Goal: Task Accomplishment & Management: Manage account settings

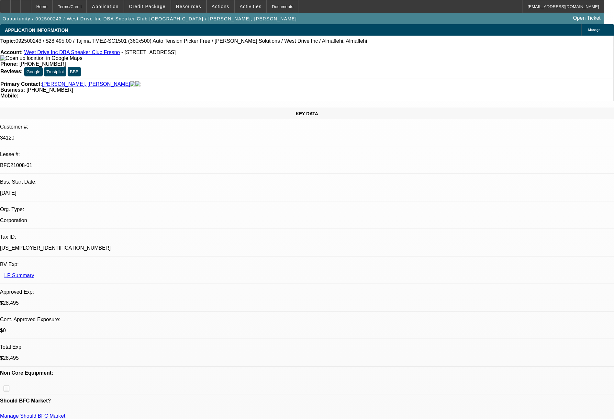
select select "0"
select select "2"
select select "0.1"
select select "4"
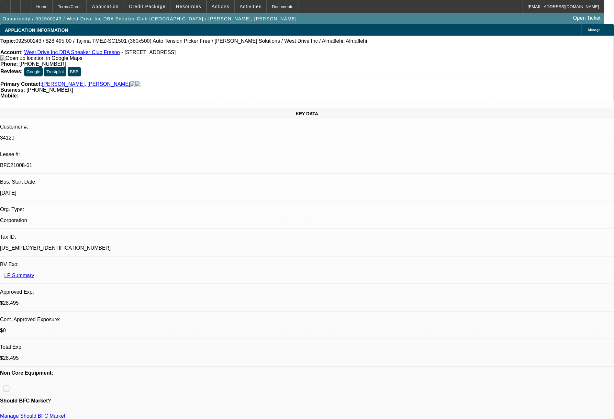
select select "0"
select select "2"
select select "0.1"
select select "4"
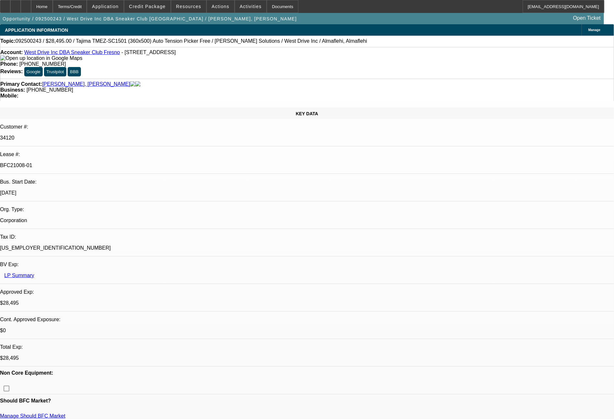
select select "0"
select select "2"
select select "0.1"
select select "4"
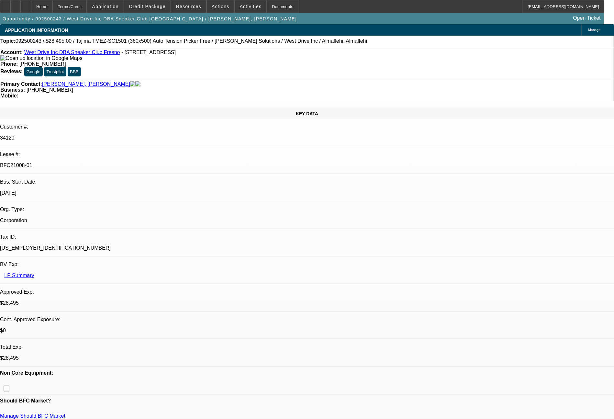
select select "0"
select select "2"
select select "0.1"
select select "4"
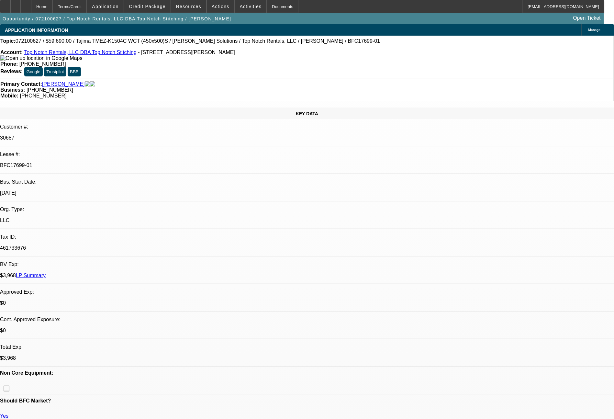
select select "0"
select select "2"
select select "0.2"
select select "17"
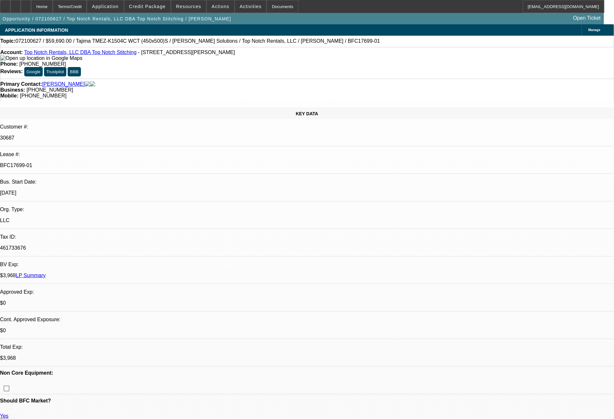
select select "0"
select select "2"
select select "0.1"
select select "4"
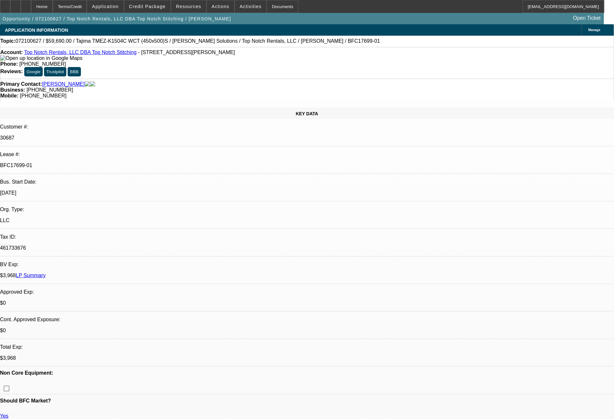
select select "0"
select select "2"
select select "0"
select select "6"
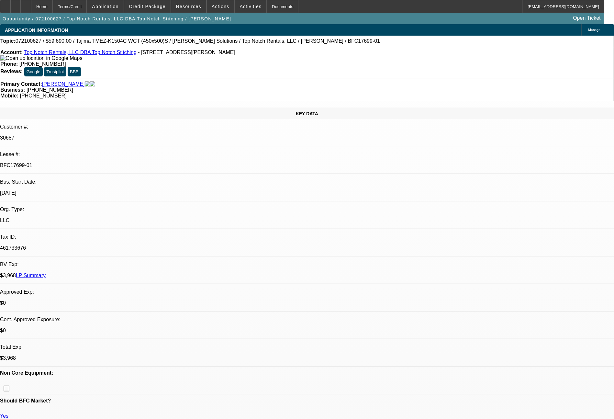
select select "0"
select select "0.1"
select select "4"
click at [157, 3] on span at bounding box center [147, 7] width 46 height 16
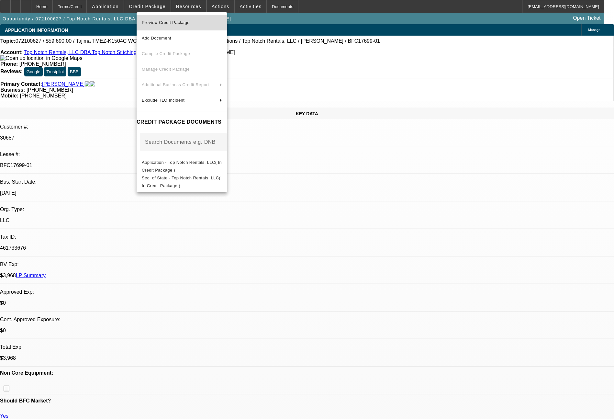
click at [195, 27] on button "Preview Credit Package" at bounding box center [182, 23] width 91 height 16
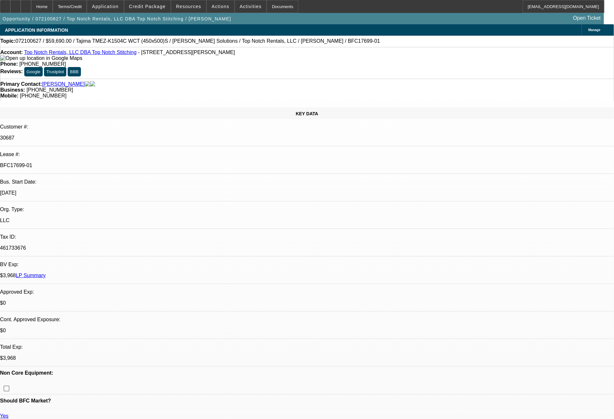
click at [46, 273] on link "LP Summary" at bounding box center [31, 276] width 30 height 6
click at [188, 6] on span "Resources" at bounding box center [188, 6] width 25 height 5
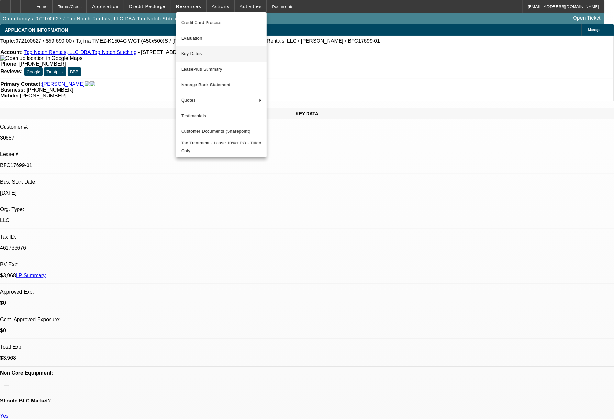
click at [198, 55] on span "Key Dates" at bounding box center [221, 54] width 80 height 8
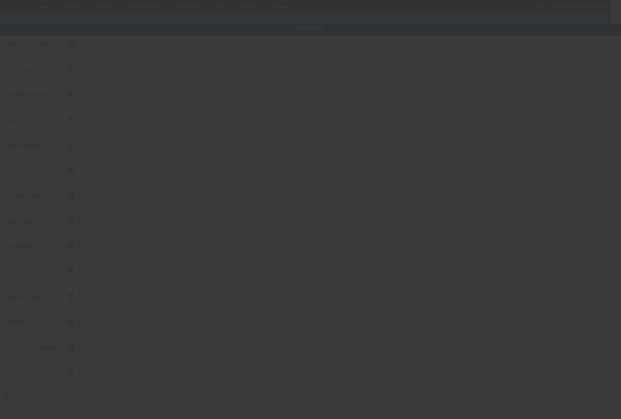
type input "7/29/2021"
type input "8/3/2021"
type input "8/16/2021"
type input "8/6/2021"
type input "8/13/2021"
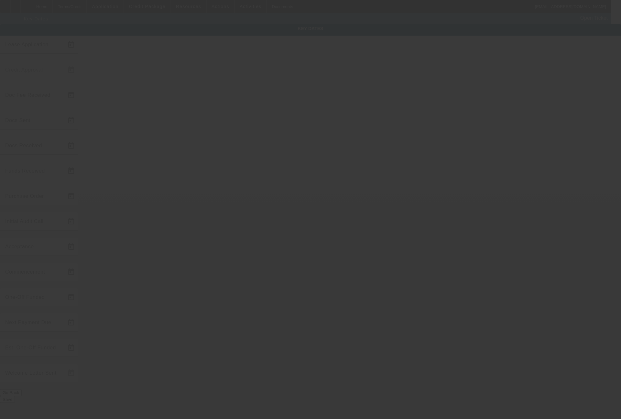
type input "8/16/2021"
type input "10/5/2021"
type input "11/1/2021"
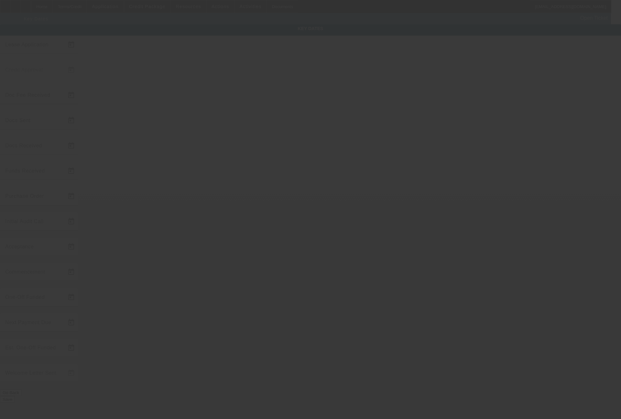
type input "12/1/2021"
type input "10/20/2021"
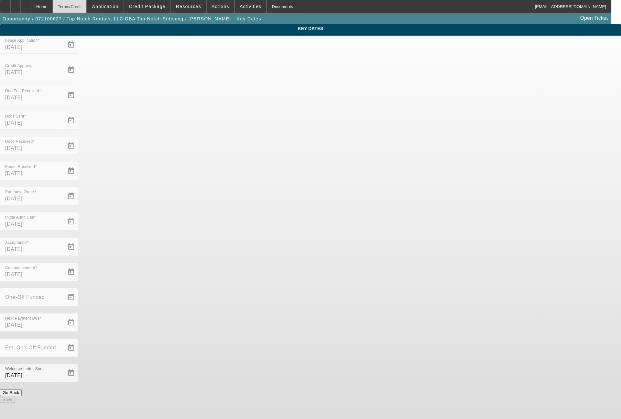
click at [87, 10] on div "Terms/Credit" at bounding box center [70, 6] width 34 height 13
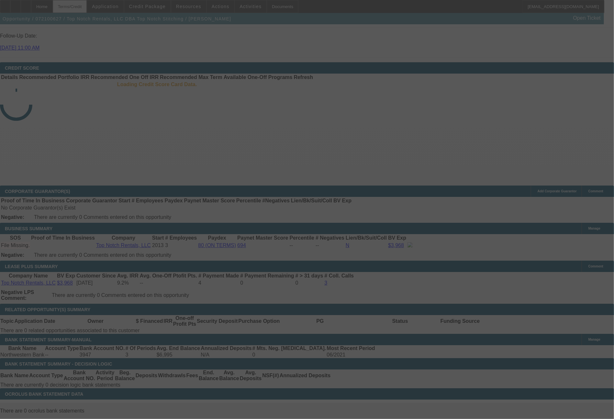
scroll to position [932, 0]
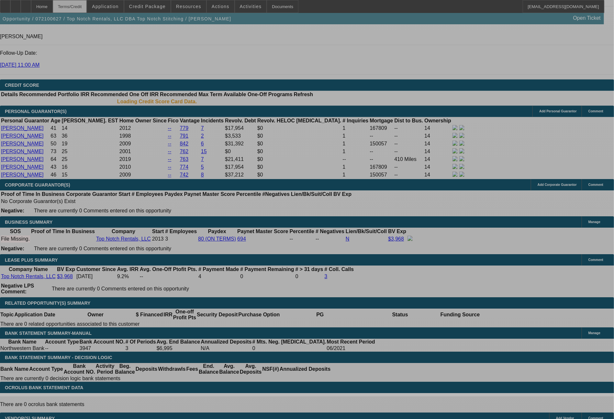
select select "0"
select select "2"
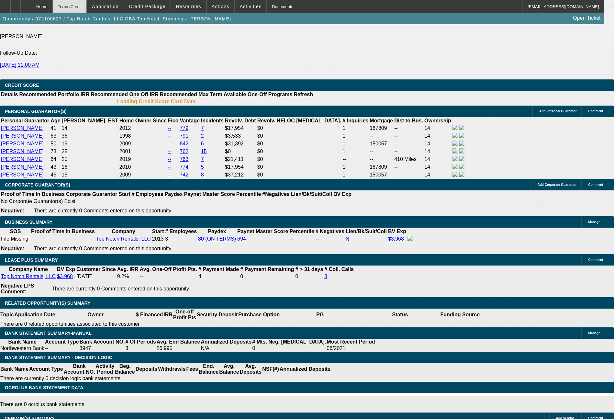
select select "2"
select select "0.2"
select select "17"
select select "0"
select select "2"
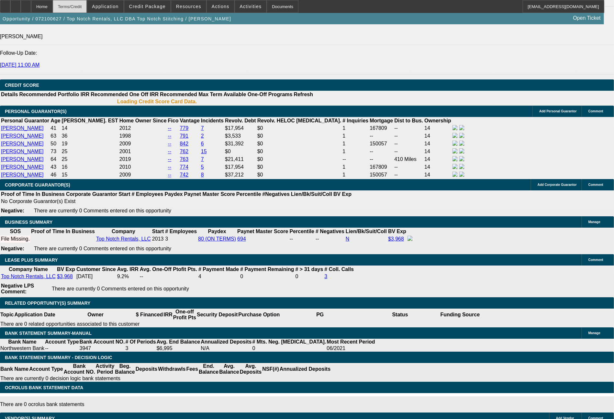
select select "2"
select select "0.1"
select select "4"
select select "0"
select select "2"
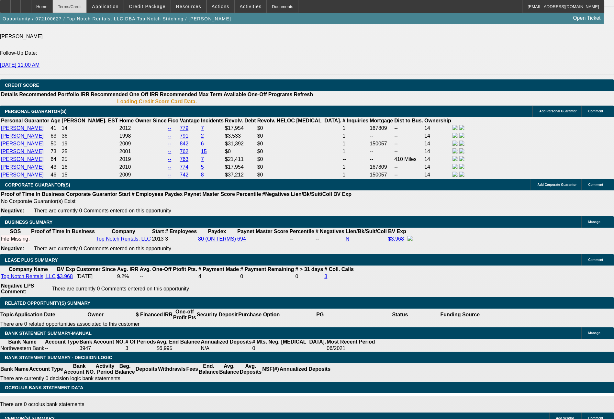
select select "2"
select select "0"
select select "6"
select select "0"
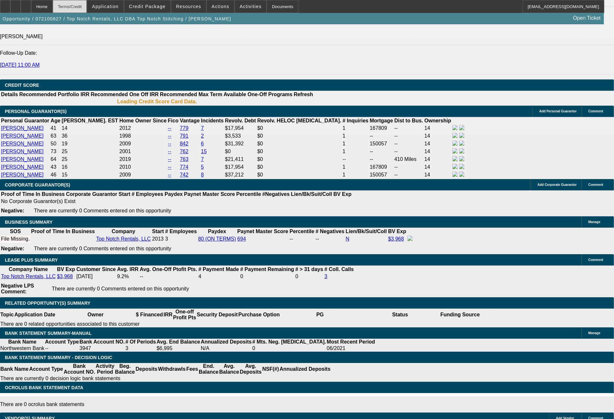
select select "0.1"
select select "4"
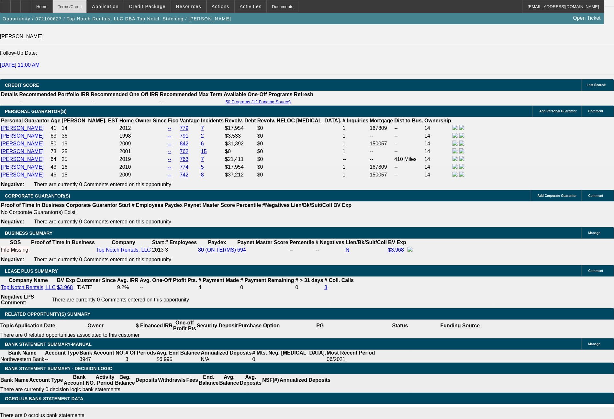
scroll to position [939, 0]
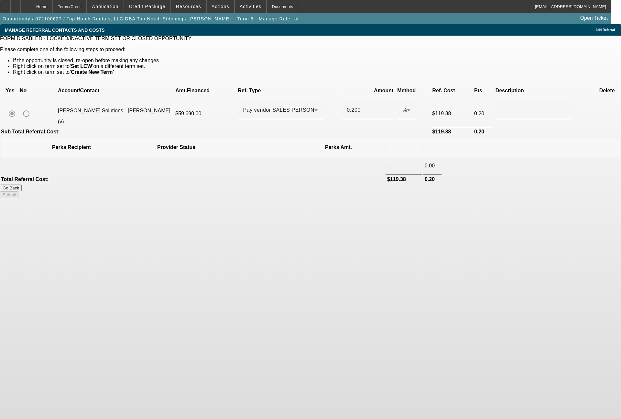
click at [87, 8] on div "Terms/Credit" at bounding box center [70, 6] width 34 height 13
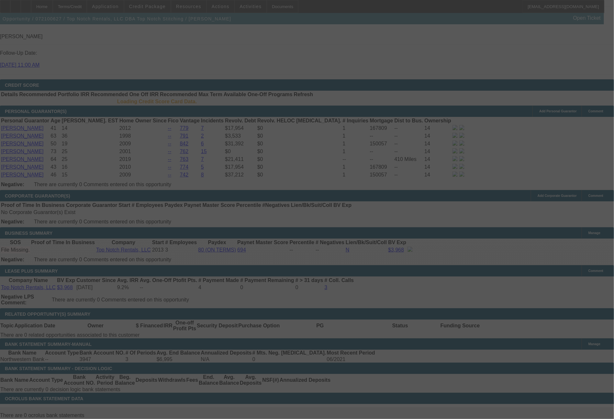
scroll to position [939, 0]
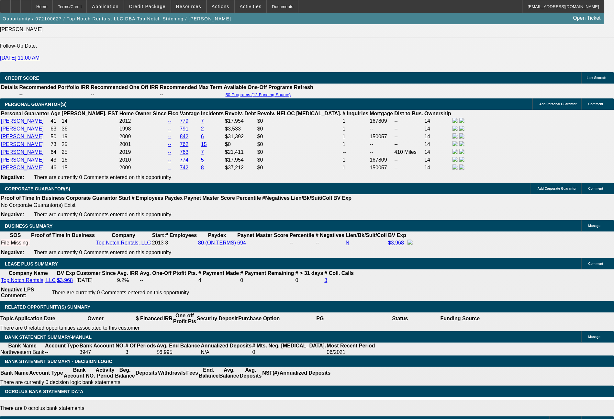
select select "0"
select select "2"
select select "0.2"
select select "17"
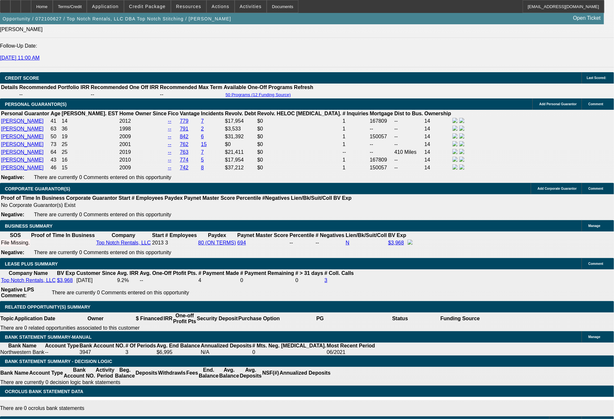
select select "0"
select select "2"
select select "0.1"
select select "4"
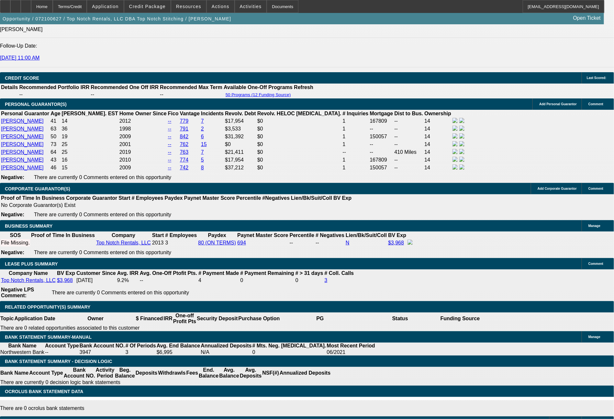
select select "0"
select select "2"
select select "0"
select select "6"
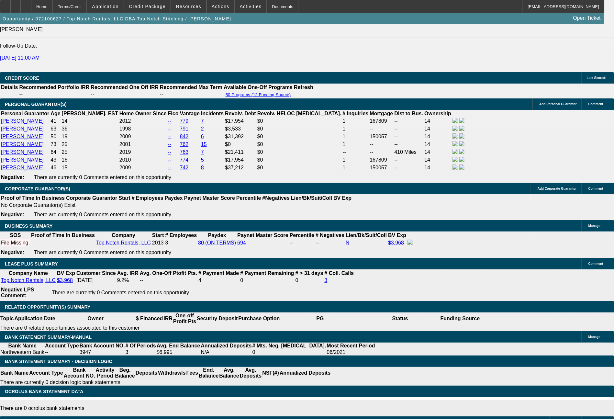
select select "0"
select select "0.1"
select select "4"
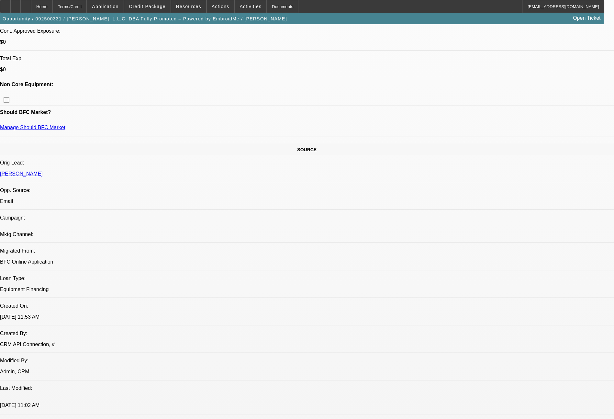
select select "0"
select select "2"
select select "0.1"
select select "4"
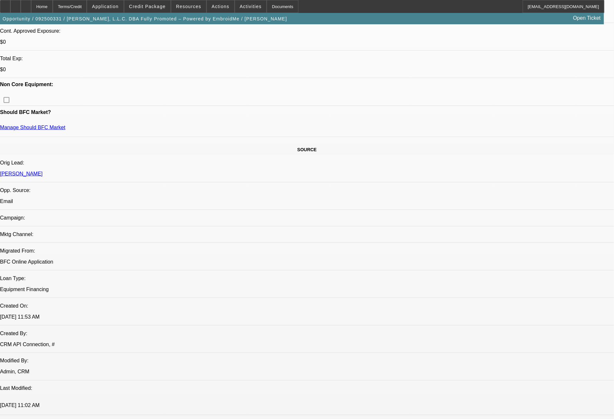
select select "0"
select select "2"
select select "0"
select select "6"
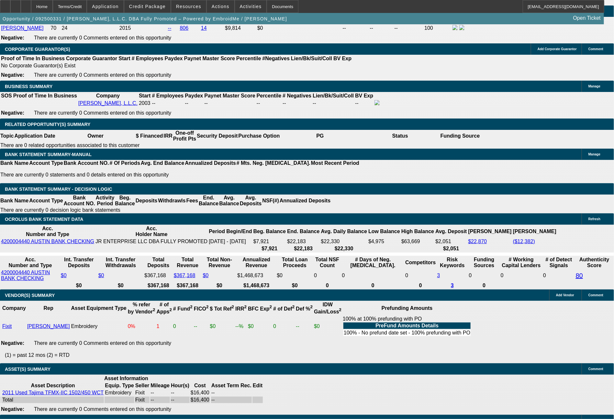
scroll to position [1023, 0]
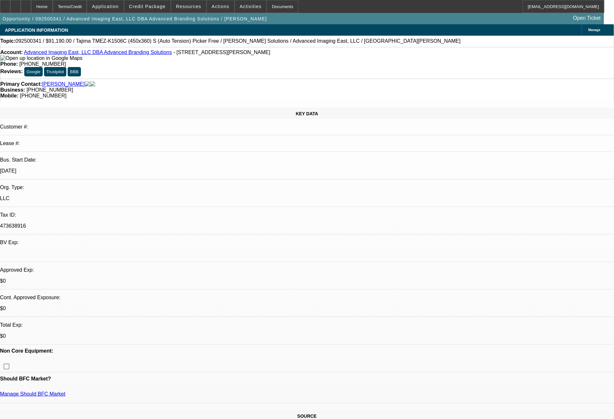
select select "0"
select select "2"
select select "0"
select select "6"
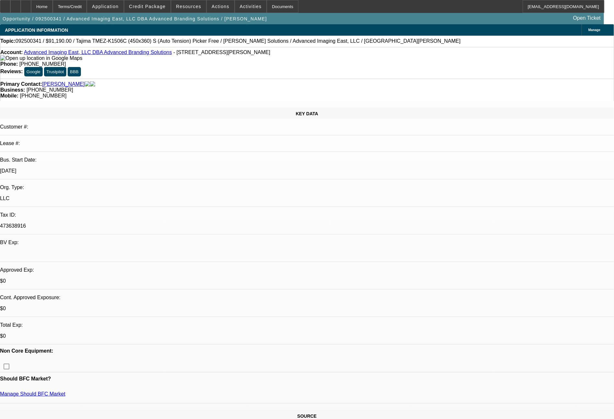
select select "0"
select select "2"
select select "0.1"
select select "4"
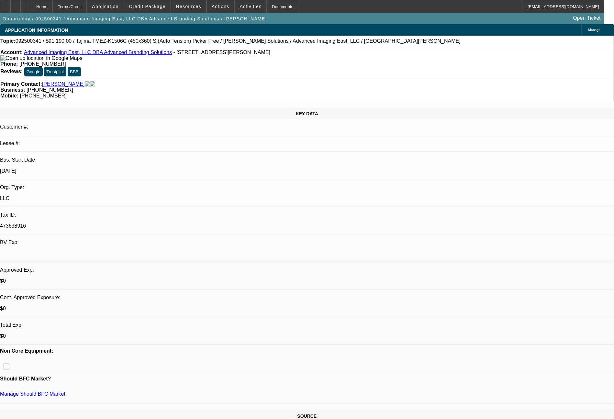
select select "0"
select select "2"
select select "0"
select select "6"
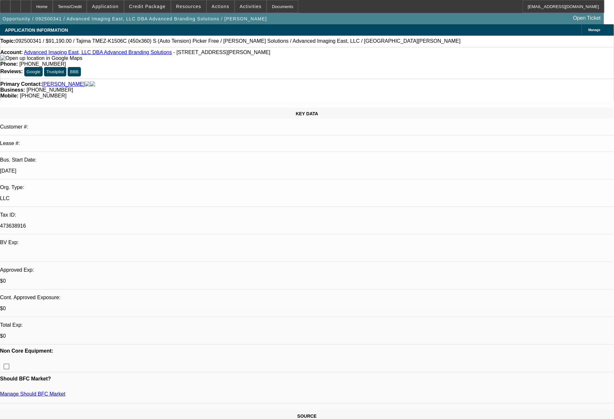
select select "0"
select select "2"
select select "0.1"
select select "4"
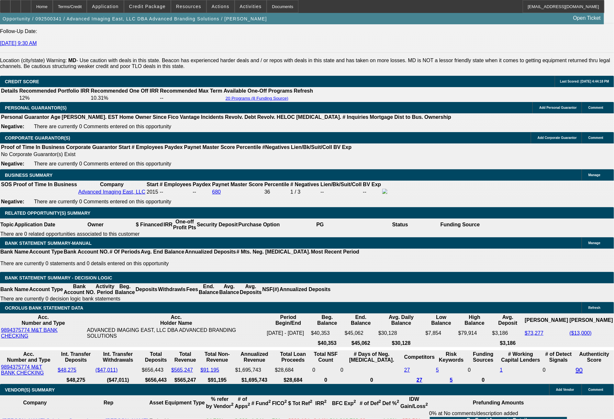
scroll to position [905, 0]
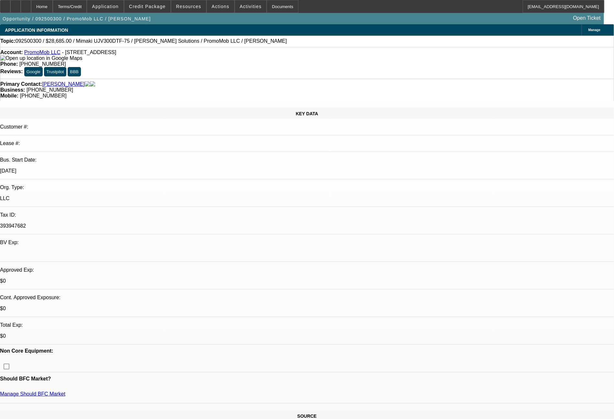
select select "0"
select select "6"
select select "0"
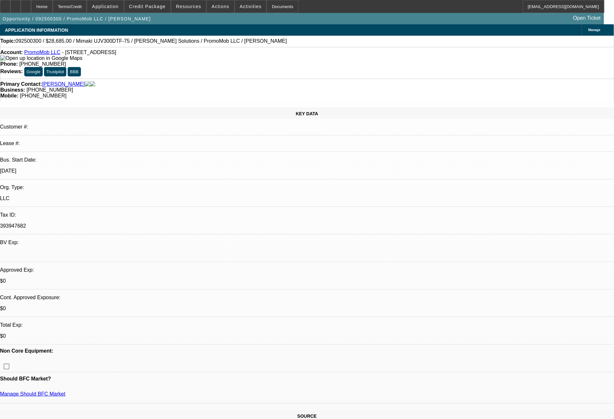
select select "0"
select select "6"
select select "0"
select select "2"
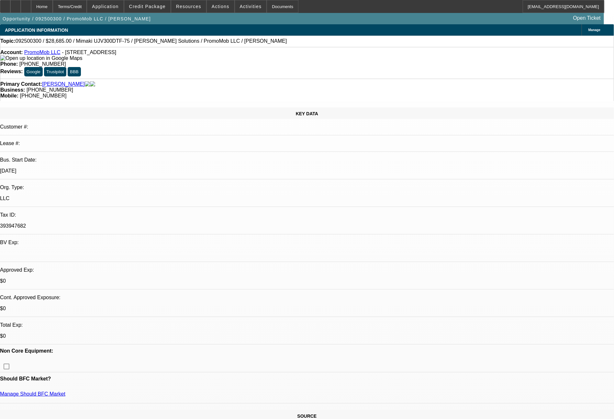
select select "2"
select select "0"
select select "6"
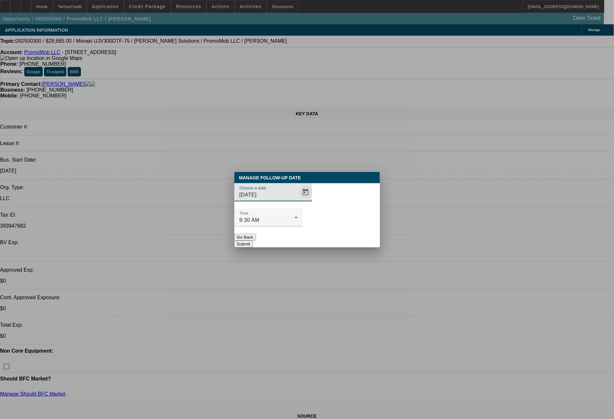
click at [298, 200] on span "Open calendar" at bounding box center [306, 192] width 16 height 16
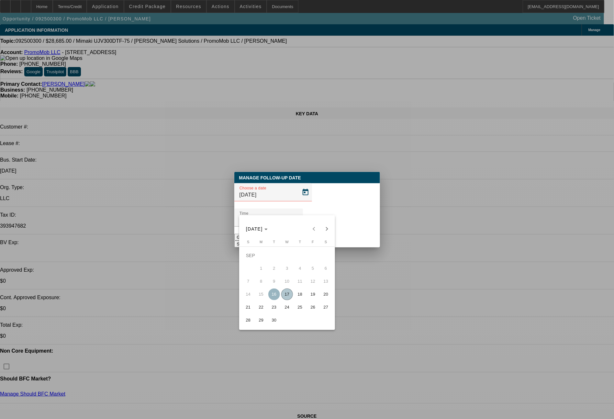
click at [298, 293] on span "18" at bounding box center [300, 294] width 12 height 12
type input "9/18/2025"
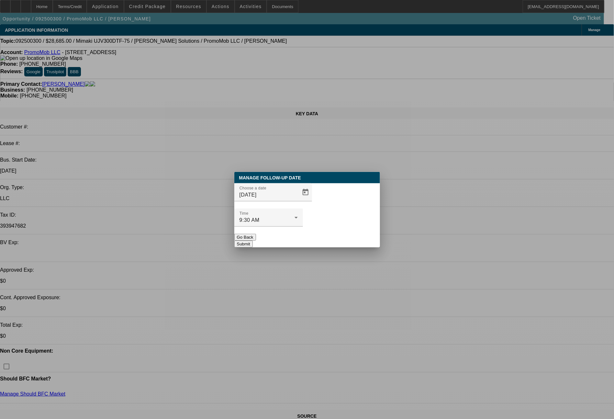
click at [253, 240] on button "Submit" at bounding box center [243, 243] width 18 height 7
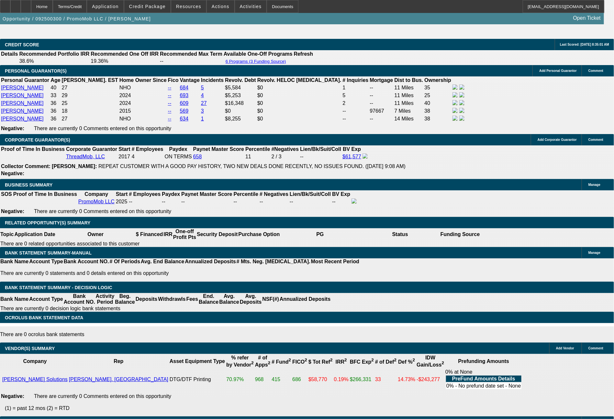
scroll to position [1005, 0]
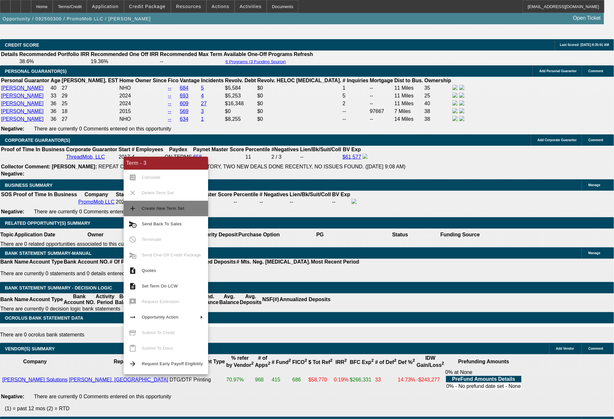
click at [165, 214] on button "add Create New Term Set" at bounding box center [166, 209] width 84 height 16
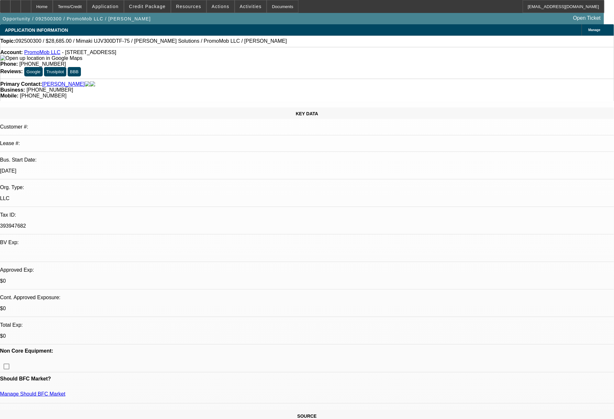
select select "0"
select select "6"
select select "0"
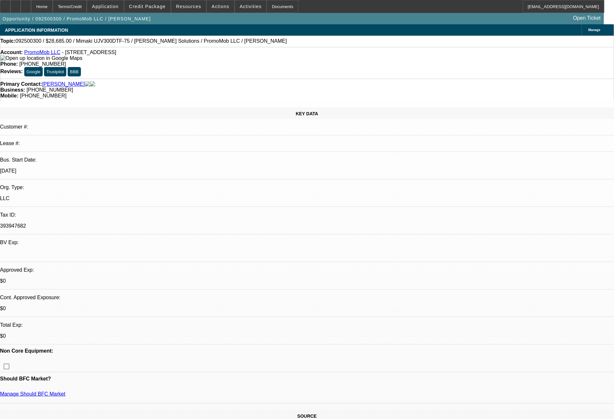
select select "0"
select select "6"
select select "0"
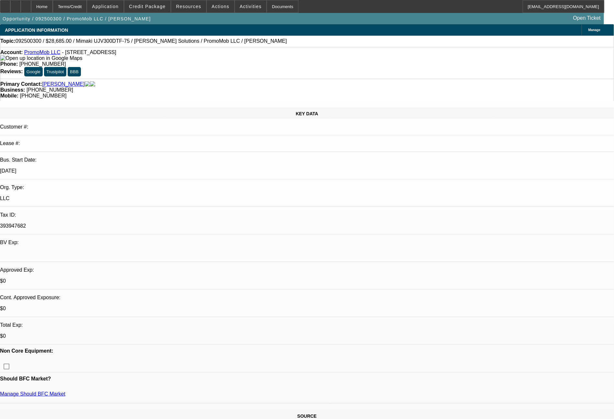
select select "0"
select select "6"
select select "0"
select select "2"
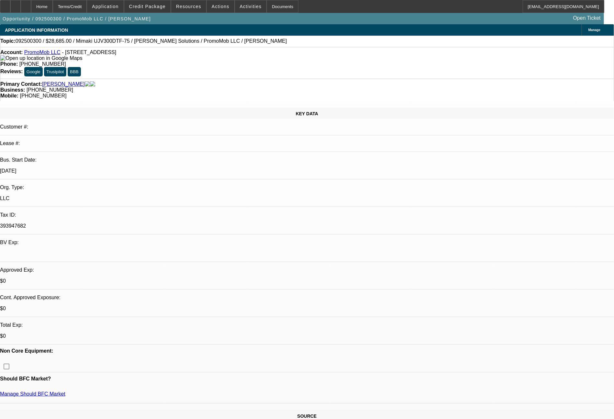
select select "0"
select select "6"
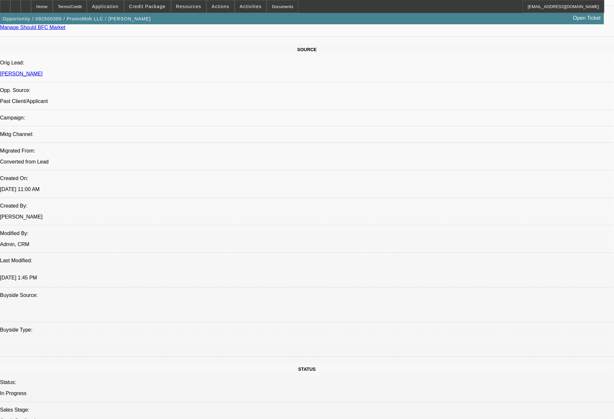
scroll to position [733, 0]
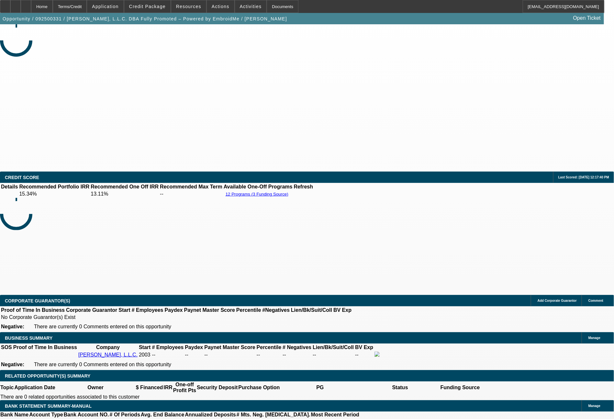
select select "0"
select select "2"
select select "0.1"
select select "4"
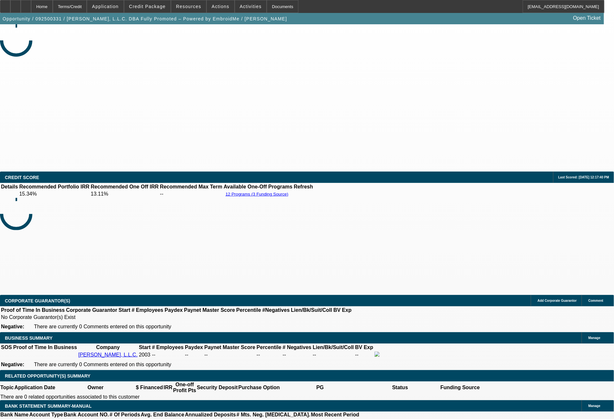
select select "0"
select select "2"
select select "0"
select select "6"
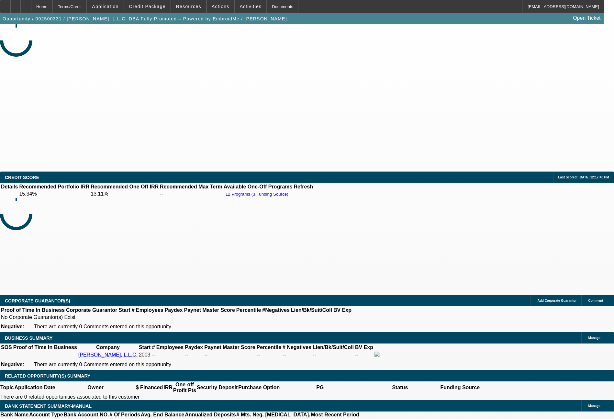
select select "0"
select select "2"
select select "0.1"
select select "4"
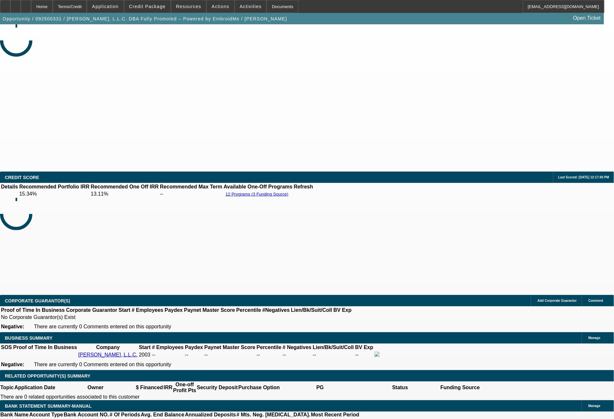
select select "0"
select select "2"
select select "0"
select select "6"
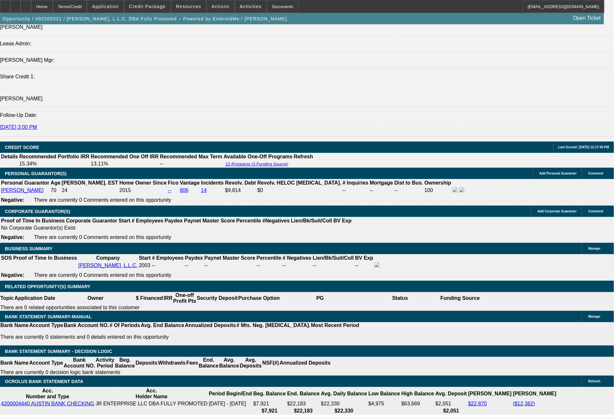
scroll to position [882, 0]
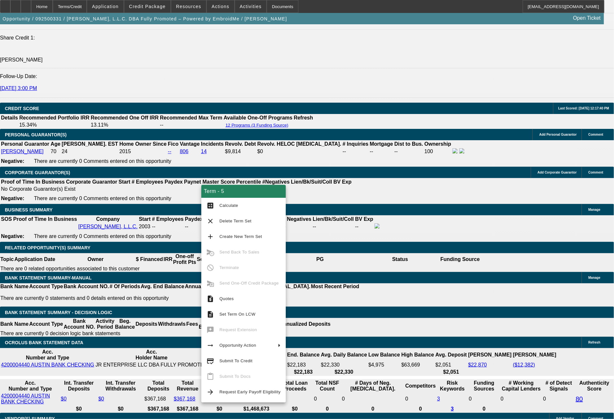
click at [448, 354] on div "APPLICATION INFORMATION [GEOGRAPHIC_DATA] Topic: 092500331 / $16,400.00 / Tajim…" at bounding box center [307, 380] width 614 height 2475
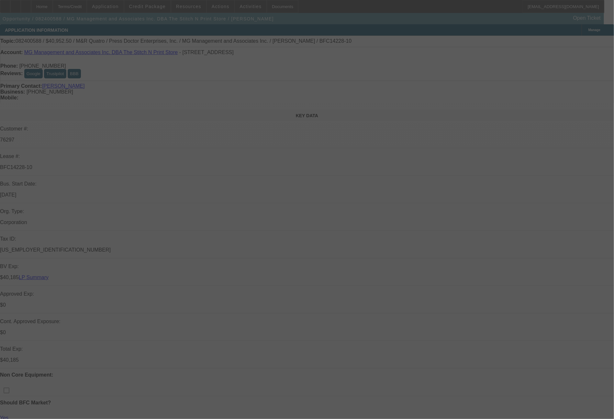
select select "0"
select select "6"
select select "0"
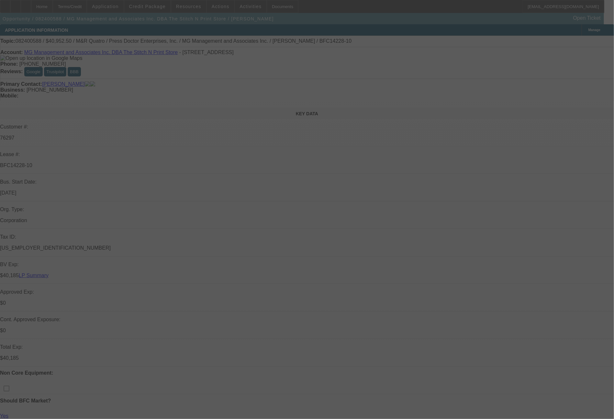
select select "0"
select select "6"
select select "0"
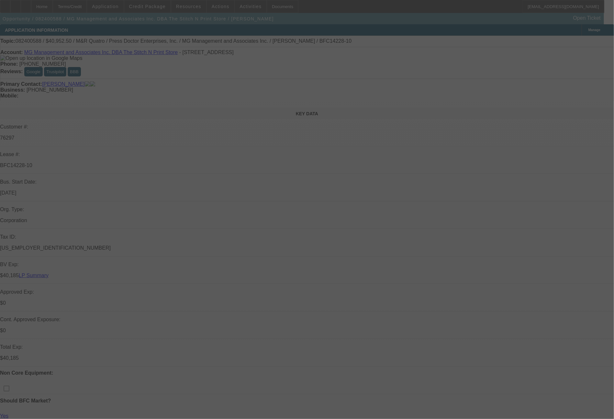
select select "0"
select select "6"
select select "0"
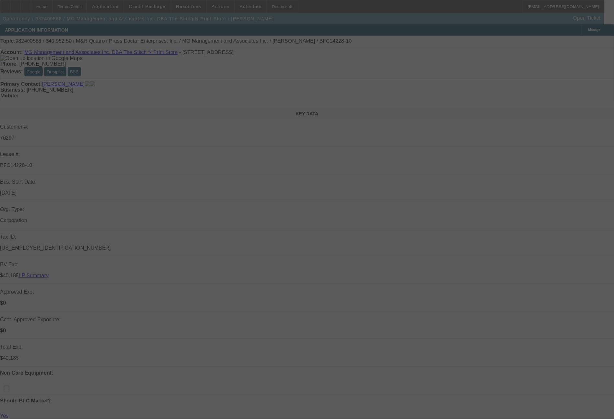
select select "6"
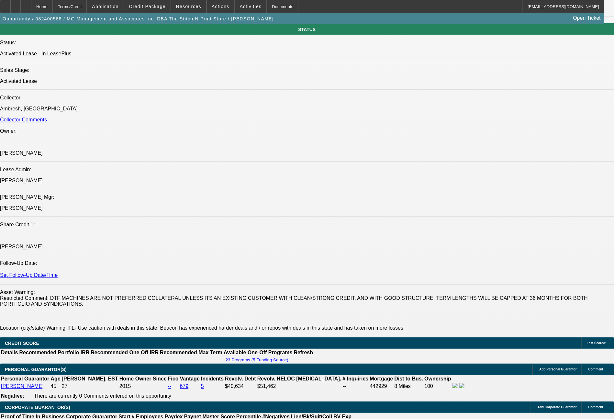
scroll to position [1100, 0]
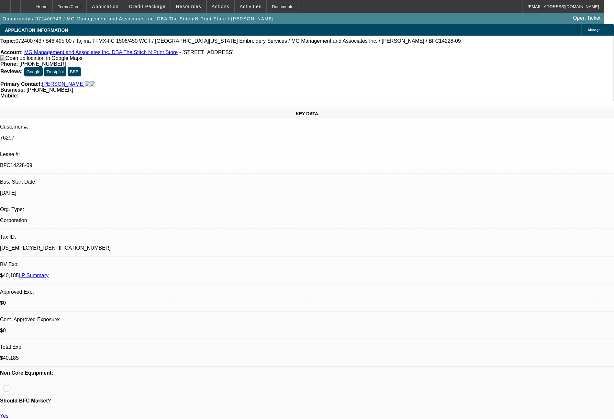
select select "0"
select select "2"
select select "0"
select select "6"
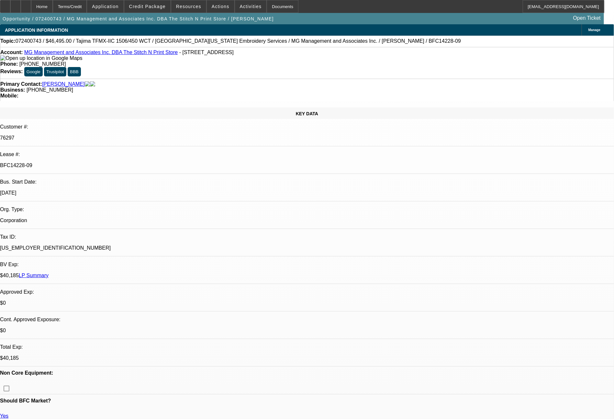
select select "0"
select select "2"
select select "0"
select select "6"
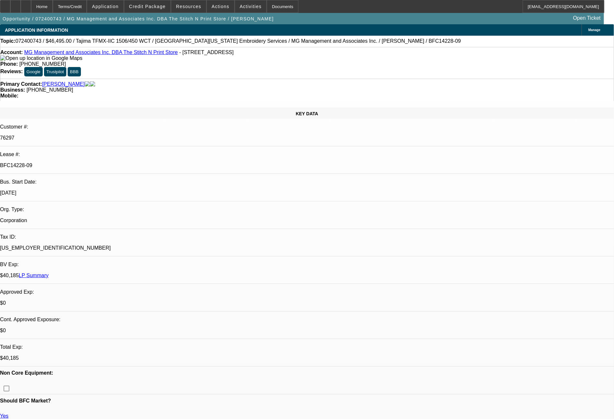
select select "0"
select select "2"
select select "0"
select select "6"
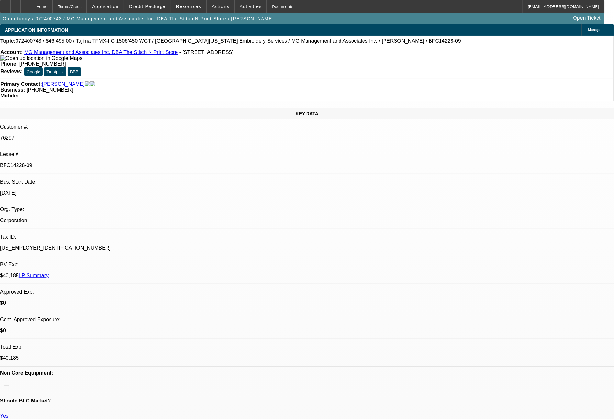
select select "0"
select select "2"
select select "0"
select select "6"
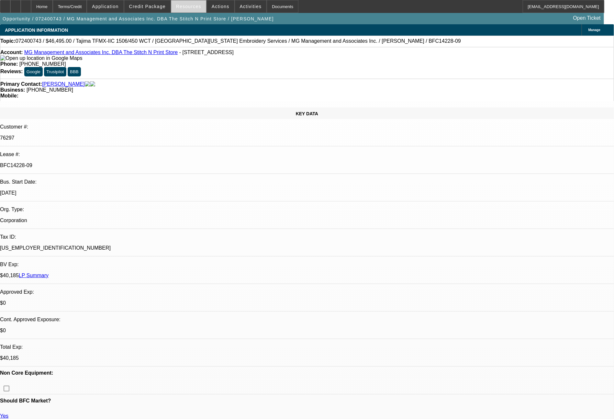
click at [196, 9] on span at bounding box center [188, 7] width 35 height 16
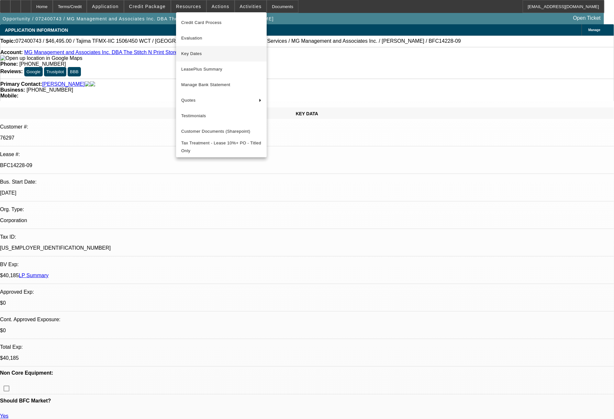
click at [199, 52] on span "Key Dates" at bounding box center [221, 54] width 80 height 8
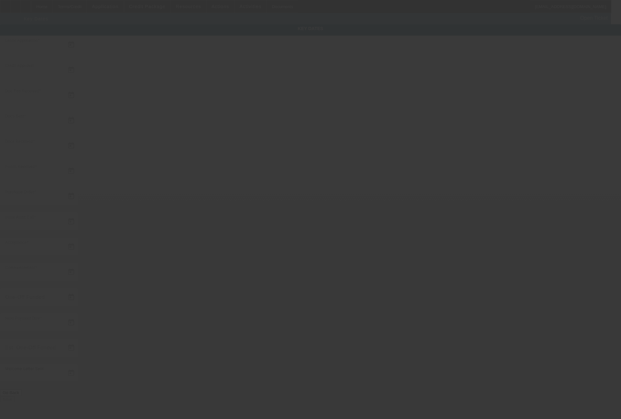
type input "7/30/2024"
type input "7/31/2024"
type input "8/7/2024"
type input "8/12/2024"
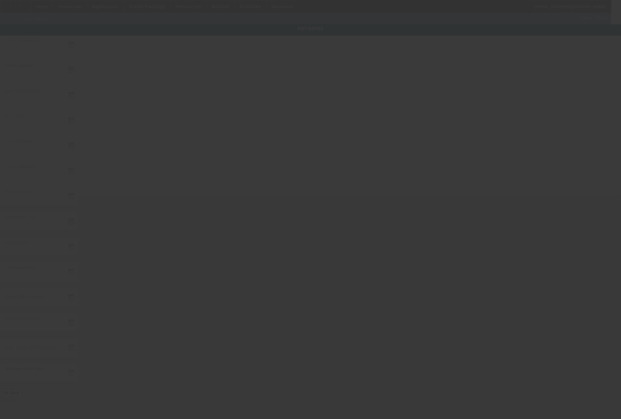
type input "8/26/2024"
type input "8/29/2024"
type input "9/27/2024"
type input "10/1/2024"
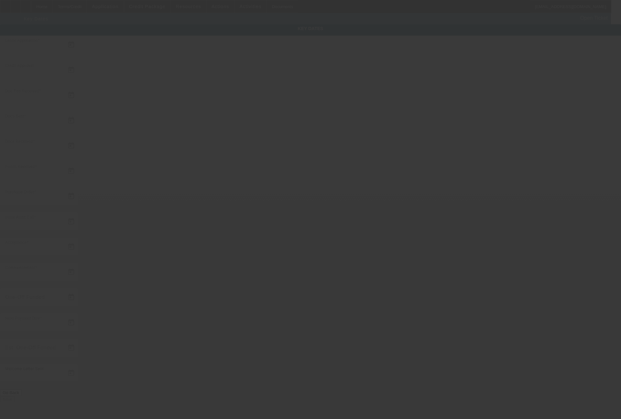
type input "11/1/2024"
type input "10/1/2024"
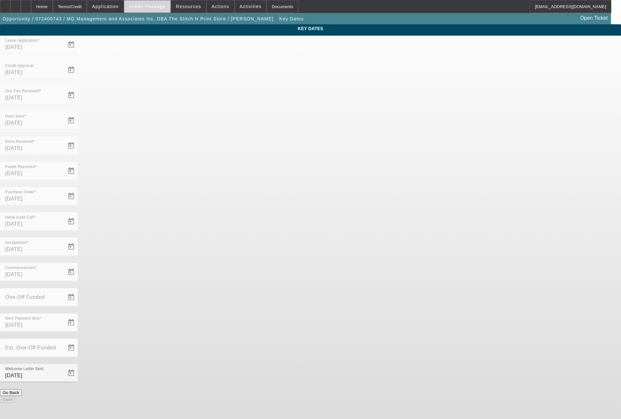
click at [144, 2] on span at bounding box center [147, 7] width 46 height 16
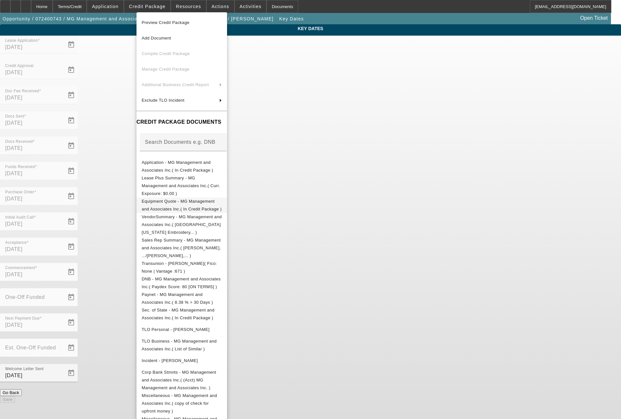
click at [201, 199] on span "Equipment Quote - MG Management and Associates Inc.( In Credit Package )" at bounding box center [182, 205] width 80 height 13
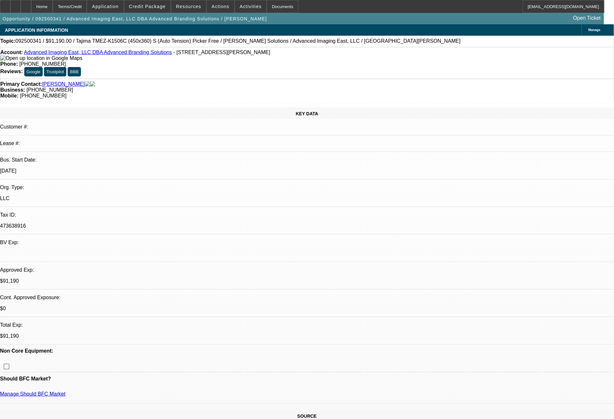
select select "0"
select select "2"
select select "0"
select select "6"
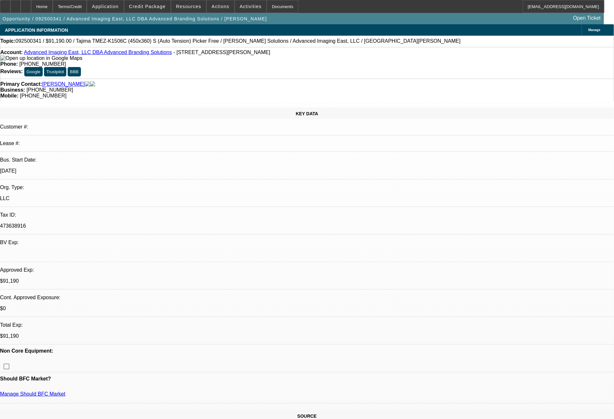
select select "0"
select select "2"
select select "0.1"
select select "4"
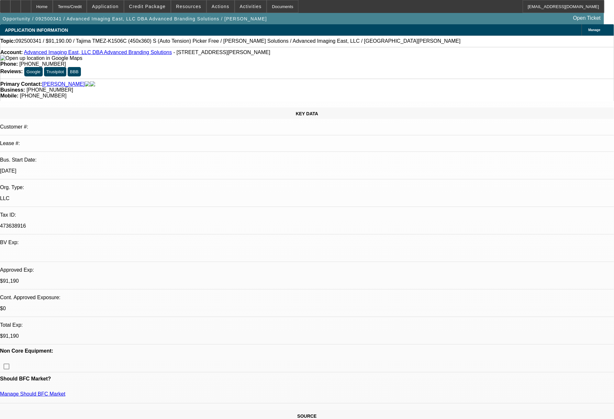
select select "0"
select select "2"
select select "0"
select select "6"
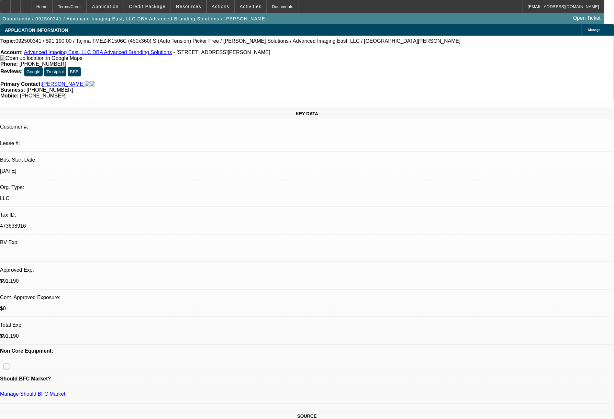
select select "0"
select select "2"
select select "0.1"
select select "4"
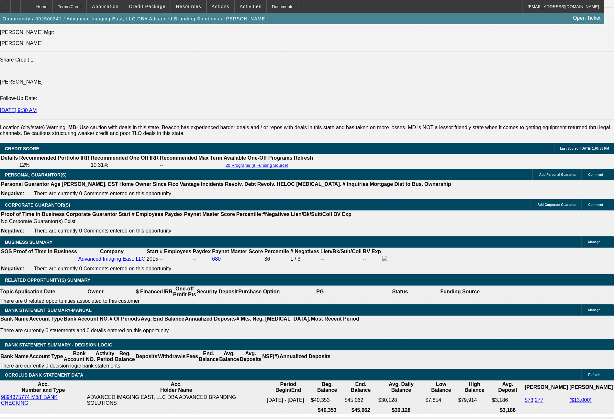
scroll to position [888, 0]
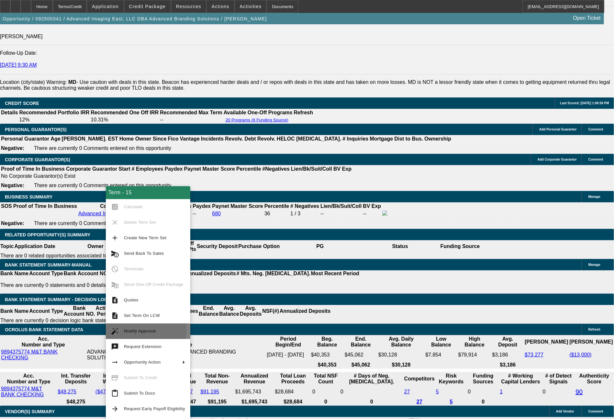
click at [141, 330] on span "Modify Approval" at bounding box center [140, 331] width 32 height 5
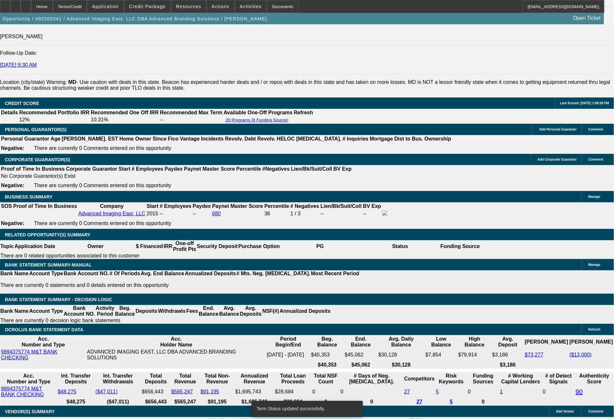
select select "0"
select select "2"
select select "0"
select select "6"
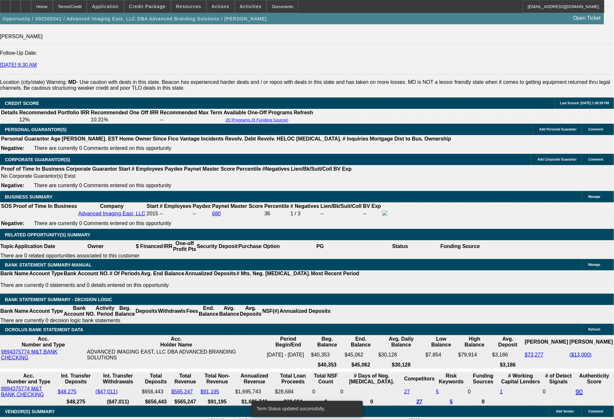
select select "0"
select select "2"
select select "0"
select select "6"
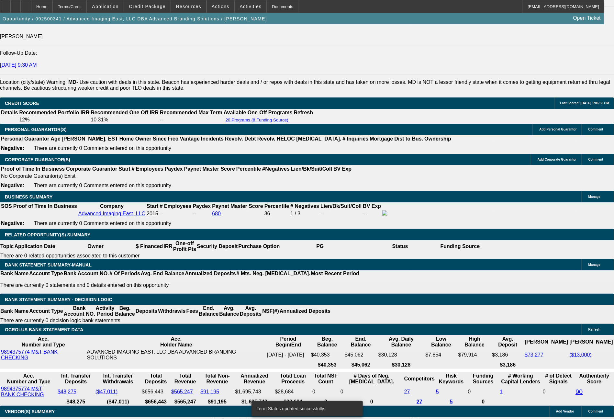
select select "0"
select select "2"
select select "0.1"
select select "4"
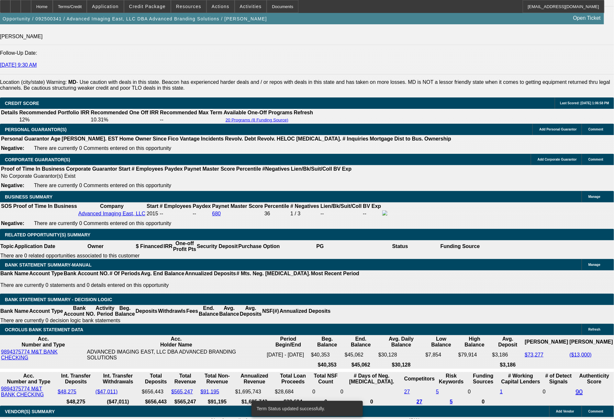
select select "0"
select select "2"
select select "0"
select select "6"
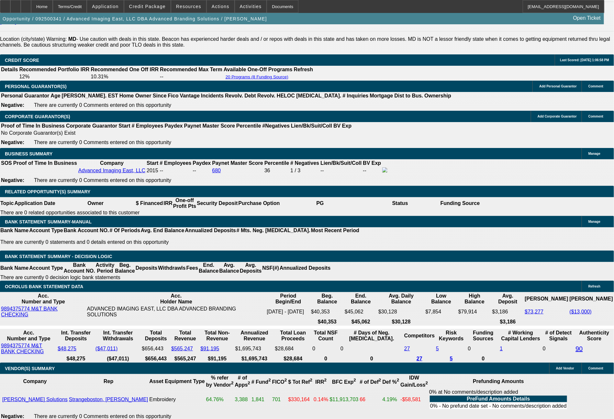
scroll to position [933, 0]
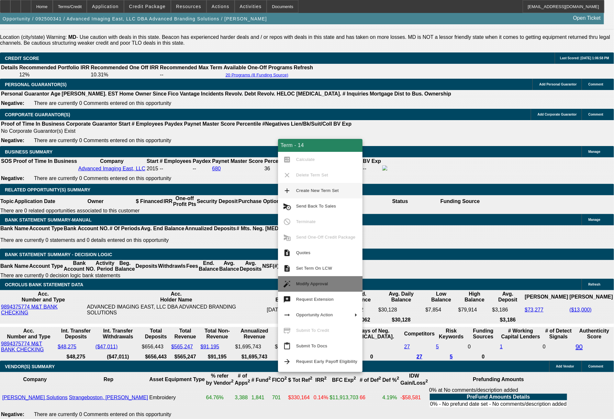
click at [304, 283] on span "Modify Approval" at bounding box center [312, 283] width 32 height 5
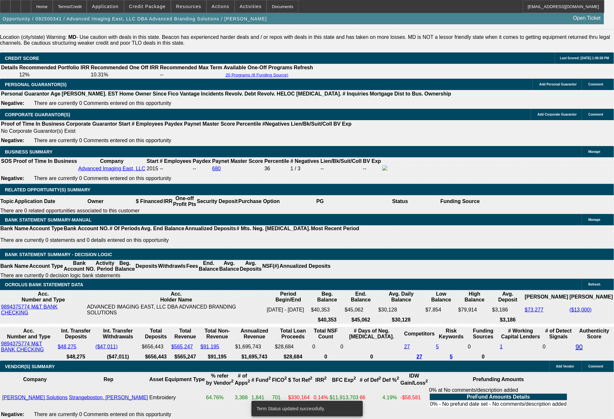
select select "0"
select select "2"
select select "0.1"
select select "4"
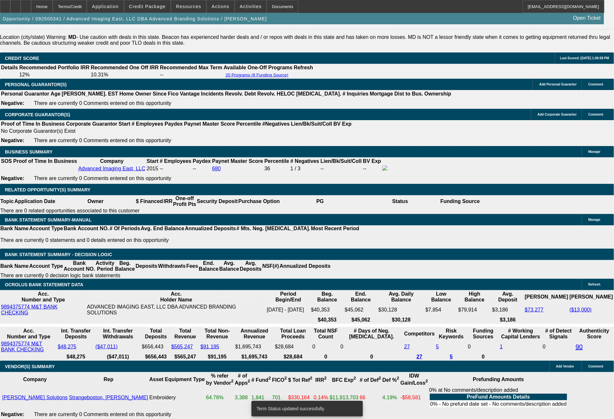
select select "0"
select select "2"
select select "0"
select select "6"
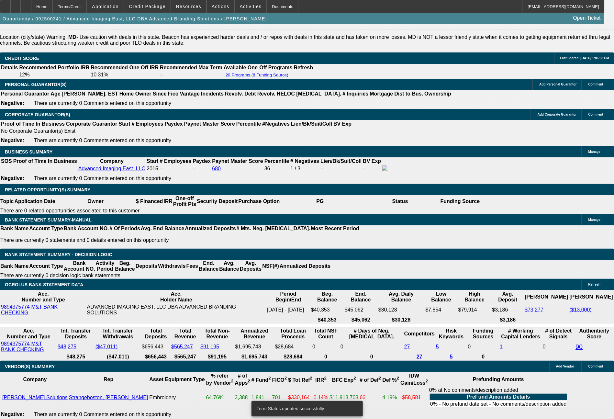
select select "0"
select select "2"
select select "0"
select select "6"
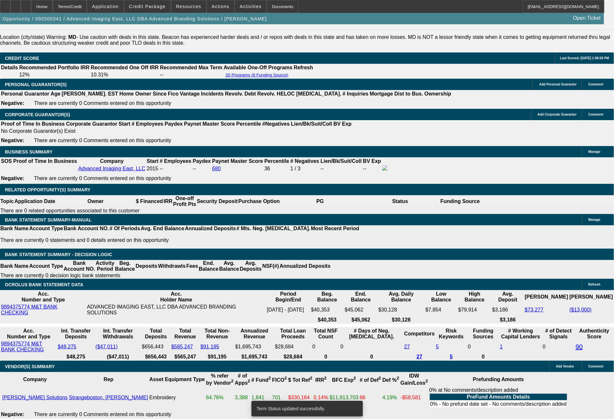
select select "0"
select select "2"
select select "0.1"
select select "4"
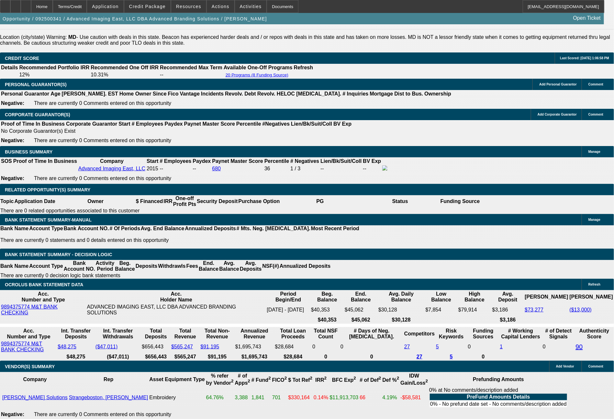
drag, startPoint x: 173, startPoint y: 226, endPoint x: 206, endPoint y: 226, distance: 32.7
type input "1"
type input "$2.00"
type input "UNKNOWN"
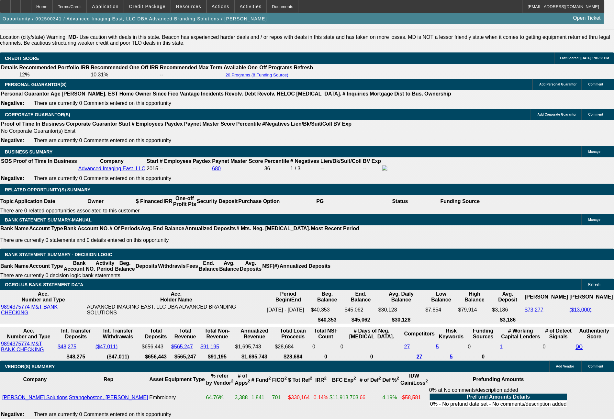
type input "1749"
type input "11.3"
type input "$3,498.00"
type input "1749.6"
type input "$3,499.20"
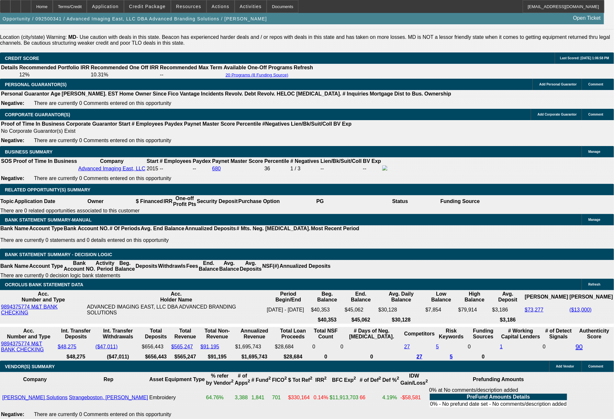
type input "1749.63"
type input "$3,499.26"
type input "$1,749.63"
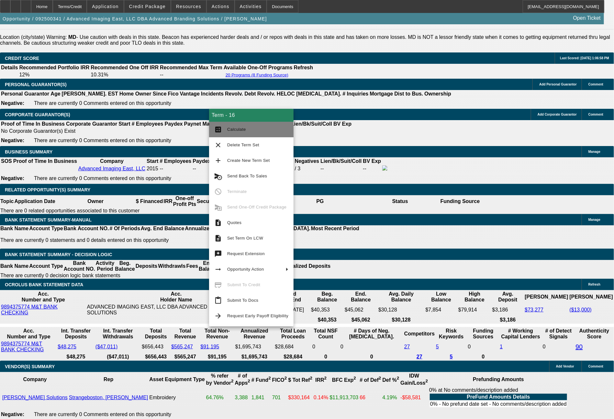
click at [247, 129] on span "Calculate" at bounding box center [257, 130] width 61 height 8
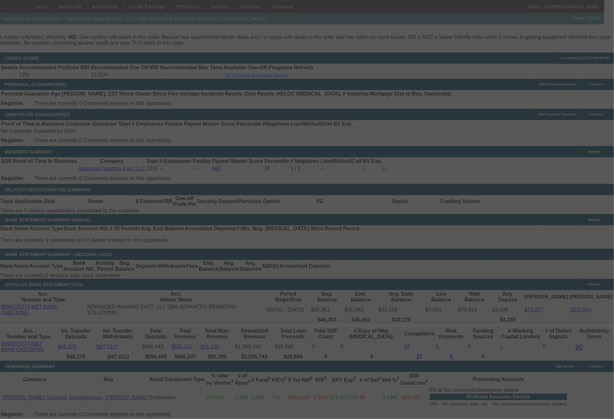
select select "0"
select select "2"
select select "0"
select select "6"
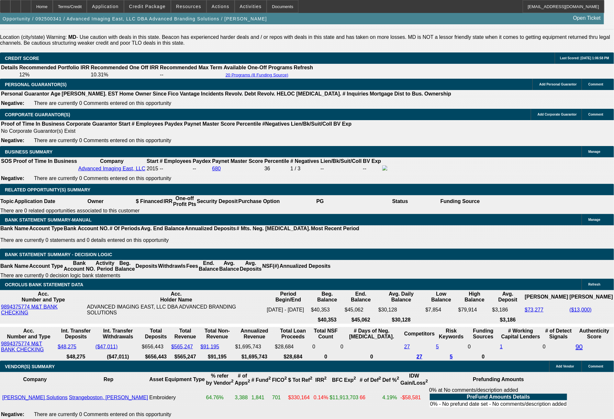
drag, startPoint x: 94, startPoint y: 224, endPoint x: 132, endPoint y: 228, distance: 38.3
type input "1"
type input "$2.00"
type input "UNKNOWN"
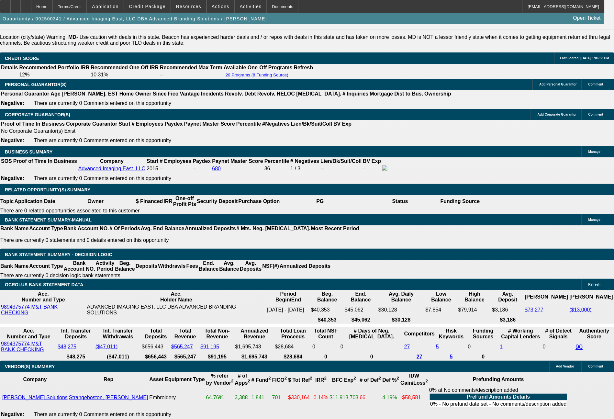
type input "1663"
type input "9.4"
type input "$3,326.00"
type input "1663.41"
type input "$3,326.82"
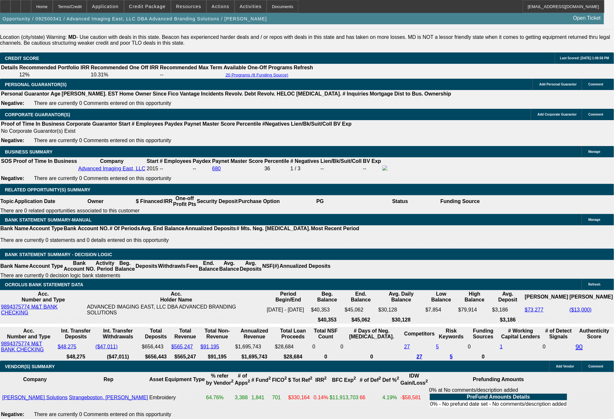
type input "$1,663.41"
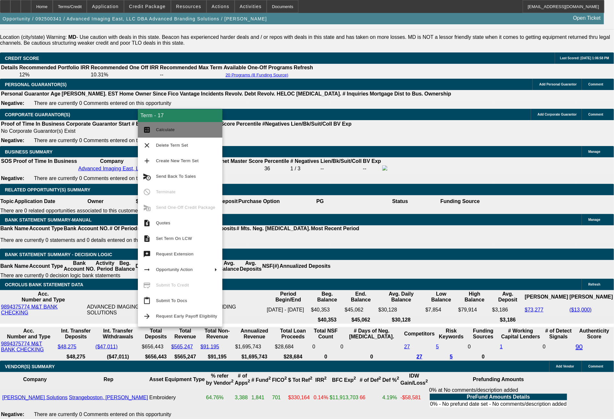
click at [161, 128] on span "Calculate" at bounding box center [165, 129] width 19 height 5
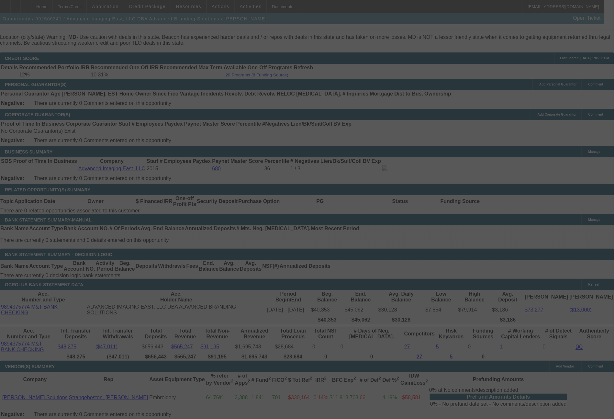
select select "0"
select select "2"
select select "0.1"
select select "4"
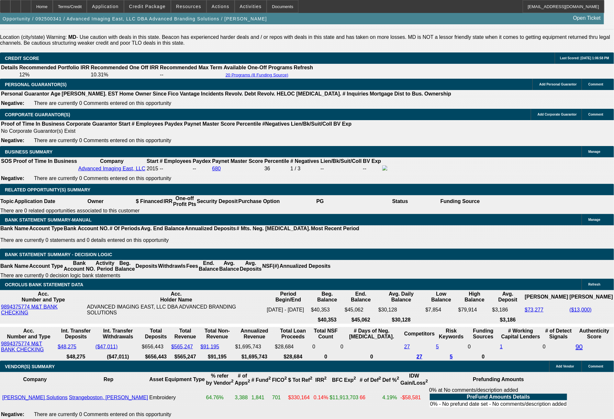
drag, startPoint x: 205, startPoint y: 227, endPoint x: 227, endPoint y: 229, distance: 22.1
type input "UNKNOWN"
type input "6"
type input "$31,406.04"
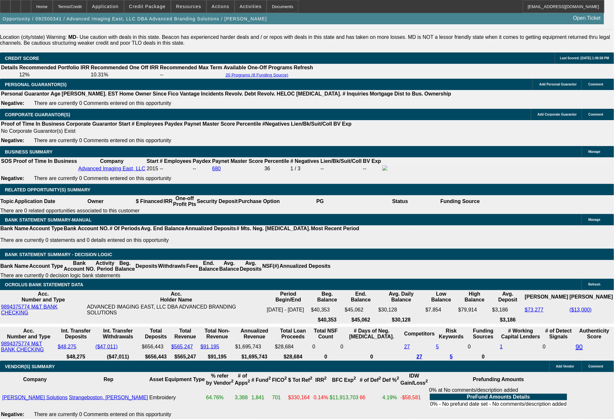
type input "$15,703.02"
type input "60"
type input "$3,992.46"
type input "$1,996.23"
type input "60"
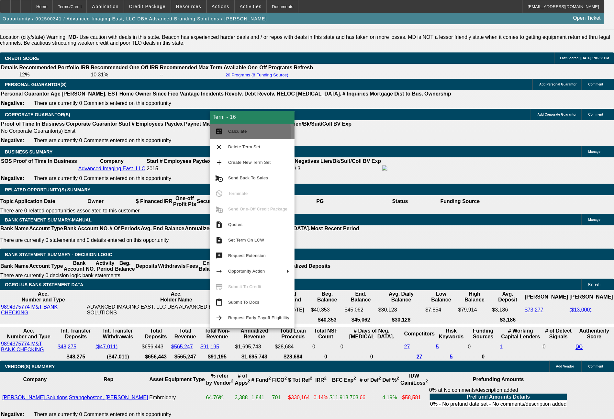
click at [242, 134] on span "Calculate" at bounding box center [258, 132] width 61 height 8
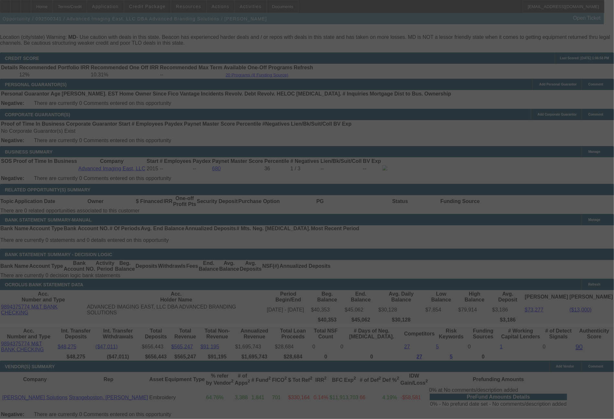
select select "0"
select select "2"
select select "0"
select select "6"
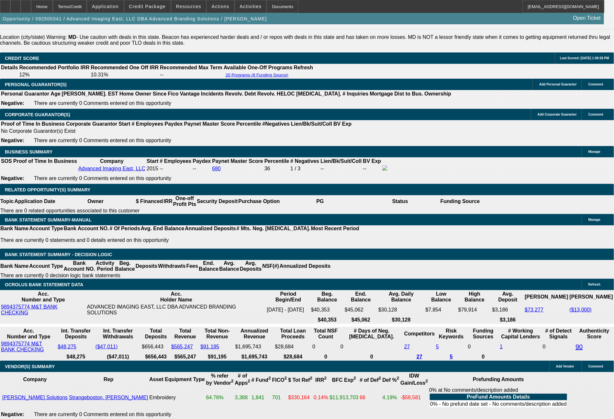
drag, startPoint x: 176, startPoint y: 227, endPoint x: 213, endPoint y: 230, distance: 37.0
type input "1"
type input "$2.00"
type input "UNKNOWN"
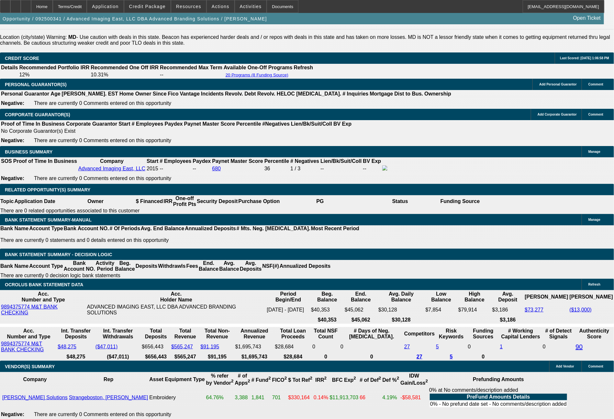
type input "19"
type input "1991"
type input "$3,982.00"
type input "11.2"
type input "199."
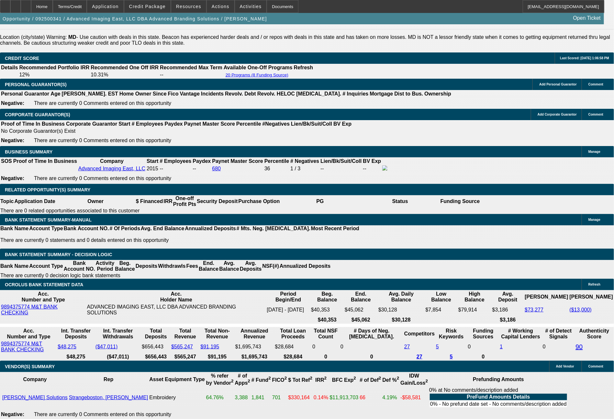
type input "$398.00"
type input "1991"
type input "$3,982.00"
type input "11.2"
type input "1991.7"
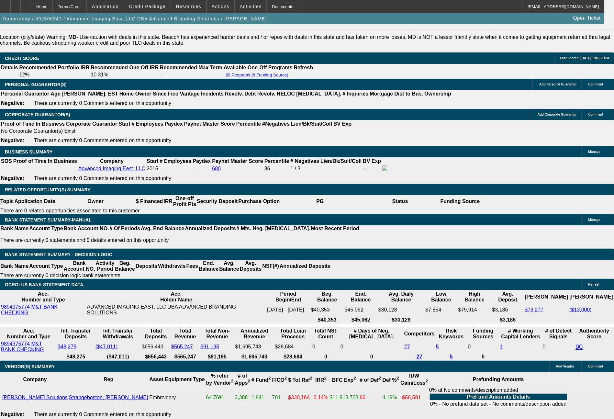
type input "$3,983.40"
type input "1991.74"
type input "$3,983.48"
type input "$1,991.74"
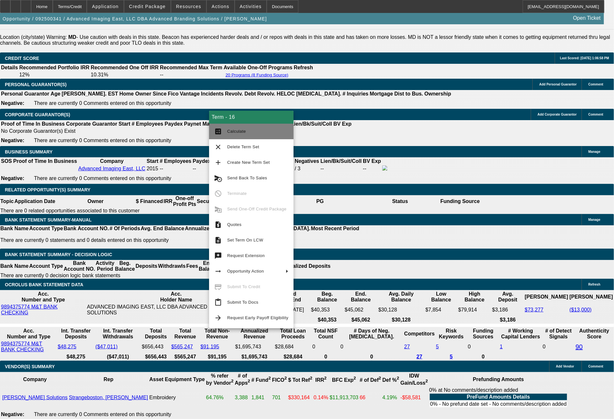
click at [242, 135] on span "Calculate" at bounding box center [257, 132] width 61 height 8
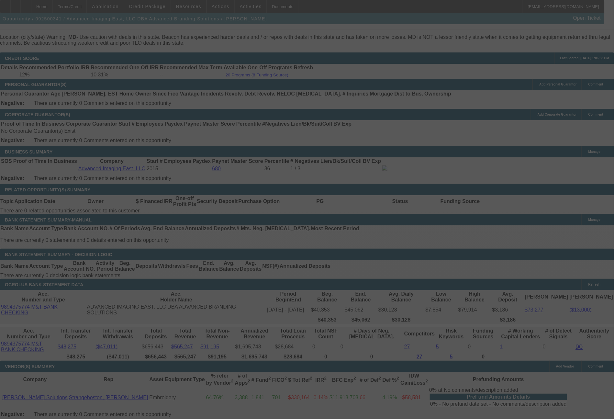
select select "0"
select select "2"
select select "0"
select select "6"
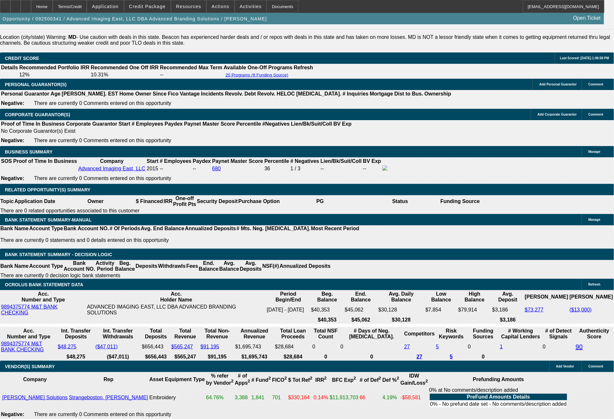
drag, startPoint x: 205, startPoint y: 227, endPoint x: 218, endPoint y: 227, distance: 13.6
type input "7"
type input "UNKNOWN"
type input "$13,517.96"
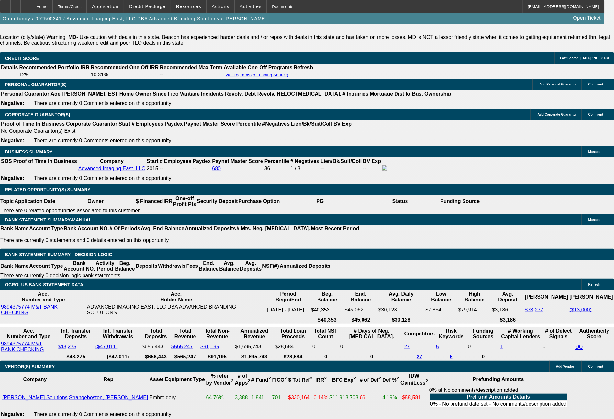
type input "$27,035.92"
type input "72"
type input "$1,745.03"
type input "$3,490.06"
type input "72"
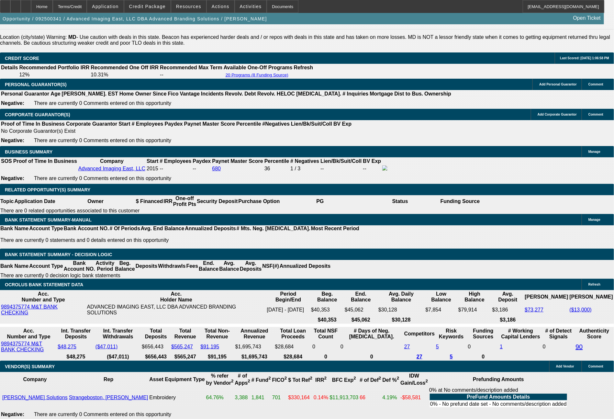
drag, startPoint x: 180, startPoint y: 225, endPoint x: 212, endPoint y: 233, distance: 33.1
type input "1"
type input "$2.00"
type input "1749"
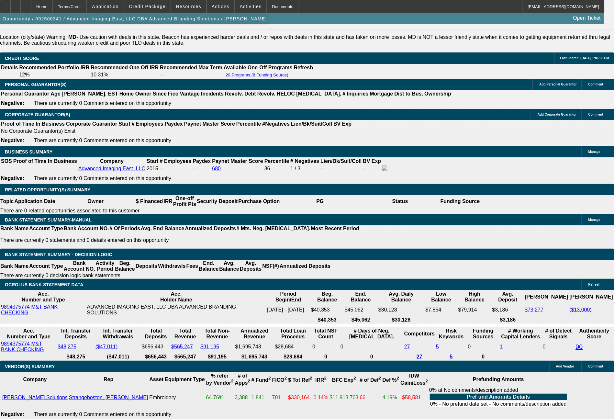
type input "11.3"
type input "$3,498.00"
type input "1749.63"
type input "$3,499.26"
type input "$1,749.63"
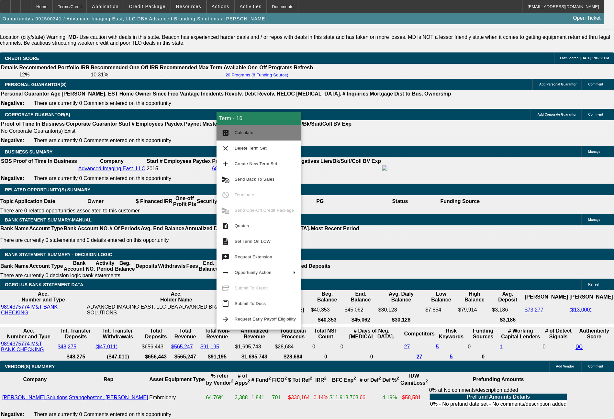
click at [244, 137] on button "calculate Calculate" at bounding box center [259, 133] width 84 height 16
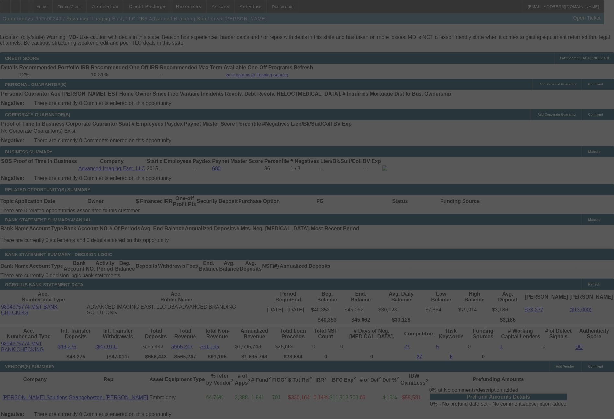
select select "0"
select select "2"
select select "0"
select select "6"
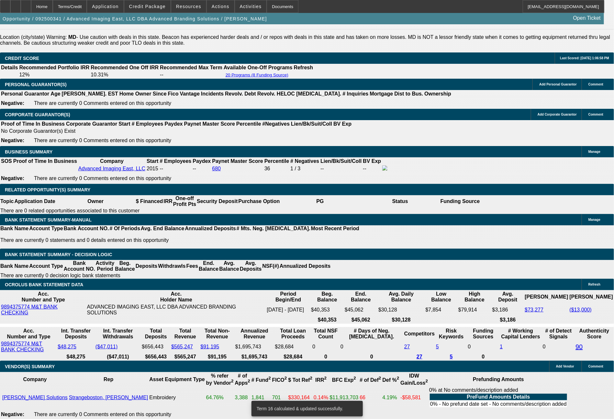
drag, startPoint x: 125, startPoint y: 226, endPoint x: 144, endPoint y: 226, distance: 19.1
type input "UNKNOWN"
type input "6"
type input "$31,238.42"
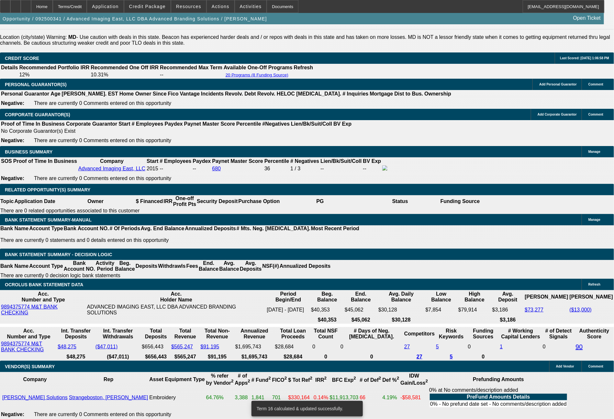
type input "$15,619.21"
type input "60"
type input "$3,824.36"
type input "$1,912.18"
type input "60"
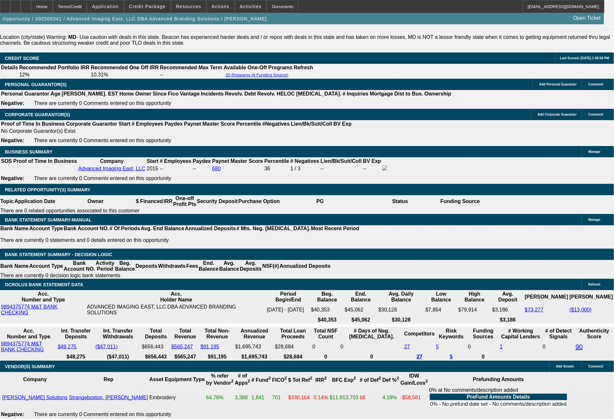
drag, startPoint x: 97, startPoint y: 226, endPoint x: 135, endPoint y: 229, distance: 38.4
type input "1"
type input "$2.00"
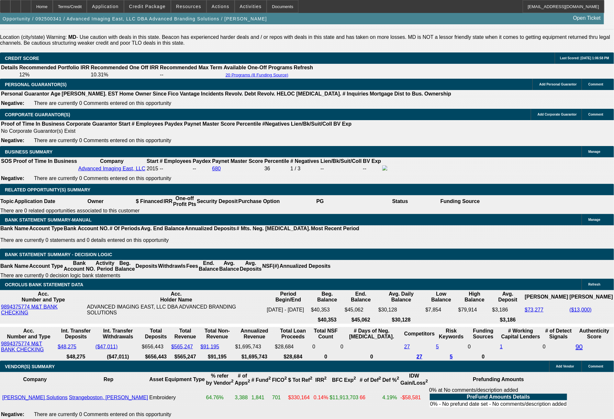
type input "1897"
type input "$3,794.00"
type input "9.1"
type input "1897.4"
type input "$3,794.80"
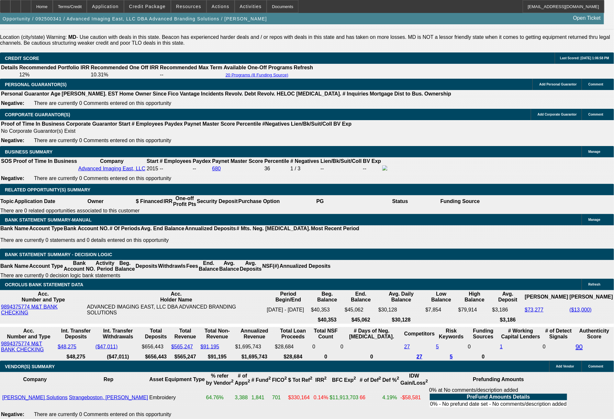
type input "1897.41"
type input "$3,794.82"
type input "1897."
type input "$3,794.00"
type input "1897.3"
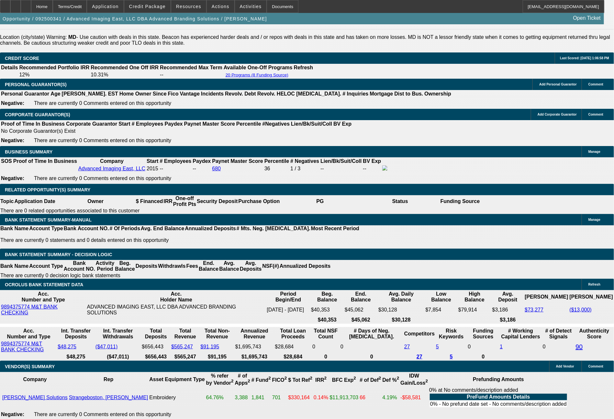
type input "$3,794.60"
type input "1897.33"
type input "$3,794.66"
type input "$1,897.33"
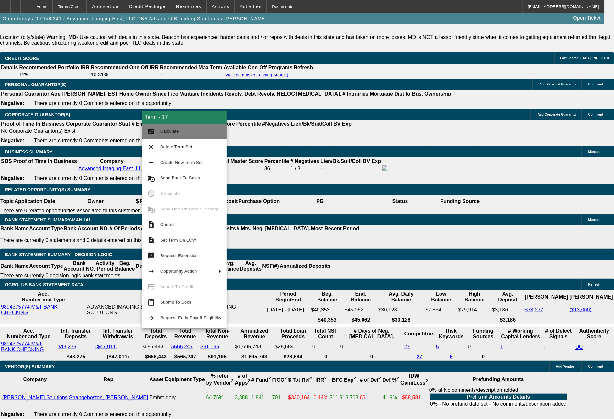
click at [171, 129] on span "Calculate" at bounding box center [169, 131] width 19 height 5
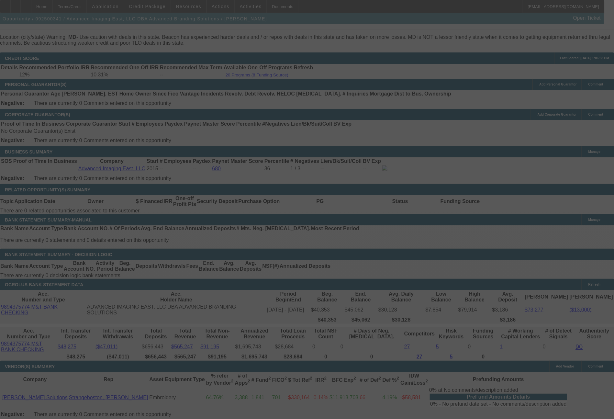
select select "0"
select select "2"
select select "0.1"
select select "4"
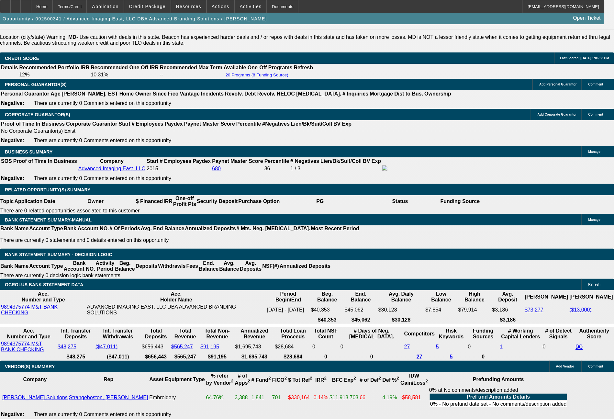
drag, startPoint x: 93, startPoint y: 224, endPoint x: 138, endPoint y: 233, distance: 45.6
type input "1"
type input "$2.00"
type input "UNKNOWN"
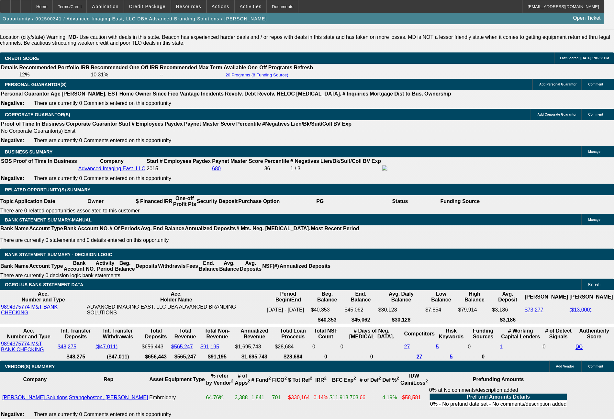
type input "1881."
type input "8.7"
type input "$3,762.00"
type input "1881.33"
type input "$3,762.66"
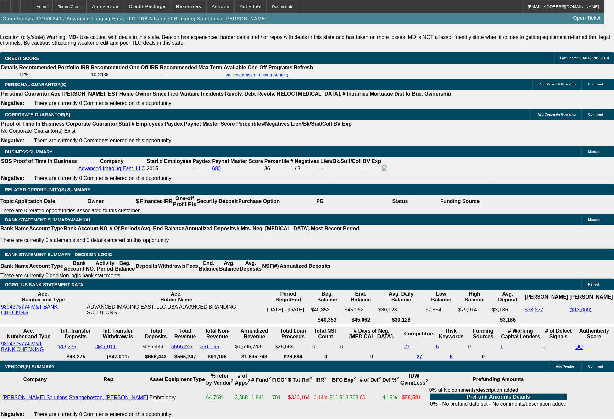
type input "$1,881.33"
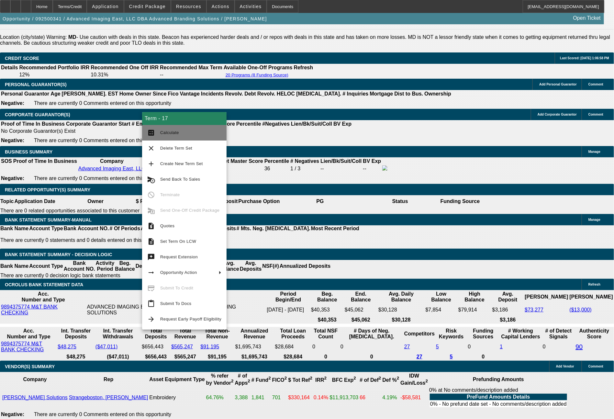
click at [169, 135] on span "Calculate" at bounding box center [169, 132] width 19 height 5
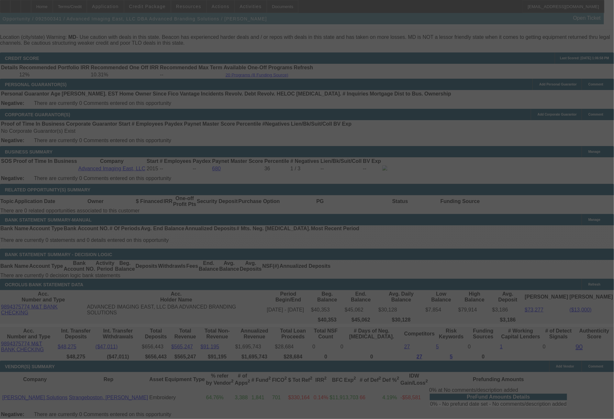
select select "0"
select select "2"
select select "0.1"
select select "4"
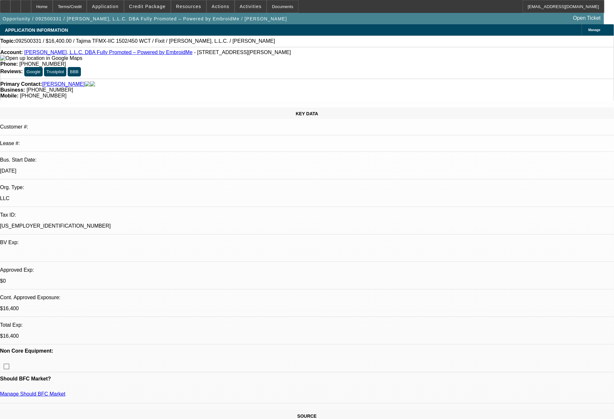
select select "0"
select select "2"
select select "0.1"
select select "4"
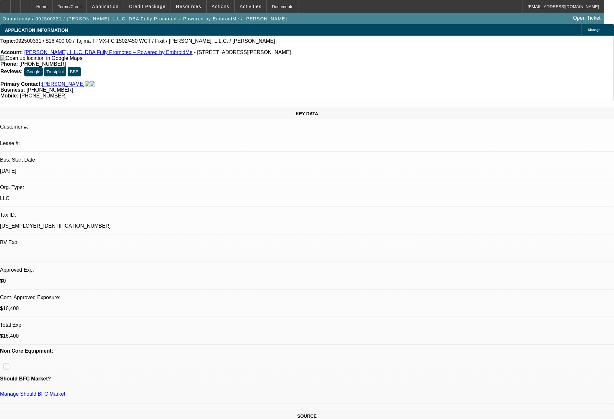
select select "0"
select select "2"
select select "0"
select select "6"
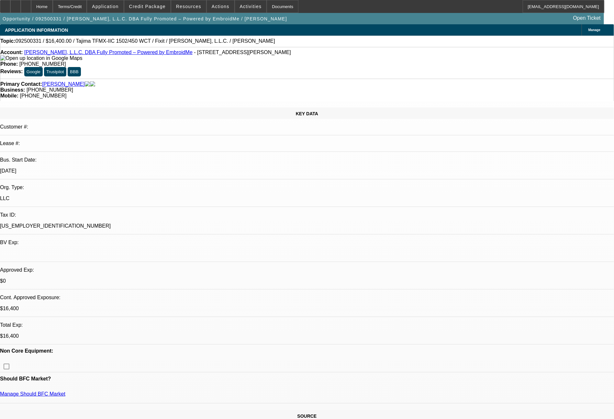
select select "0"
select select "2"
select select "0.1"
select select "4"
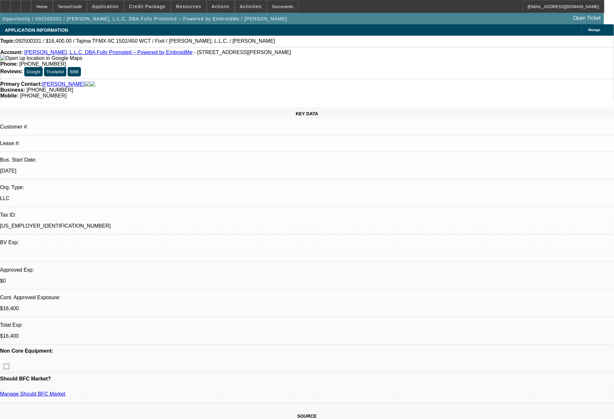
select select "0"
select select "2"
select select "0"
select select "6"
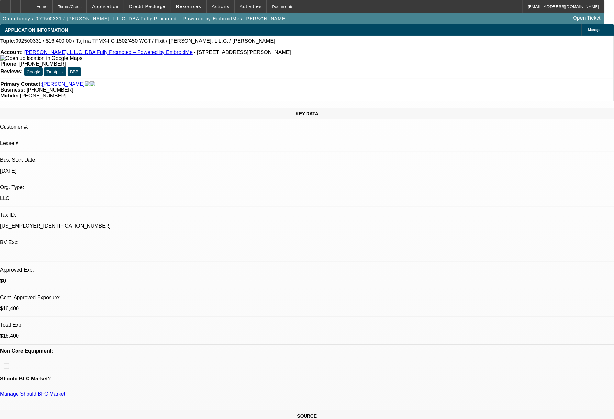
select select "1"
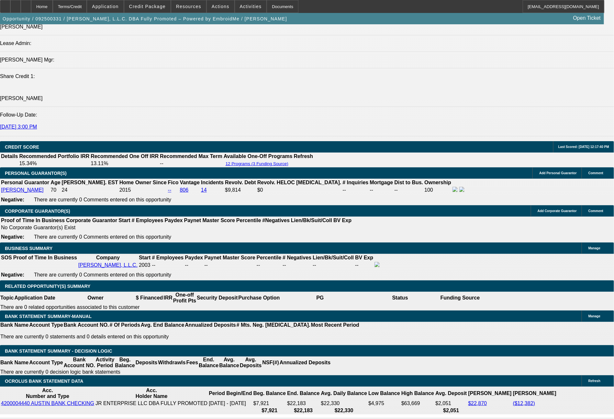
scroll to position [869, 0]
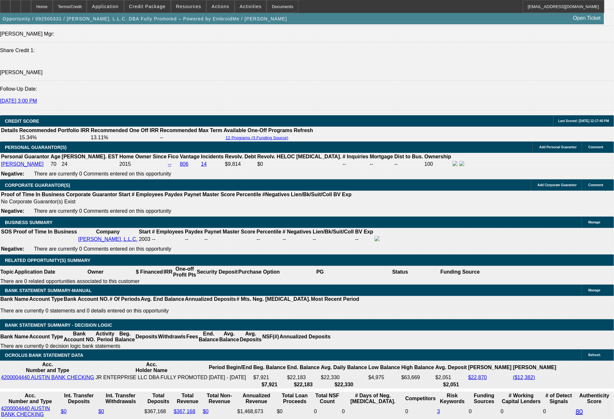
drag, startPoint x: 181, startPoint y: 278, endPoint x: 210, endPoint y: 283, distance: 29.2
type input "441"
type input "$882.00"
type input "UNKNOWN"
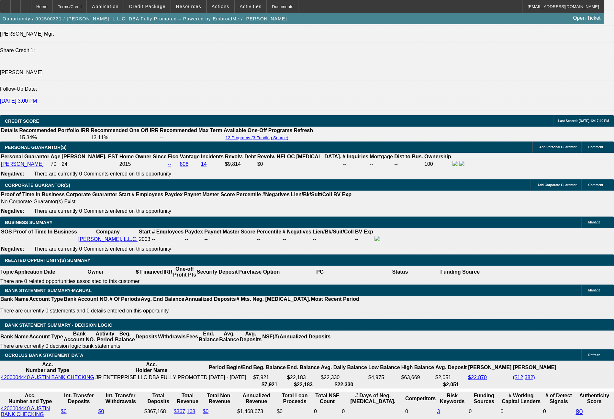
type input "13.1"
type input "441.4"
type input "$882.80"
type input "13.2"
type input "441.47"
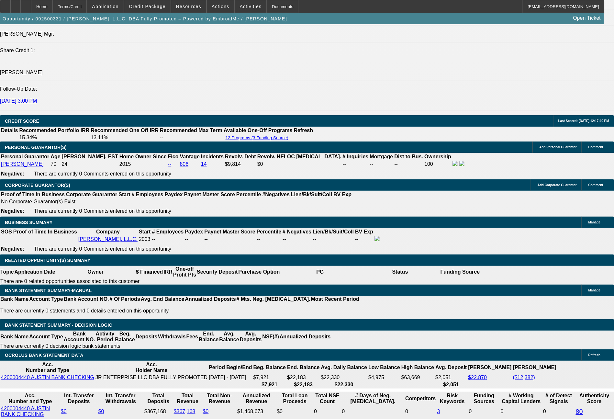
type input "$882.94"
type input "$441.47"
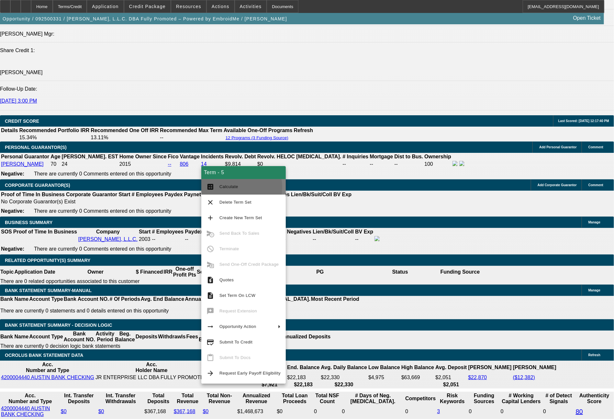
click at [234, 187] on span "Calculate" at bounding box center [228, 186] width 19 height 5
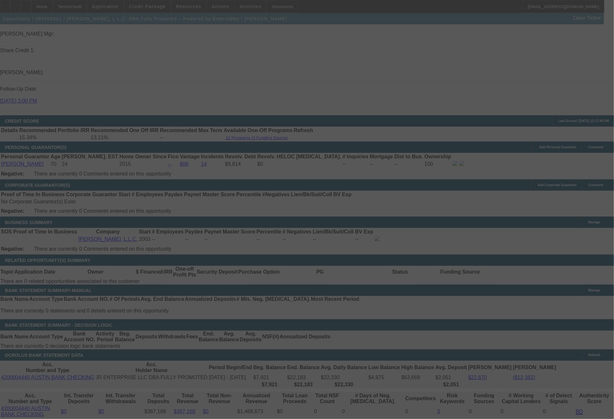
select select "0"
select select "2"
select select "0"
select select "6"
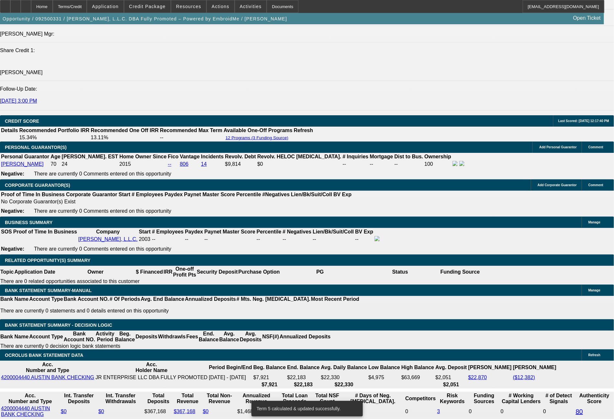
drag, startPoint x: 102, startPoint y: 280, endPoint x: 124, endPoint y: 279, distance: 22.3
type input "41"
type input "$82.00"
type input "UNKNOWN"
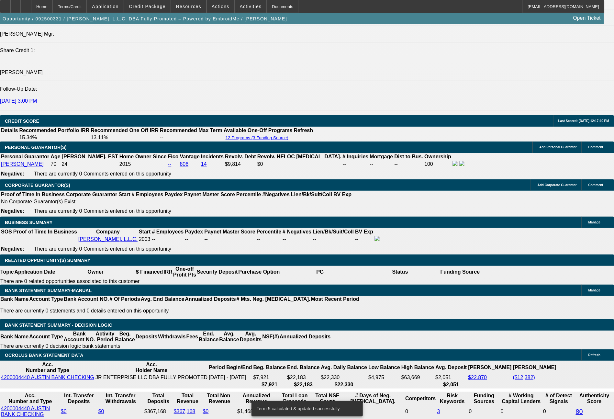
type input "418"
type input "$836.00"
type input "10.3"
type input "418.7"
type input "$837.40"
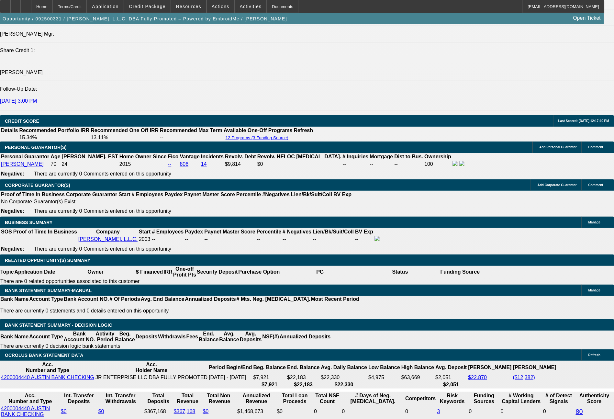
type input "418.71"
type input "$837.42"
type input "10.4"
type input "$418.71"
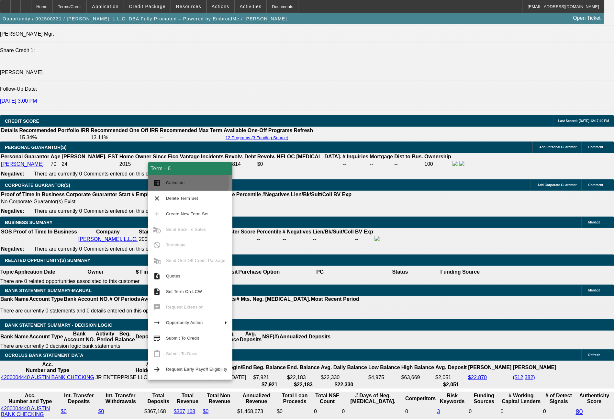
click at [174, 181] on span "Calculate" at bounding box center [175, 182] width 19 height 5
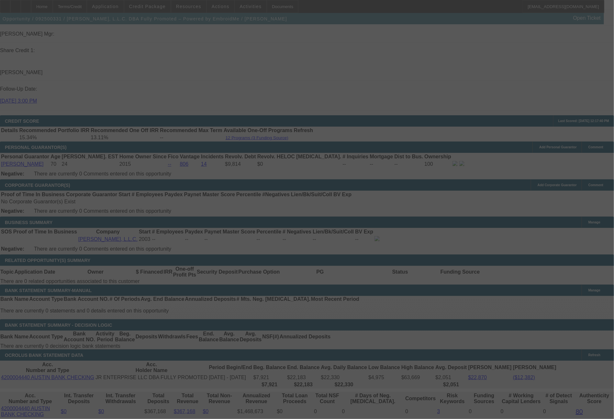
select select "0"
select select "2"
select select "0.1"
select select "4"
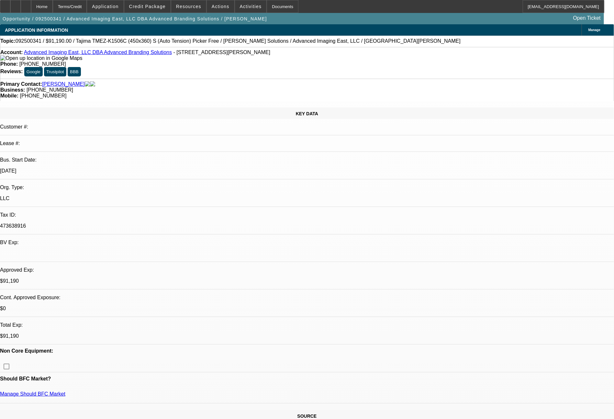
select select "0"
select select "2"
select select "0.1"
select select "4"
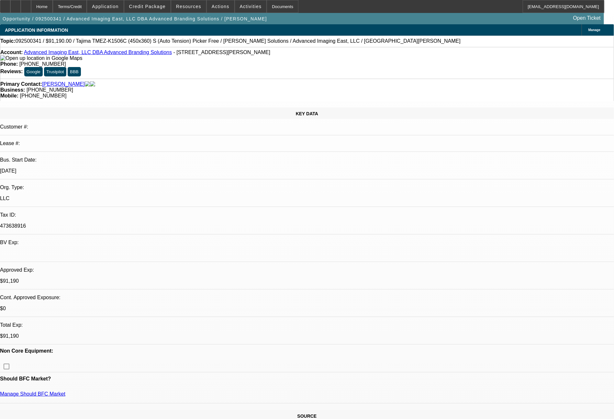
select select "0"
select select "2"
select select "0"
select select "6"
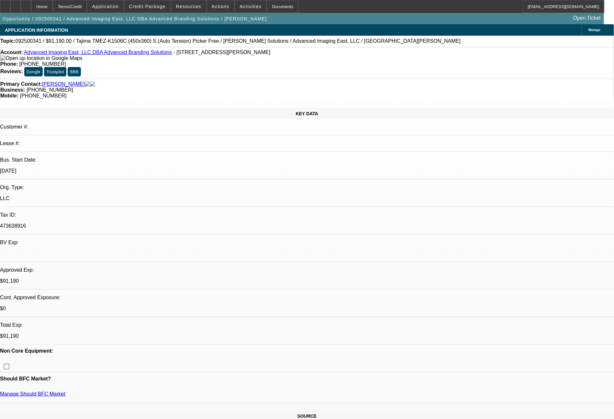
select select "0"
select select "2"
select select "0"
select select "6"
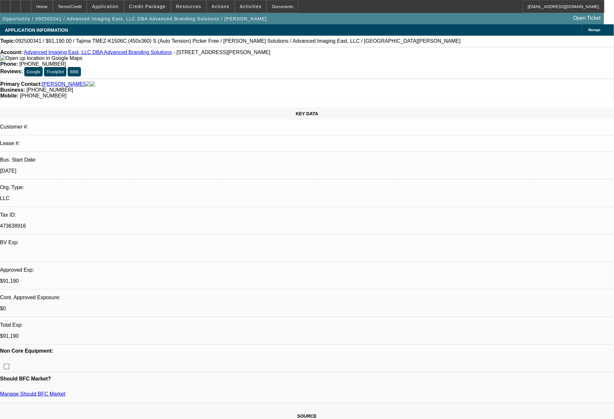
select select "0"
select select "2"
select select "0.1"
select select "4"
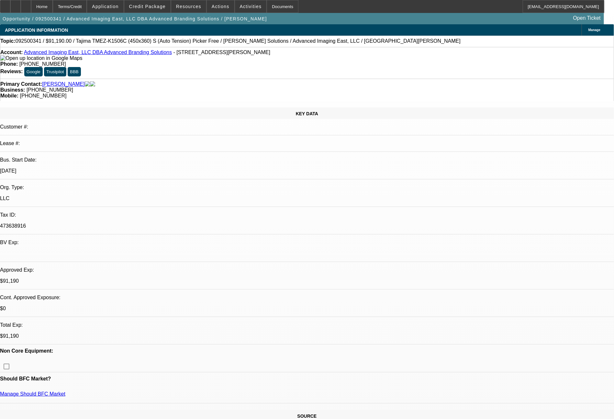
scroll to position [733, 0]
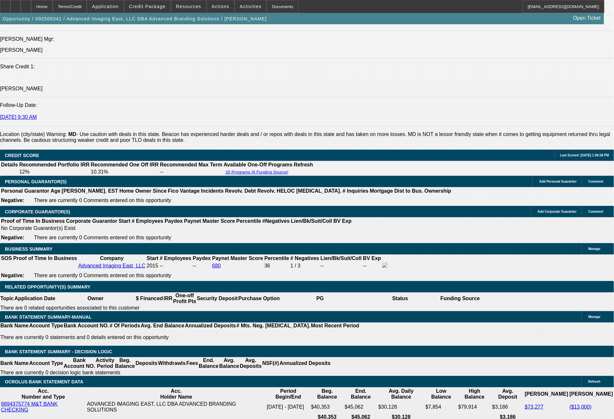
scroll to position [869, 0]
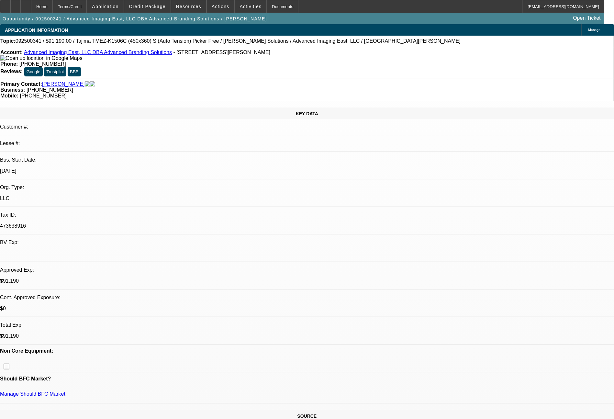
select select "0"
select select "2"
select select "0.1"
select select "4"
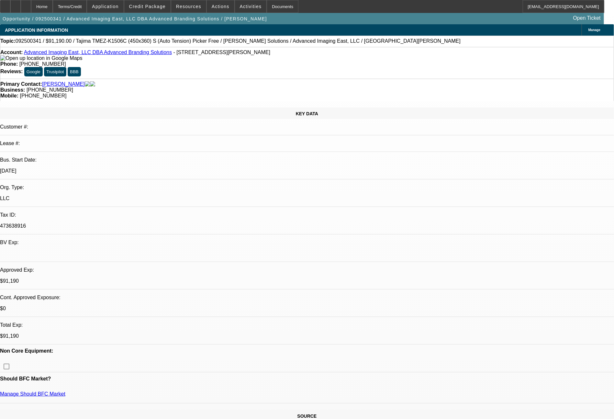
select select "0"
select select "2"
select select "0"
select select "6"
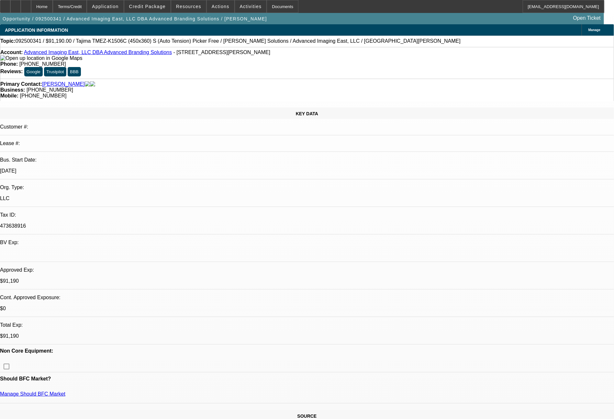
select select "0"
select select "2"
select select "0"
select select "6"
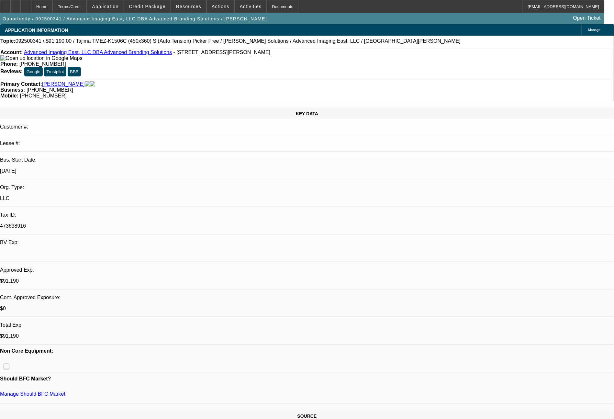
select select "0"
select select "2"
select select "0.1"
select select "4"
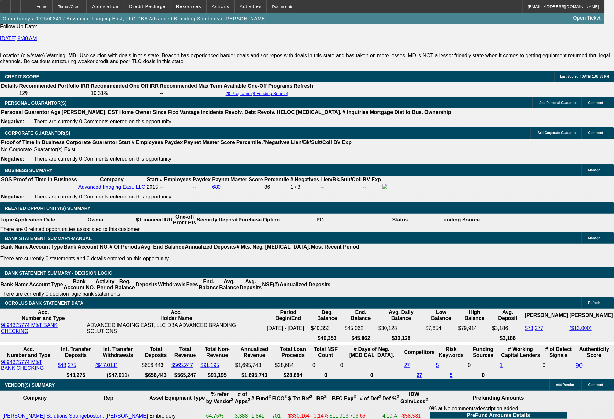
scroll to position [921, 0]
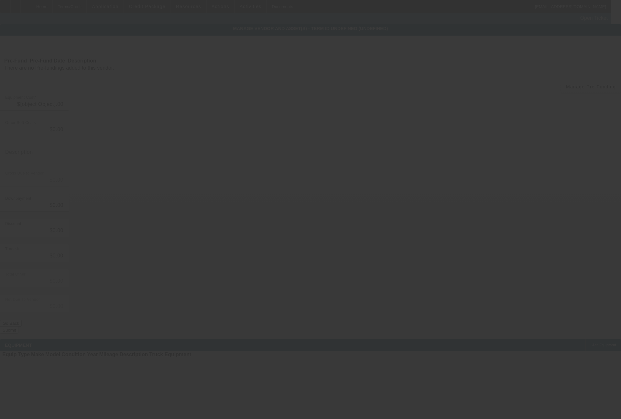
type input "$91,190.00"
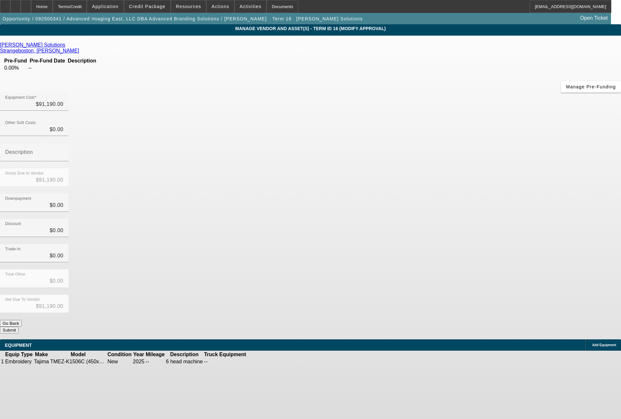
click at [267, 362] on icon at bounding box center [267, 362] width 0 height 0
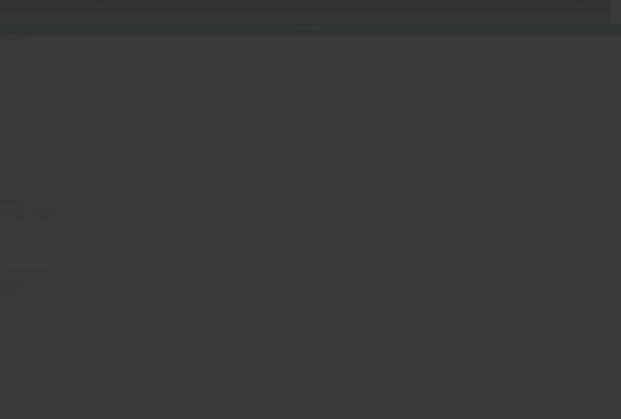
type input "Tajima"
type input "TMEZ-K1506C (450x360) S (Auto Tension) Picker Free"
radio input "true"
type textarea "6 head machine"
type input "[STREET_ADDRESS][PERSON_NAME]"
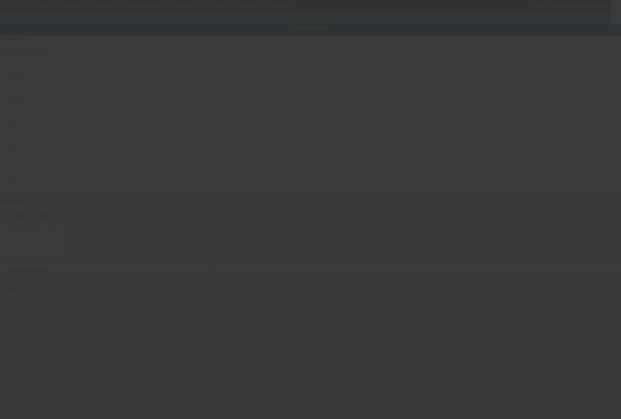
type input "Unit D"
type input "Gambrills"
type input "21054"
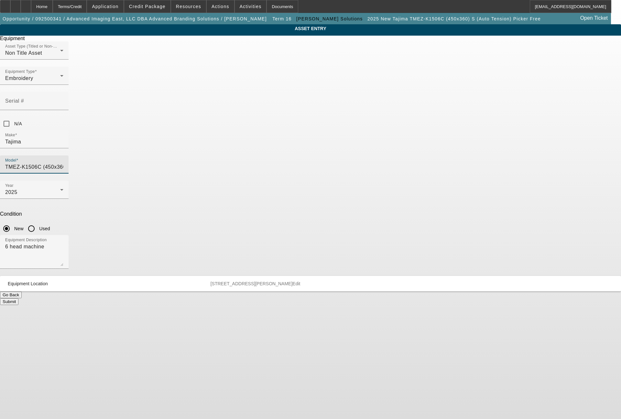
drag, startPoint x: 389, startPoint y: 117, endPoint x: 325, endPoint y: 116, distance: 63.5
click at [63, 163] on input "TMEZ-K1506C (450x360) S (Auto Tension) Picker Free" at bounding box center [34, 167] width 58 height 8
type input "TMnsion) Picker Free"
drag, startPoint x: 366, startPoint y: 118, endPoint x: 288, endPoint y: 121, distance: 78.1
click at [288, 130] on div "Make [GEOGRAPHIC_DATA] Model TMnsion) Picker Free" at bounding box center [310, 155] width 621 height 50
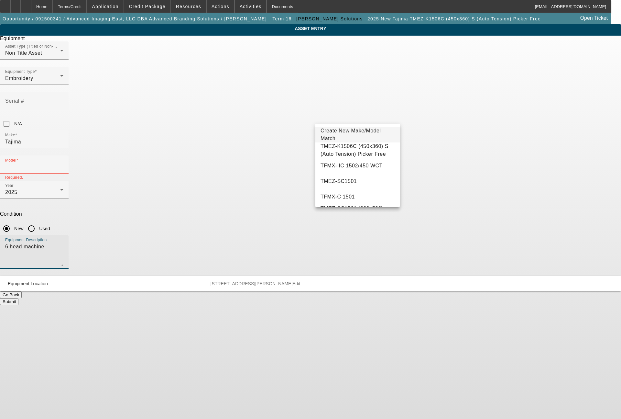
click at [63, 243] on textarea "6 head machine" at bounding box center [34, 254] width 58 height 23
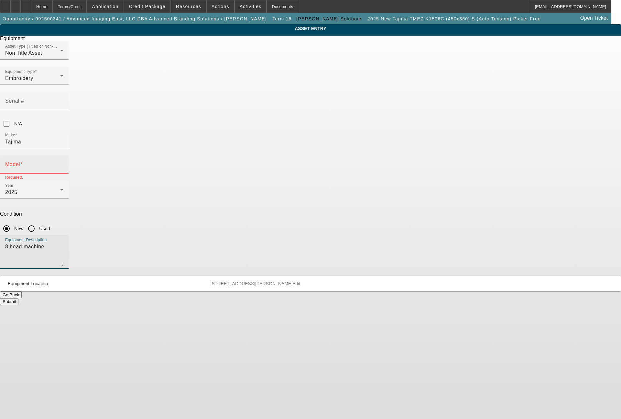
type textarea "8 head machine"
click at [63, 163] on input "Model" at bounding box center [34, 167] width 58 height 8
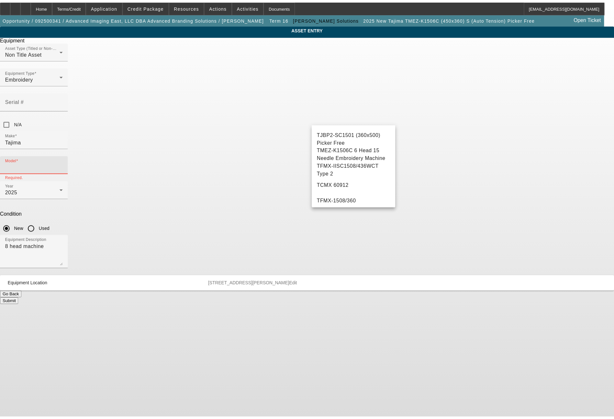
scroll to position [796, 0]
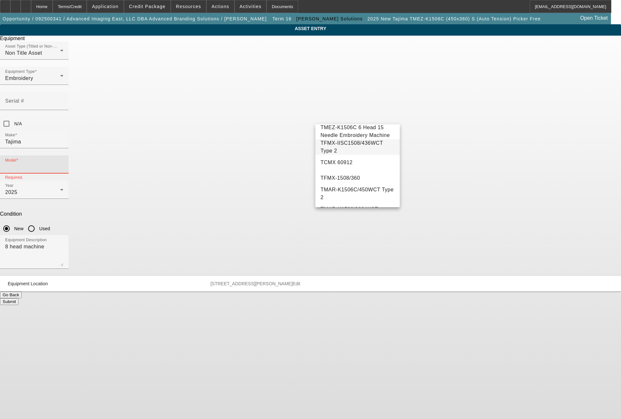
click at [371, 153] on span "TFMX-IISC1508/436WCT Type 2" at bounding box center [352, 146] width 62 height 13
type input "TFMX-IISC1508/436WCT Type 2"
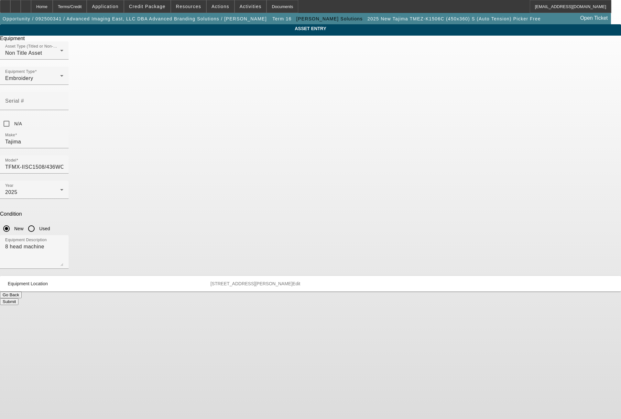
click at [18, 298] on button "Submit" at bounding box center [9, 301] width 18 height 7
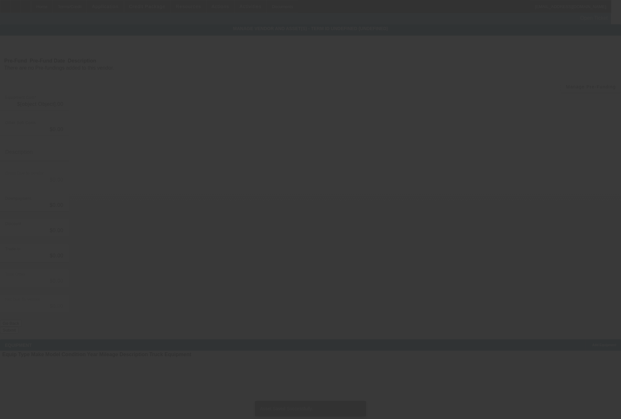
type input "$91,190.00"
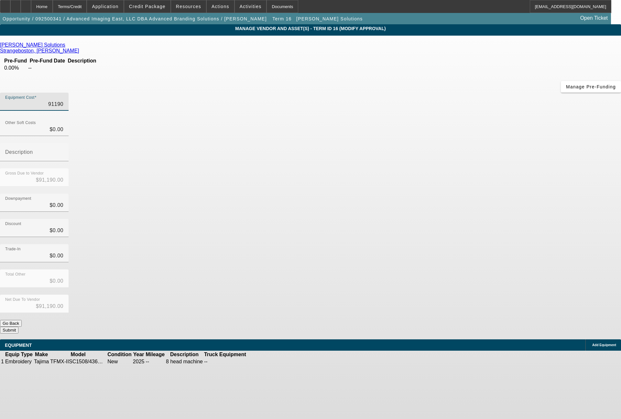
drag, startPoint x: 370, startPoint y: 56, endPoint x: 416, endPoint y: 61, distance: 45.5
click at [416, 93] on div "Equipment Cost 91190" at bounding box center [310, 105] width 621 height 25
type input "7"
type input "$7.00"
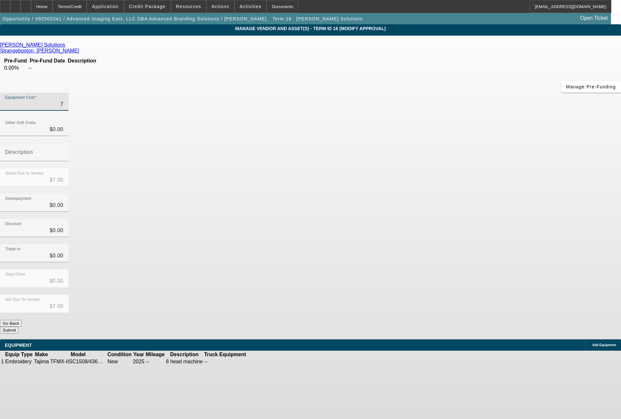
type input "77"
type input "$77.00"
type input "779"
type input "$779.00"
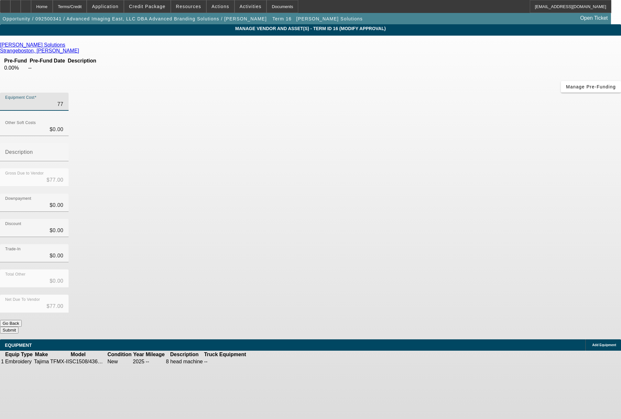
type input "$779.00"
type input "7799"
type input "$7,799.00"
type input "77990"
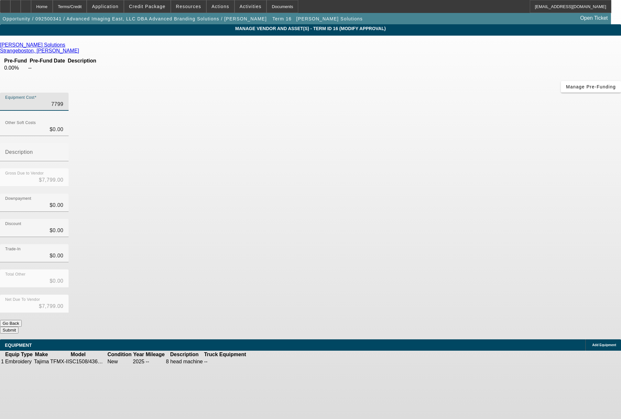
type input "$77,990.00"
click at [18, 327] on button "Submit" at bounding box center [9, 330] width 18 height 7
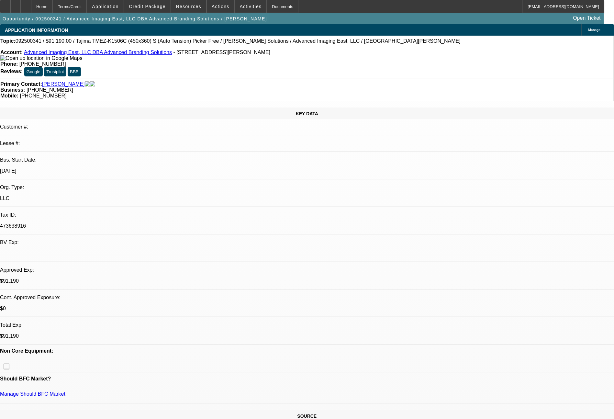
select select "0"
select select "2"
select select "0.1"
select select "4"
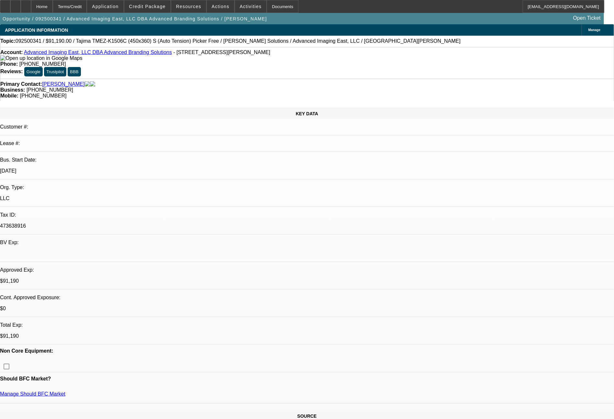
select select "0"
select select "2"
select select "0"
select select "6"
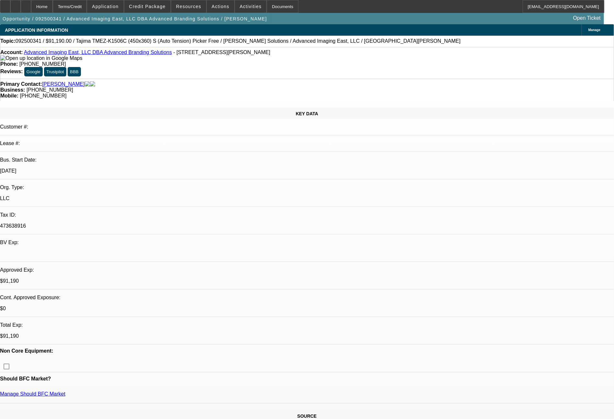
select select "0"
select select "2"
select select "0"
select select "6"
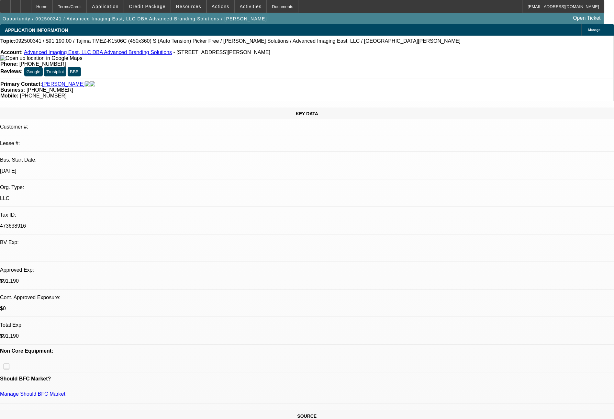
select select "0"
select select "2"
select select "0.1"
select select "4"
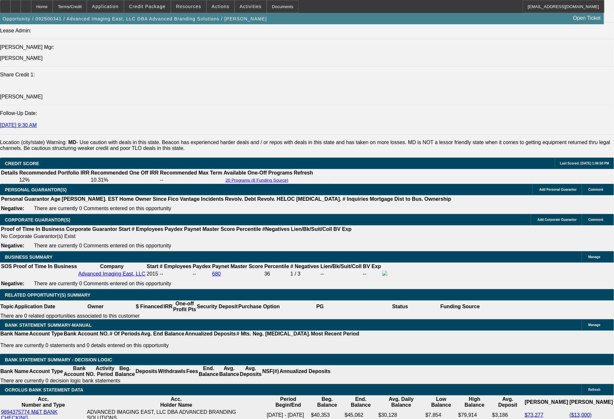
scroll to position [887, 0]
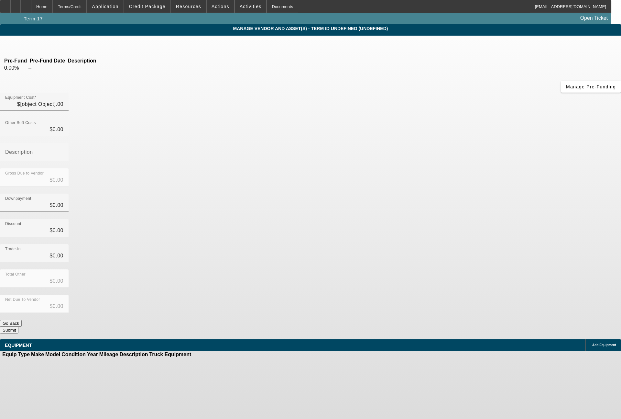
type input "$91,190.00"
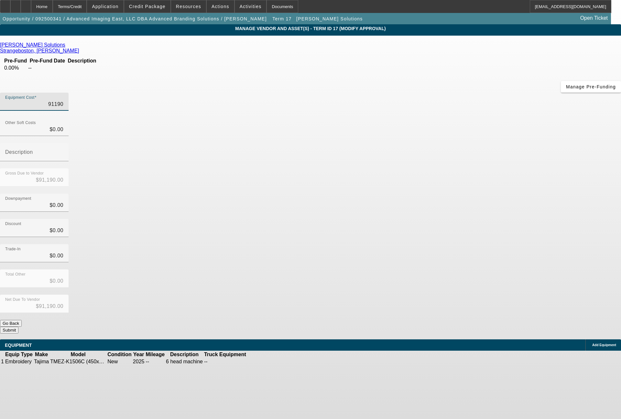
drag, startPoint x: 369, startPoint y: 54, endPoint x: 406, endPoint y: 52, distance: 37.3
click at [406, 93] on div "Equipment Cost 91190" at bounding box center [310, 105] width 621 height 25
type input "7"
type input "$7.00"
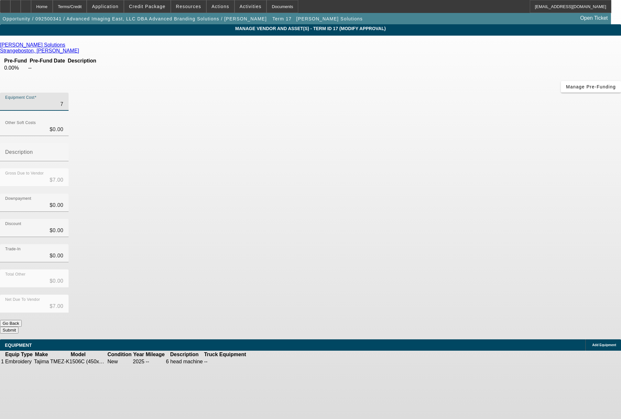
type input "77"
type input "$77.00"
type input "779"
type input "$779.00"
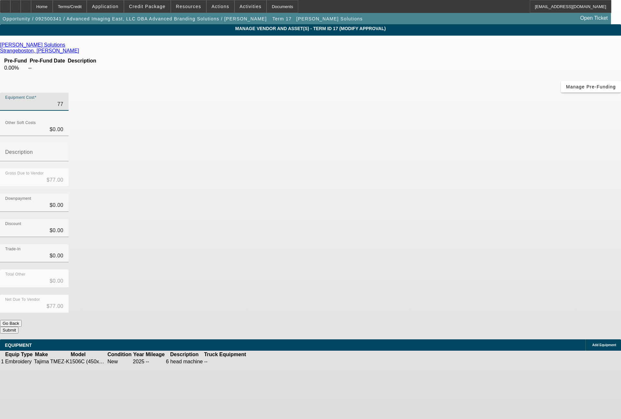
type input "$779.00"
type input "7799"
type input "$7,799.00"
type input "77990"
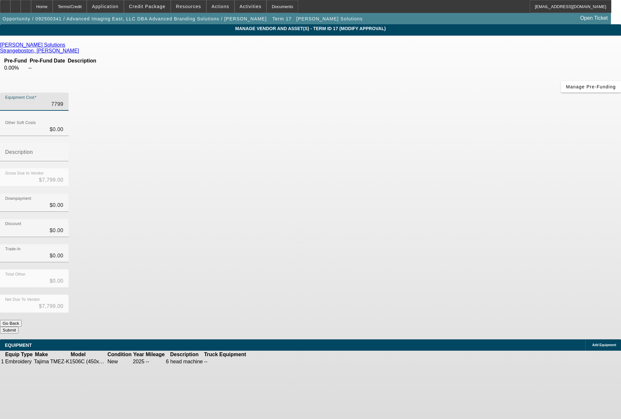
type input "$77,990.00"
click at [267, 362] on icon at bounding box center [267, 362] width 0 height 0
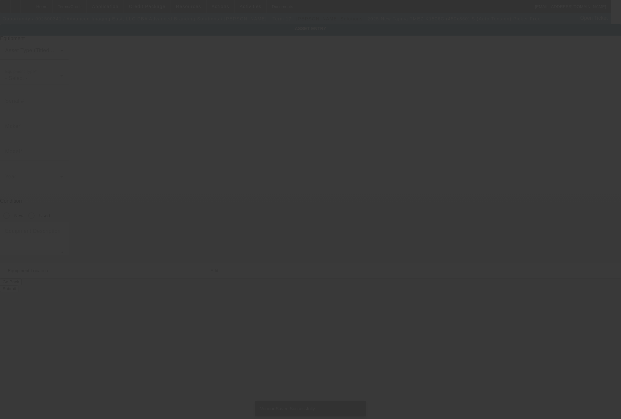
type input "Tajima"
type input "TMEZ-K1506C (450x360) S (Auto Tension) Picker Free"
radio input "true"
type textarea "6 head machine"
type input "987 Waugh Chapel Way"
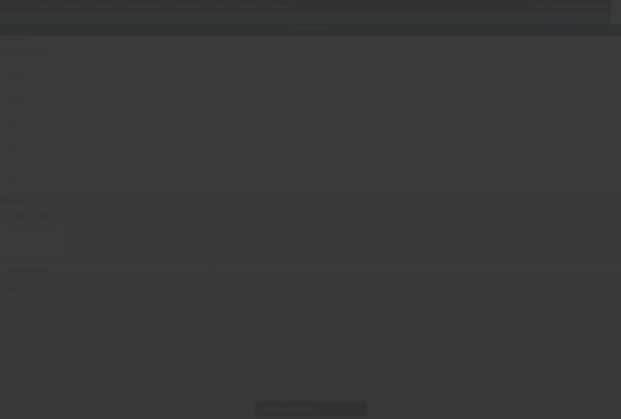
type input "Unit D"
type input "Gambrills"
type input "21054"
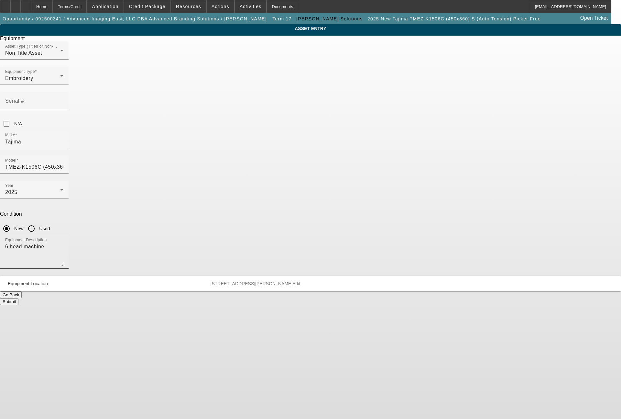
click at [63, 243] on textarea "6 head machine" at bounding box center [34, 254] width 58 height 23
type textarea "8 head machine"
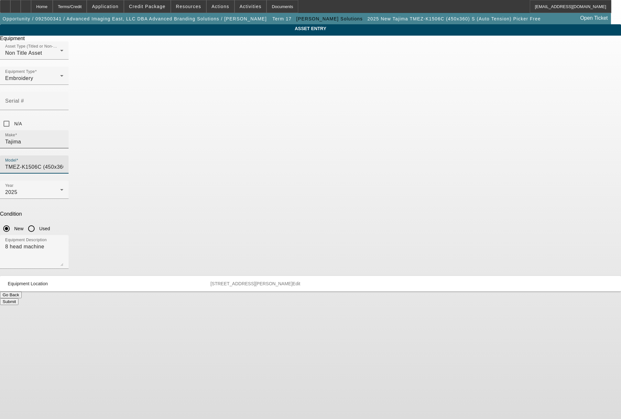
drag, startPoint x: 384, startPoint y: 116, endPoint x: 292, endPoint y: 118, distance: 91.6
click at [292, 130] on div "Make Tajima Model TMEZ-K1506C (450x360) S (Auto Tension) Picker Free" at bounding box center [310, 155] width 621 height 50
type input "Tension) Picker Free"
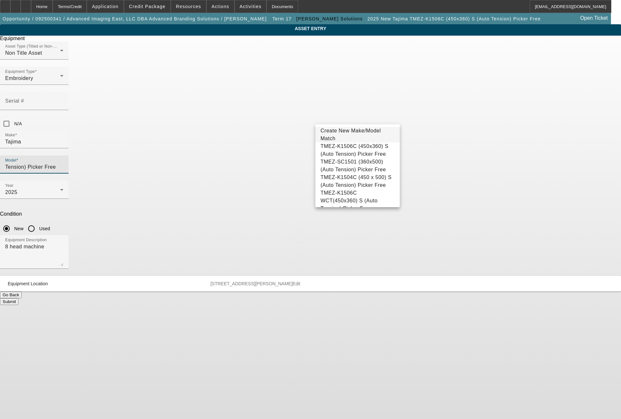
drag, startPoint x: 365, startPoint y: 119, endPoint x: 314, endPoint y: 118, distance: 51.5
click at [314, 155] on div "Model Tension) Picker Free" at bounding box center [310, 167] width 621 height 25
click at [363, 149] on span "TFMX-IISC1508/436WCT Type 2" at bounding box center [352, 149] width 62 height 13
type input "TFMX-IISC1508/436WCT Type 2"
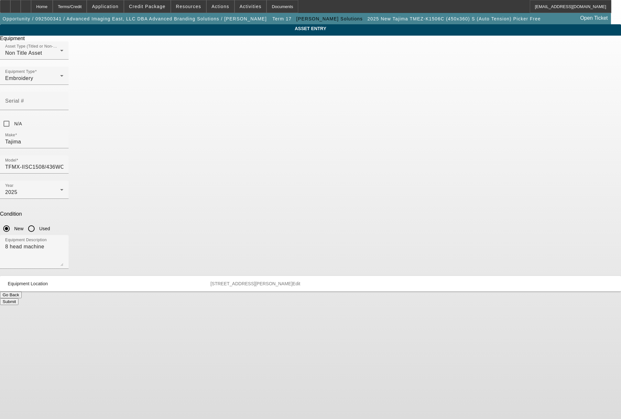
click at [18, 298] on button "Submit" at bounding box center [9, 301] width 18 height 7
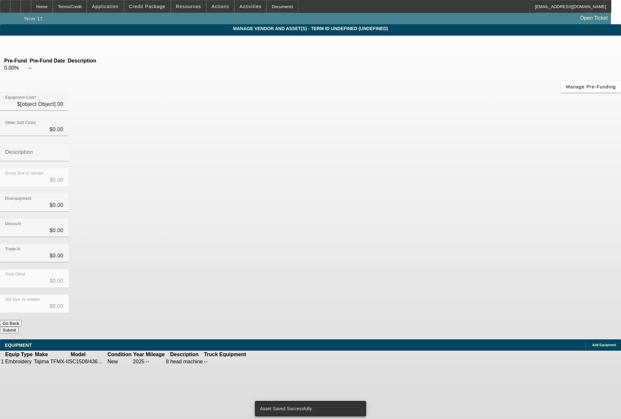
type input "$77,990.00"
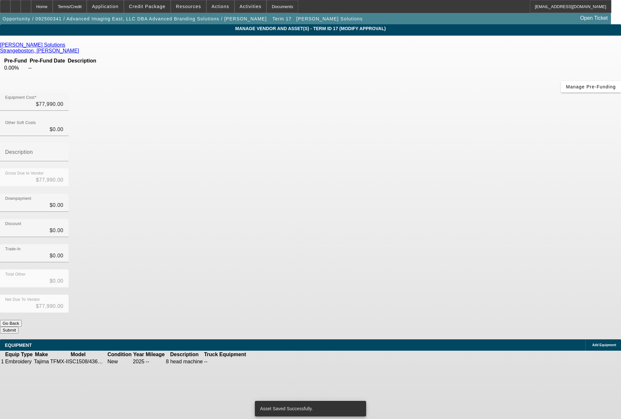
click at [616, 395] on body "Home Terms/Credit Application Credit Package Resources Actions Activities Docum…" at bounding box center [310, 209] width 621 height 419
click at [18, 327] on button "Submit" at bounding box center [9, 330] width 18 height 7
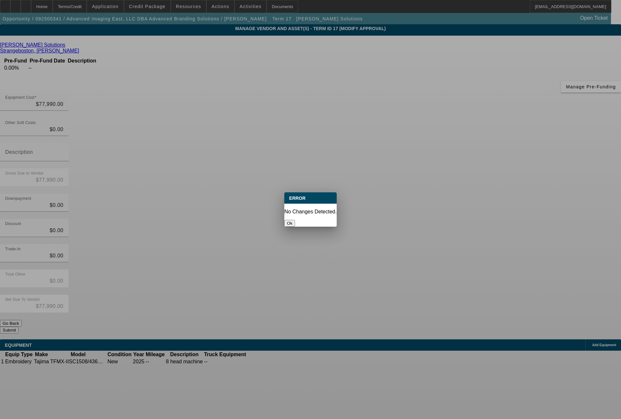
click at [295, 220] on button "Ok" at bounding box center [290, 223] width 11 height 7
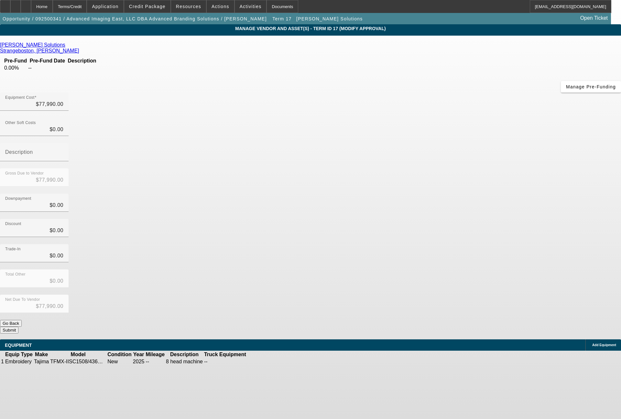
click at [18, 327] on button "Submit" at bounding box center [9, 330] width 18 height 7
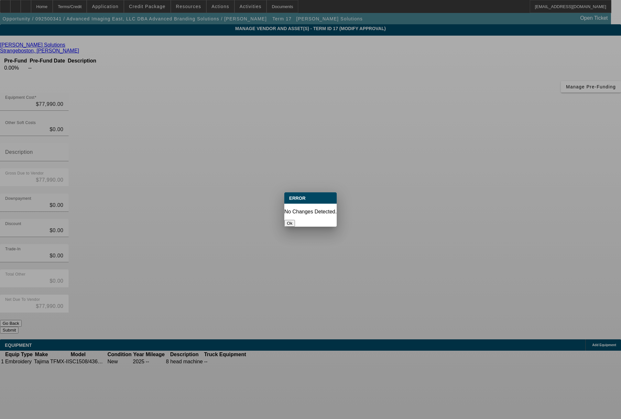
click at [295, 220] on button "Ok" at bounding box center [290, 223] width 11 height 7
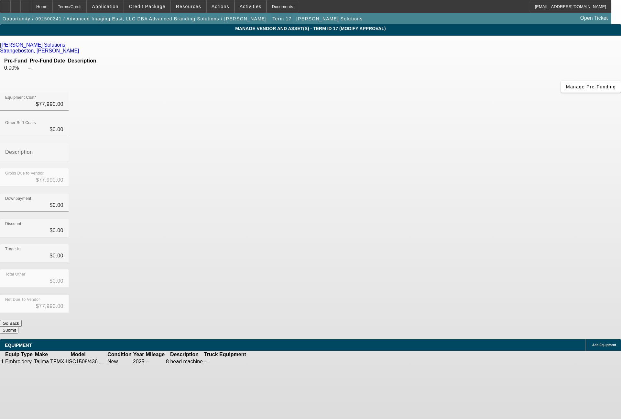
click at [273, 19] on span "Term 17" at bounding box center [282, 18] width 19 height 5
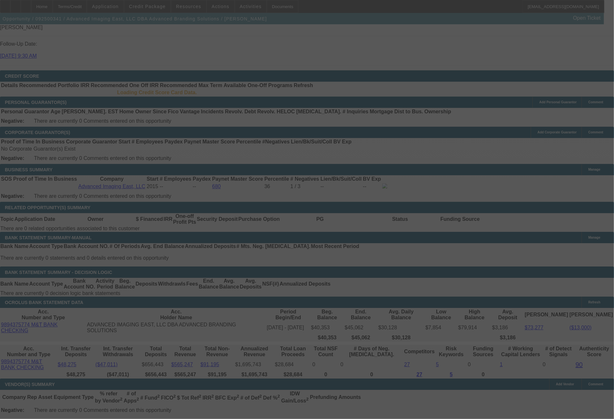
scroll to position [875, 0]
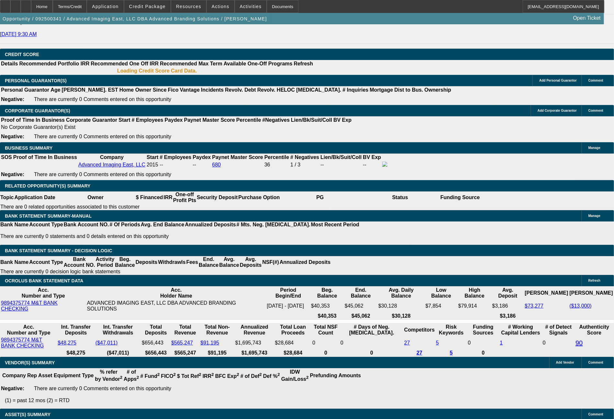
select select "0"
select select "2"
select select "0.1"
select select "4"
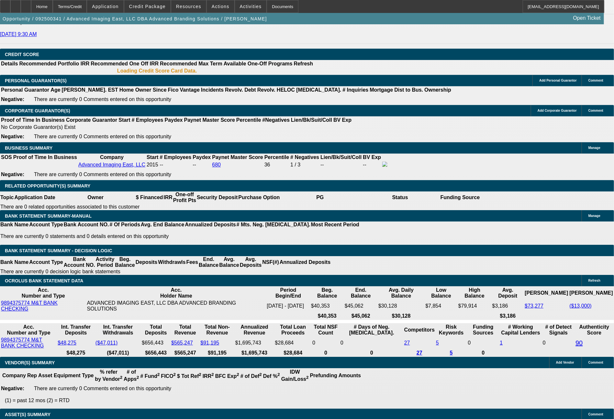
select select "0"
select select "2"
select select "0"
select select "6"
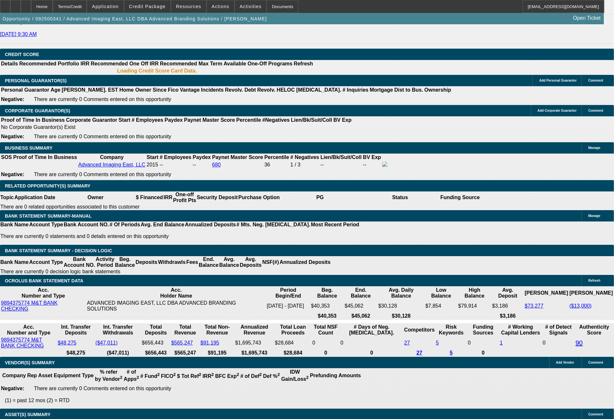
select select "0"
select select "2"
select select "0"
select select "6"
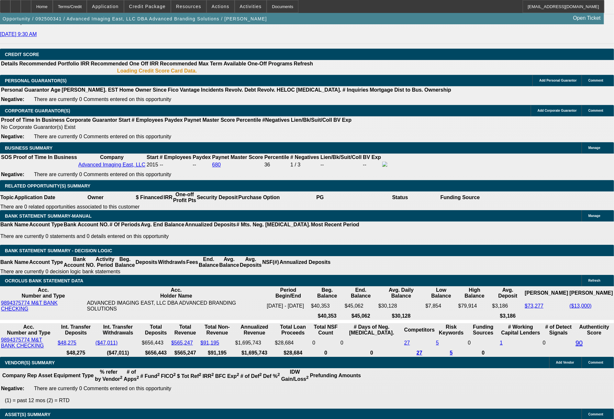
select select "0"
select select "2"
select select "0.1"
select select "4"
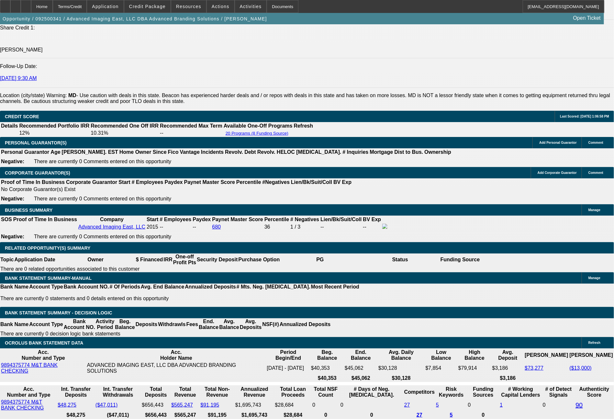
scroll to position [901, 0]
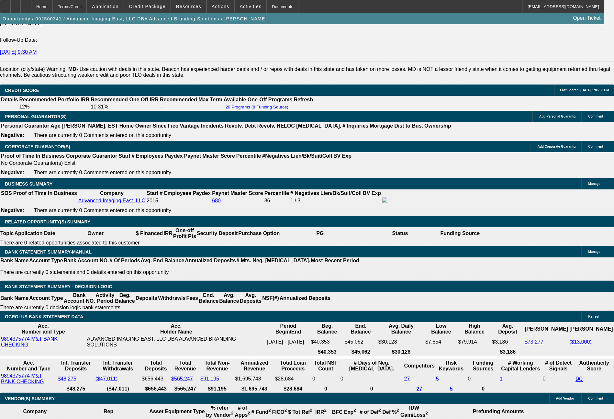
drag, startPoint x: 177, startPoint y: 257, endPoint x: 217, endPoint y: 260, distance: 40.2
type input "14"
type input "$28.00"
type input "UNKNOWN"
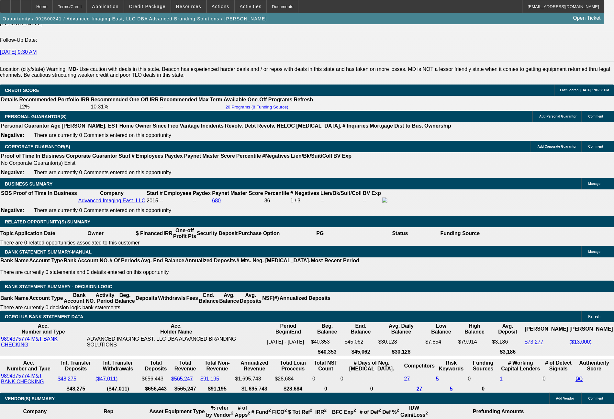
type input "1497"
type input "11.3"
type input "$2,994.00"
type input "1497.2"
type input "$2,994.40"
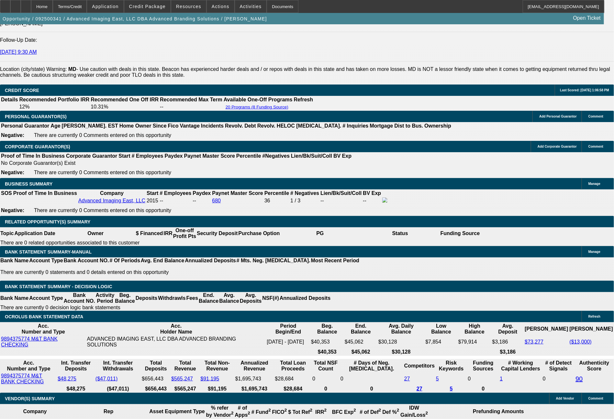
type input "1497."
type input "$2,994.00"
type input "1497.41"
type input "$2,994.82"
type input "$1,497.41"
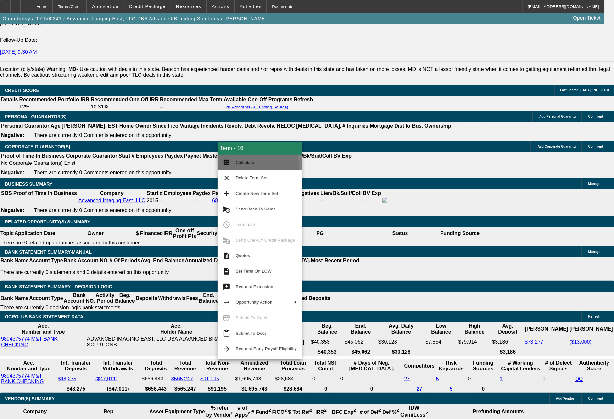
click at [236, 168] on button "calculate Calculate" at bounding box center [260, 163] width 84 height 16
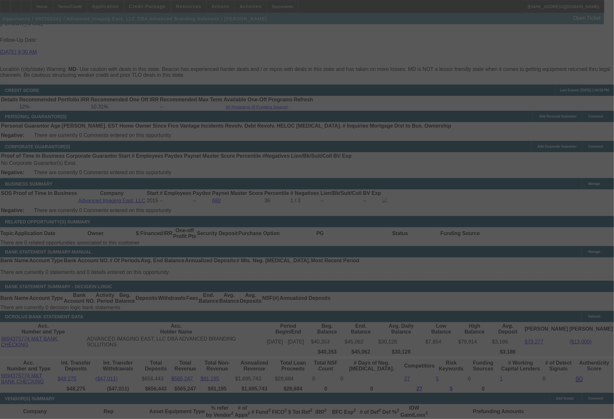
select select "0"
select select "2"
select select "0"
select select "6"
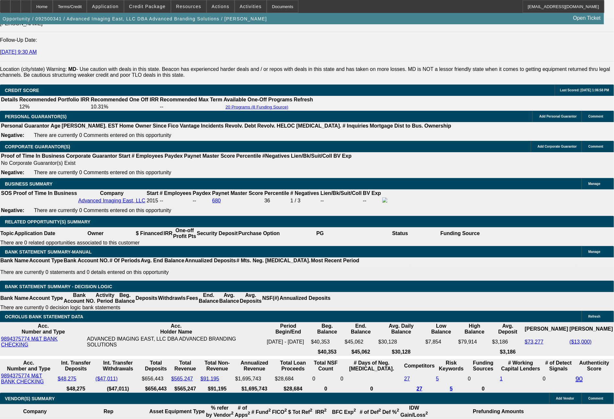
drag, startPoint x: 175, startPoint y: 259, endPoint x: 217, endPoint y: 264, distance: 42.1
type input "1"
type input "$2.00"
type input "UNKNOWN"
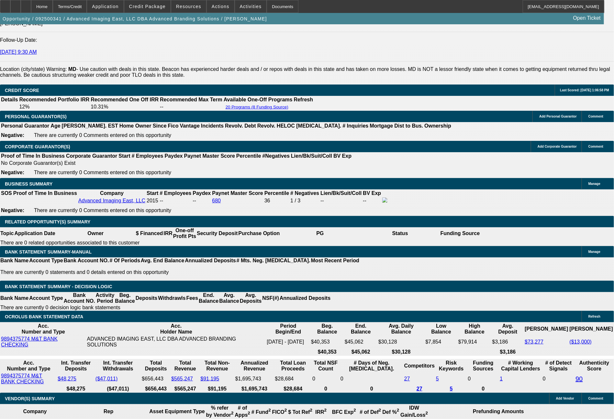
type input "1496"
type input "11.3"
type input "$2,992.00"
type input "1496.41"
type input "$2,992.82"
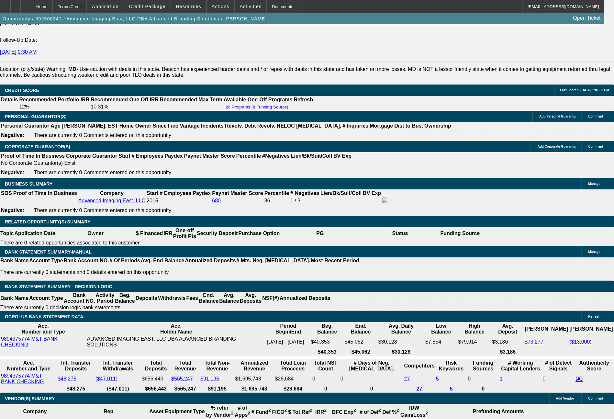
type input "$1,496.41"
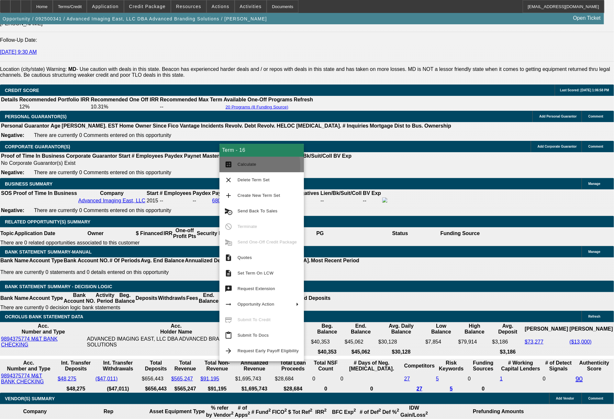
click at [241, 166] on span "Calculate" at bounding box center [247, 164] width 19 height 5
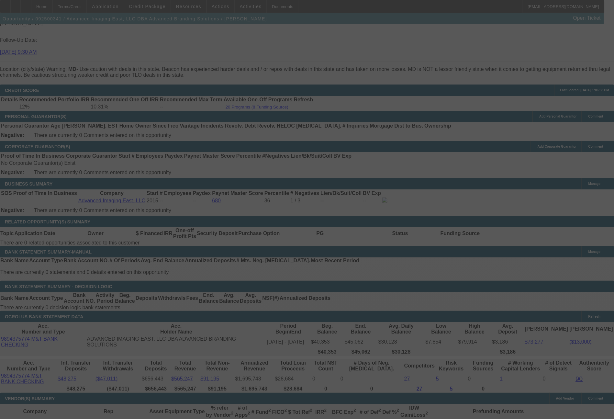
select select "0"
select select "2"
select select "0"
select select "6"
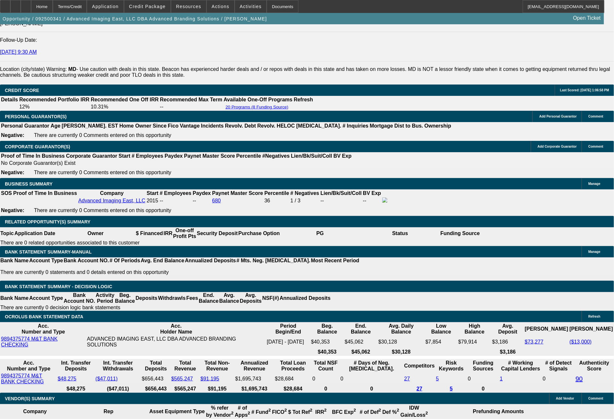
drag, startPoint x: 96, startPoint y: 258, endPoint x: 125, endPoint y: 260, distance: 28.3
type input "1"
type input "$2.00"
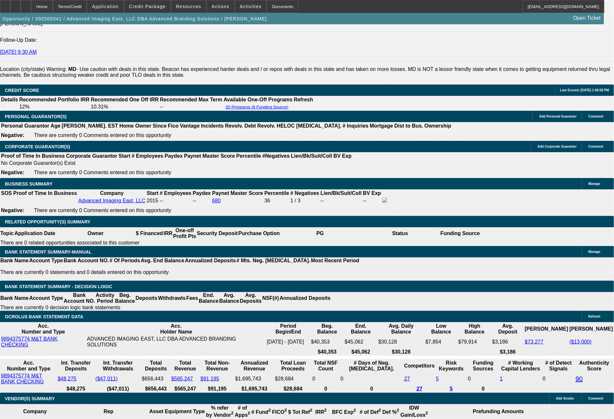
type input "UNKNOWN"
type input "1609"
type input "8.7"
type input "$3,218.00"
type input "1609.1"
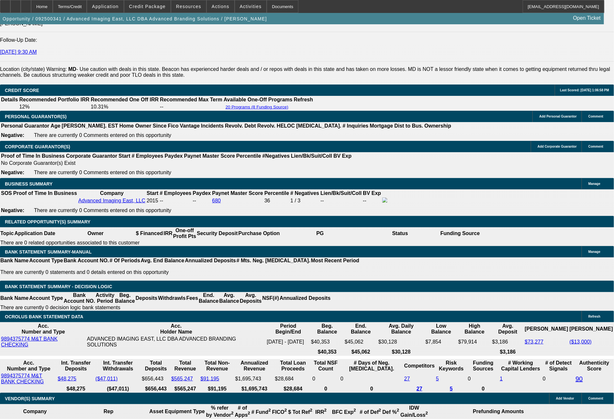
type input "$3,218.20"
type input "1609.13"
type input "$3,218.26"
type input "$1,609.13"
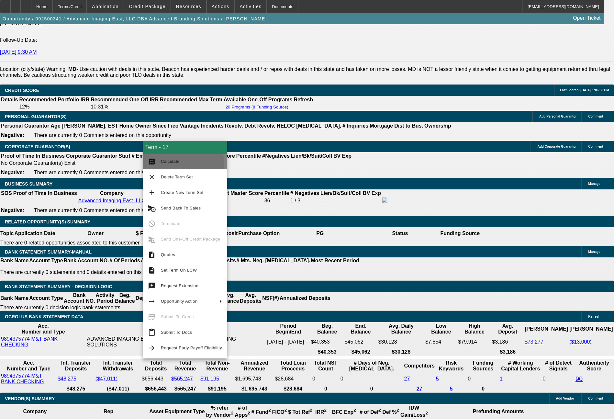
click at [181, 164] on span "Calculate" at bounding box center [191, 162] width 61 height 8
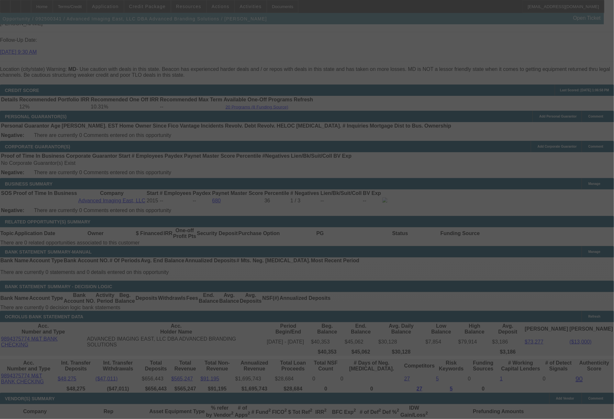
select select "0"
select select "2"
select select "0.1"
select select "4"
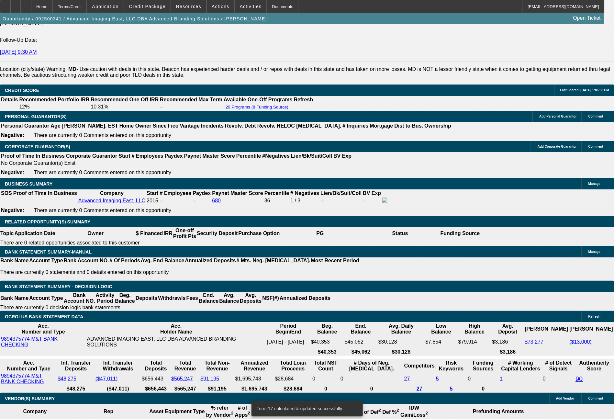
drag, startPoint x: 205, startPoint y: 259, endPoint x: 214, endPoint y: 259, distance: 9.1
type input "6"
type input "UNKNOWN"
type input "$13,430.01"
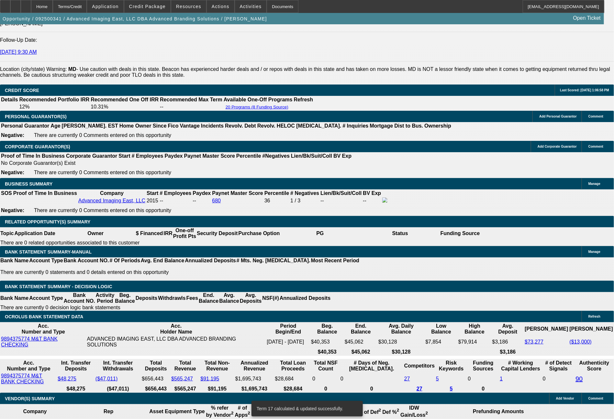
type input "$26,860.02"
type input "60"
type input "$1,707.31"
type input "$3,414.62"
type input "60"
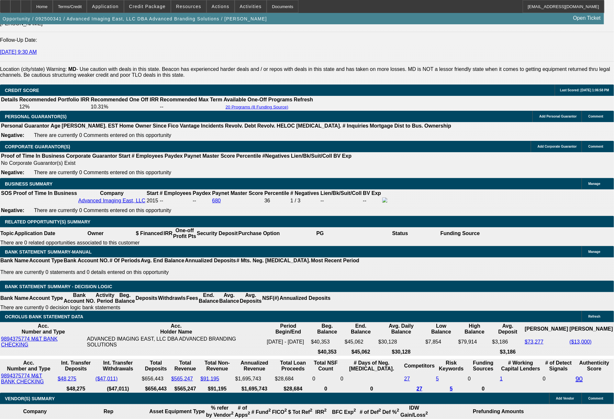
drag, startPoint x: 175, startPoint y: 258, endPoint x: 206, endPoint y: 258, distance: 31.1
type input "1"
type input "$2.00"
type input "1697"
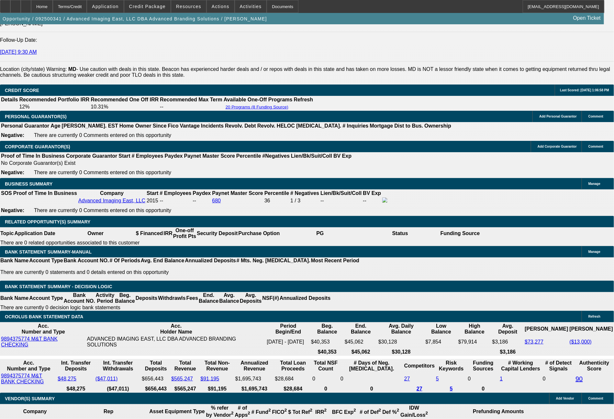
type input "11"
type input "$3,394.00"
type input "1697.58"
type input "$3,395.16"
type input "1697."
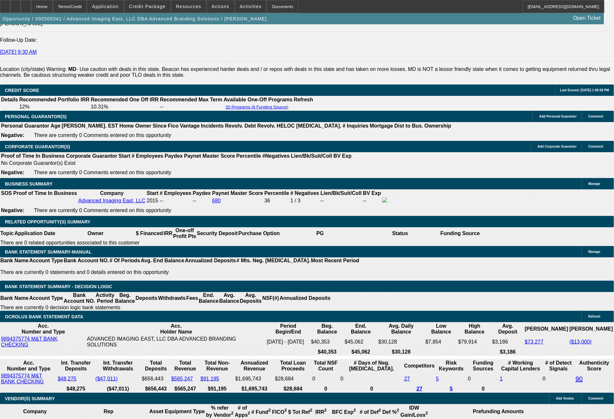
type input "$3,394.00"
type input "169"
type input "$338.00"
type input "1698"
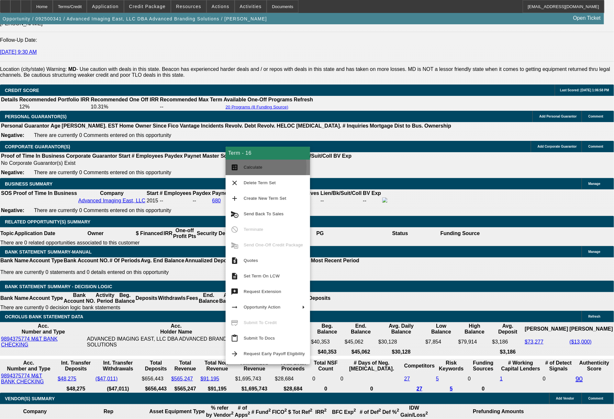
click at [245, 166] on span "Calculate" at bounding box center [253, 167] width 19 height 5
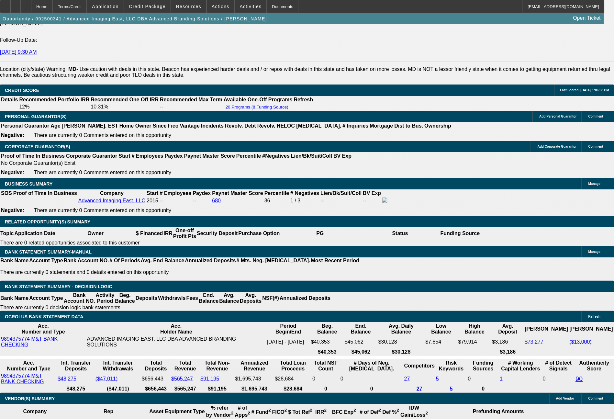
drag, startPoint x: 175, startPoint y: 258, endPoint x: 218, endPoint y: 258, distance: 42.4
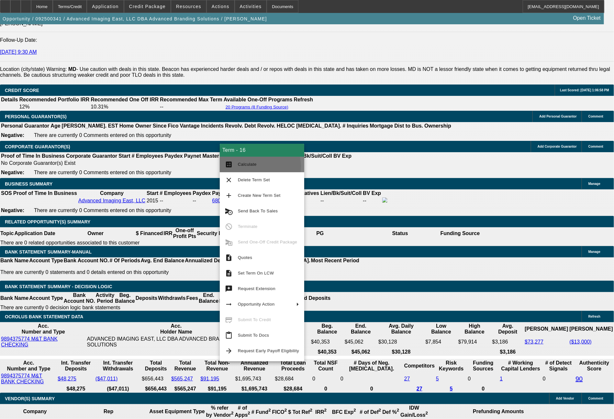
click at [255, 166] on span "Calculate" at bounding box center [247, 164] width 19 height 5
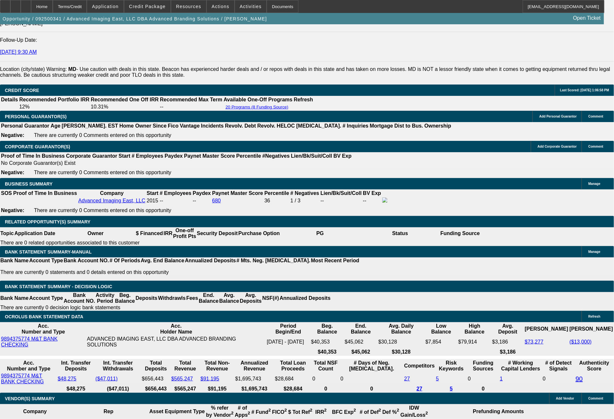
drag, startPoint x: 174, startPoint y: 254, endPoint x: 206, endPoint y: 256, distance: 32.1
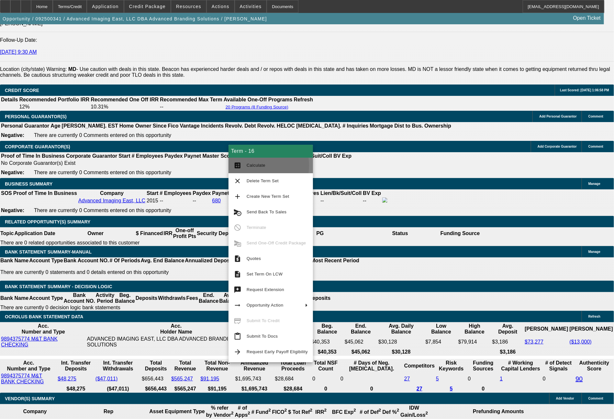
click at [248, 165] on span "Calculate" at bounding box center [256, 165] width 19 height 5
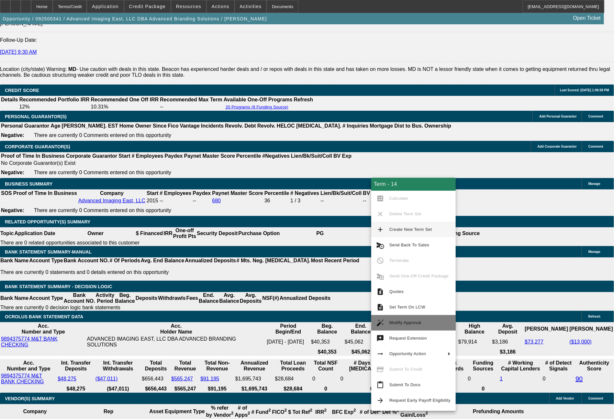
click at [402, 322] on span "Modify Approval" at bounding box center [405, 322] width 32 height 5
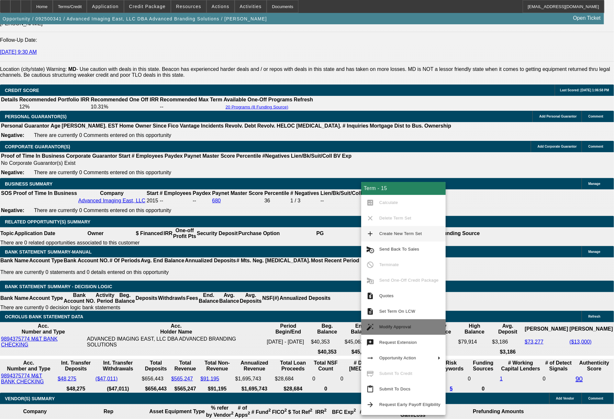
click at [396, 328] on span "Modify Approval" at bounding box center [395, 326] width 32 height 5
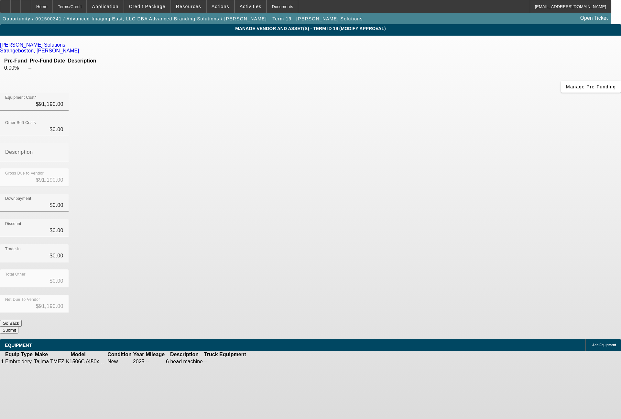
click at [67, 48] on icon at bounding box center [67, 45] width 0 height 6
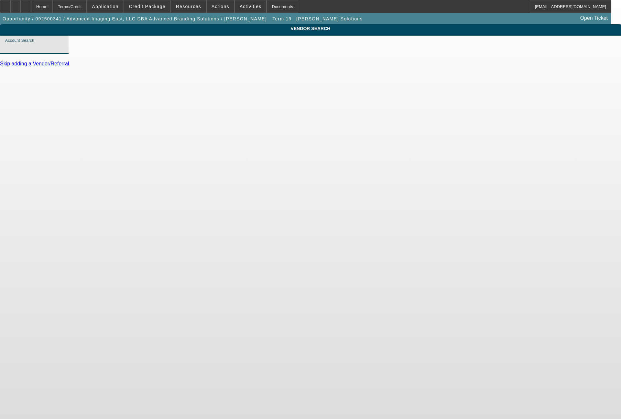
click at [63, 51] on input "Account Search" at bounding box center [34, 47] width 58 height 8
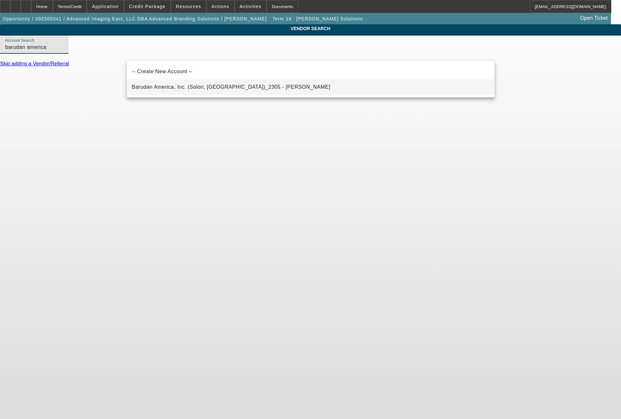
click at [155, 89] on span "Barudan America, Inc. (Solon, OH)_2305 - Hrabak, Kevin" at bounding box center [231, 87] width 199 height 6
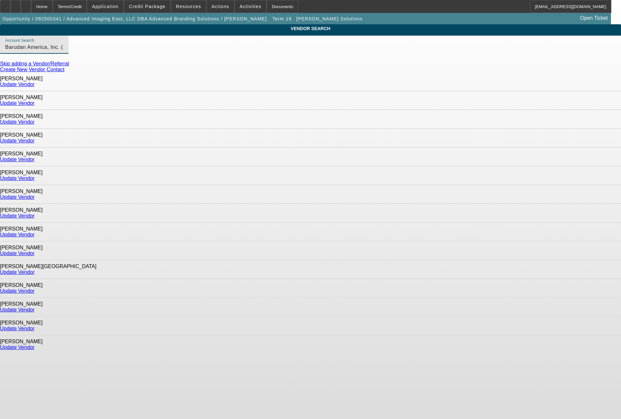
click at [35, 326] on link "Update Vendor" at bounding box center [17, 329] width 35 height 6
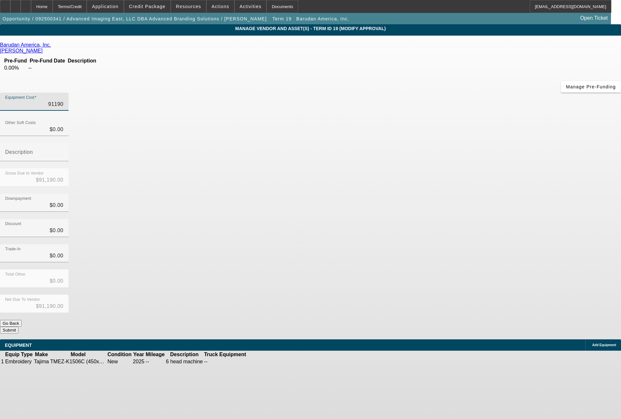
drag, startPoint x: 373, startPoint y: 54, endPoint x: 400, endPoint y: 56, distance: 27.2
click at [69, 93] on div "Equipment Cost 91190" at bounding box center [34, 102] width 69 height 18
click at [267, 362] on icon at bounding box center [267, 362] width 0 height 0
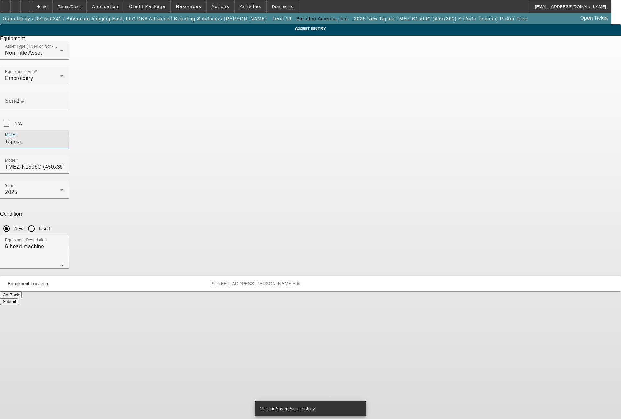
drag, startPoint x: 247, startPoint y: 120, endPoint x: 207, endPoint y: 120, distance: 39.8
click at [207, 120] on div "ASSET ENTRY Delete asset Equipment Asset Type (Titled or Non-Titled) Non Title …" at bounding box center [310, 164] width 621 height 281
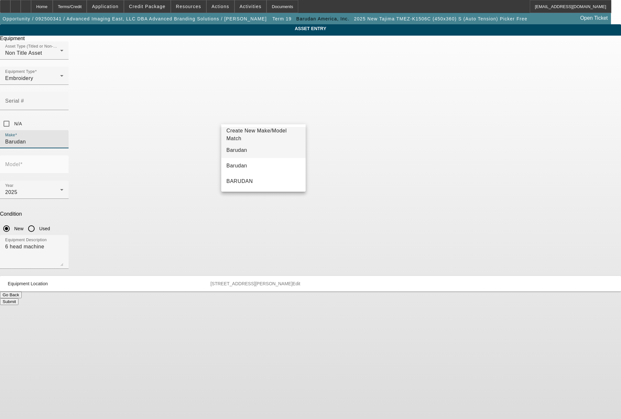
click at [249, 151] on mat-option "Barudan" at bounding box center [263, 150] width 84 height 16
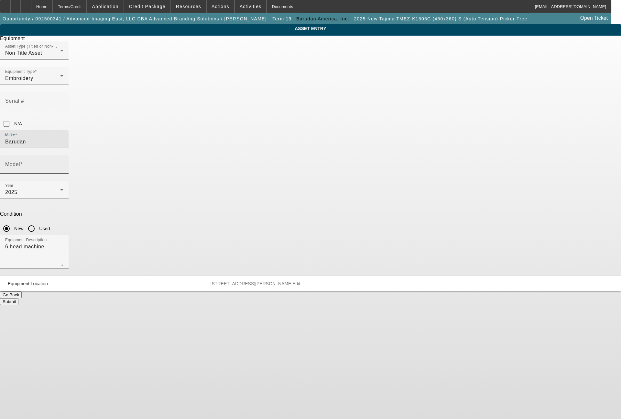
click at [63, 163] on input "Model" at bounding box center [34, 167] width 58 height 8
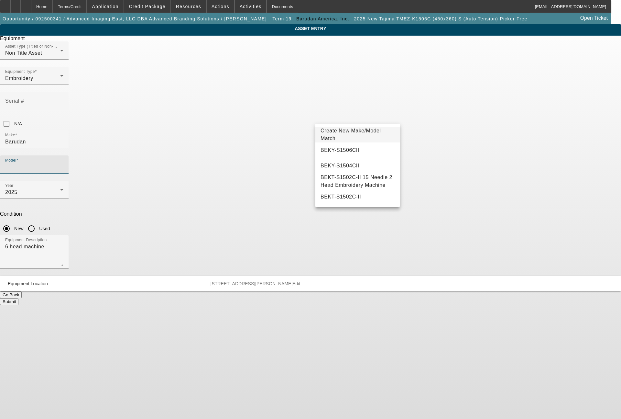
scroll to position [72, 0]
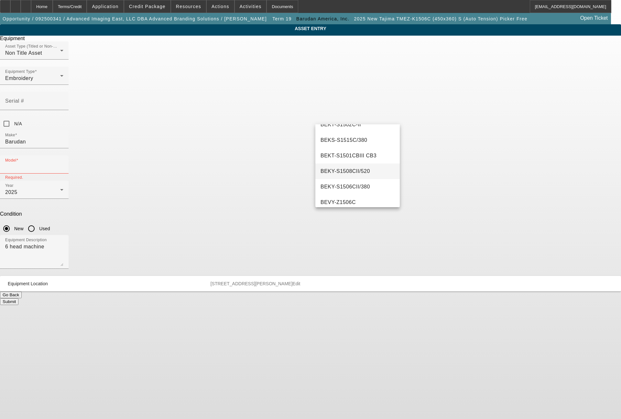
drag, startPoint x: 369, startPoint y: 175, endPoint x: 323, endPoint y: 172, distance: 46.4
click at [323, 172] on mat-option "BEKY-S1508CII/520" at bounding box center [358, 171] width 84 height 16
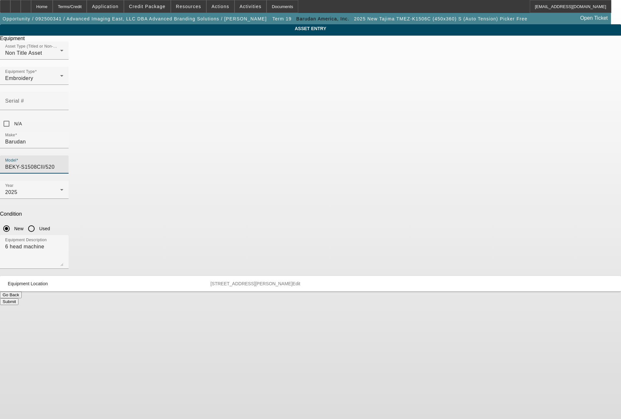
click at [63, 163] on input "BEKY-S1508CII/520" at bounding box center [34, 167] width 58 height 8
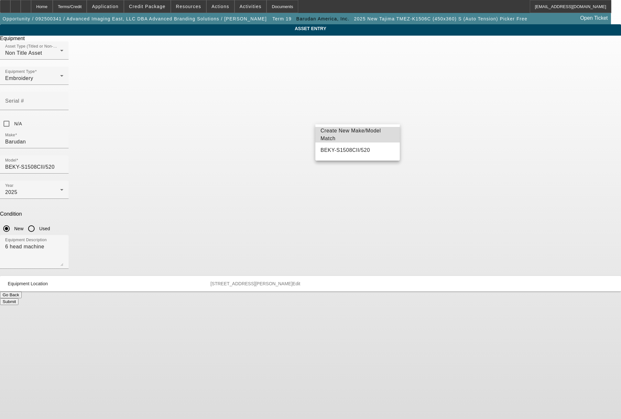
click at [359, 133] on span "Create New Make/Model Match" at bounding box center [351, 134] width 61 height 13
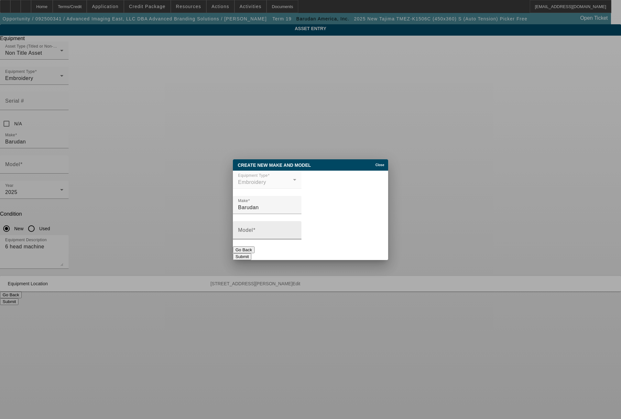
click at [267, 229] on div "Model" at bounding box center [267, 230] width 58 height 18
click at [251, 253] on button "Submit" at bounding box center [242, 256] width 18 height 7
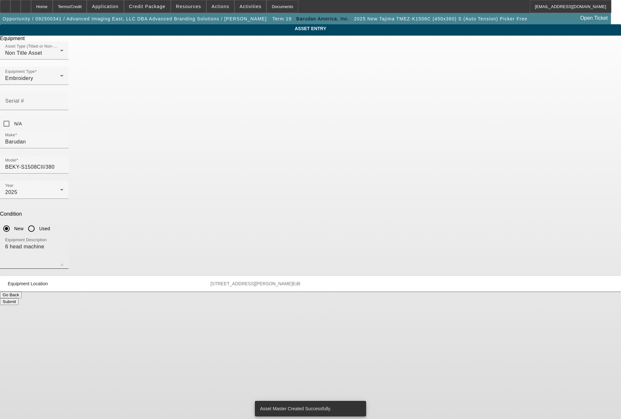
click at [63, 243] on textarea "6 head machine" at bounding box center [34, 254] width 58 height 23
click at [18, 298] on button "Submit" at bounding box center [9, 301] width 18 height 7
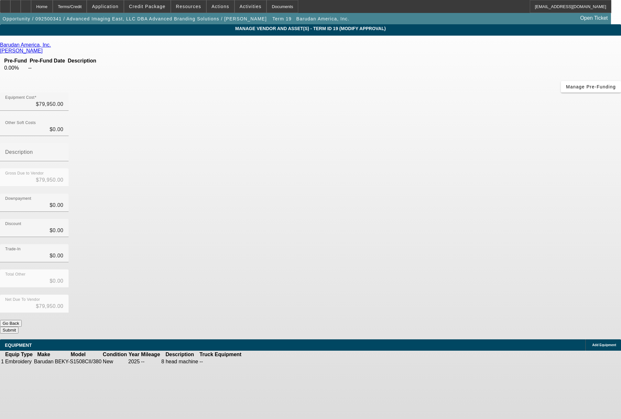
click at [18, 327] on button "Submit" at bounding box center [9, 330] width 18 height 7
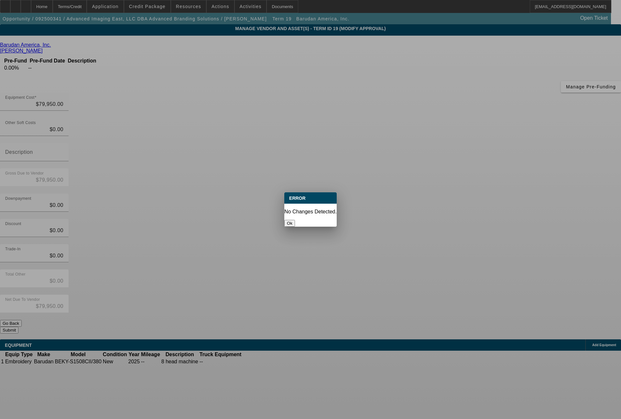
click at [295, 221] on button "Ok" at bounding box center [290, 223] width 11 height 7
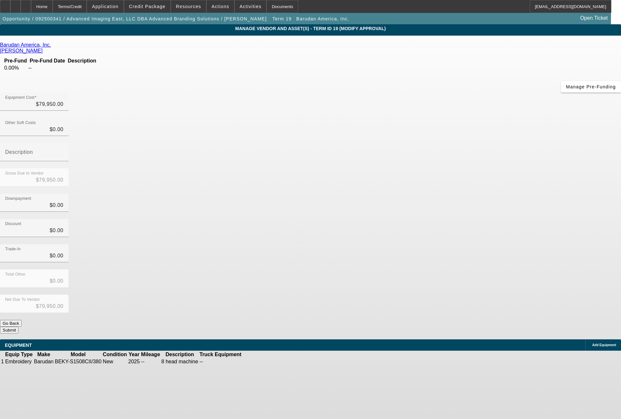
click at [18, 327] on button "Submit" at bounding box center [9, 330] width 18 height 7
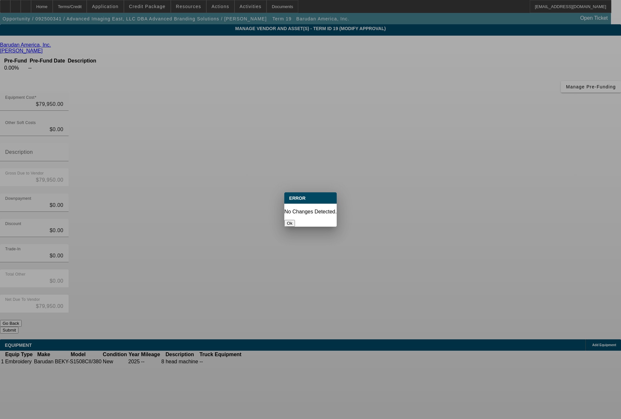
click at [295, 221] on button "Ok" at bounding box center [290, 223] width 11 height 7
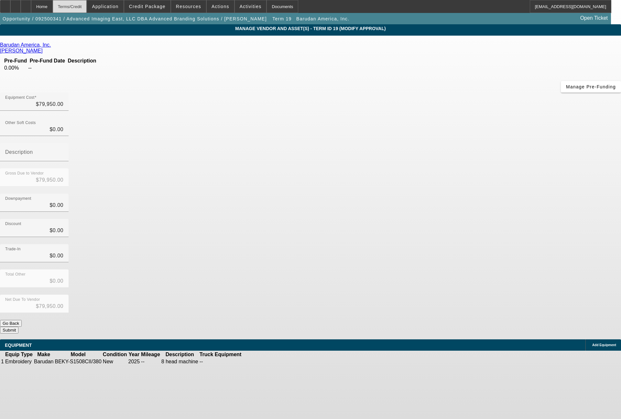
click at [87, 10] on div "Terms/Credit" at bounding box center [70, 6] width 34 height 13
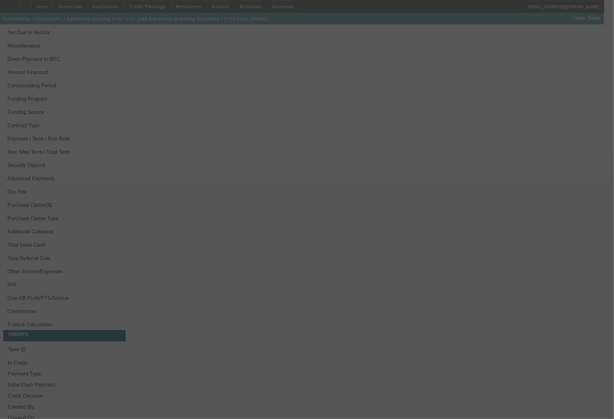
scroll to position [816, 0]
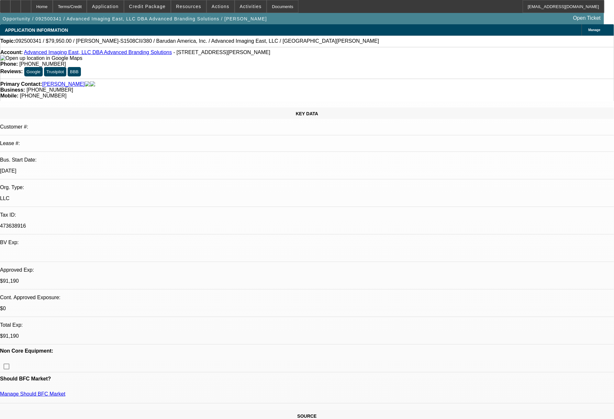
select select "0"
select select "2"
select select "0"
select select "2"
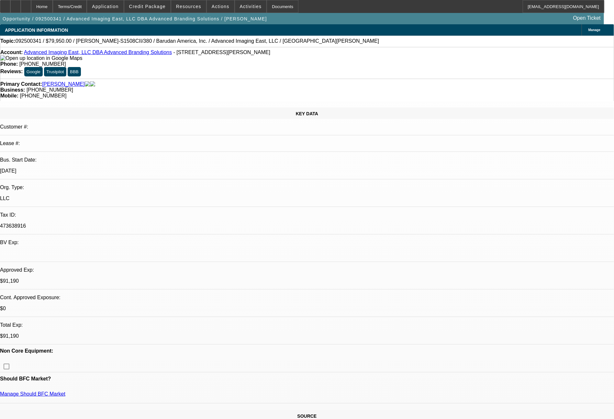
select select "0.1"
select select "0"
select select "2"
select select "0.1"
select select "0"
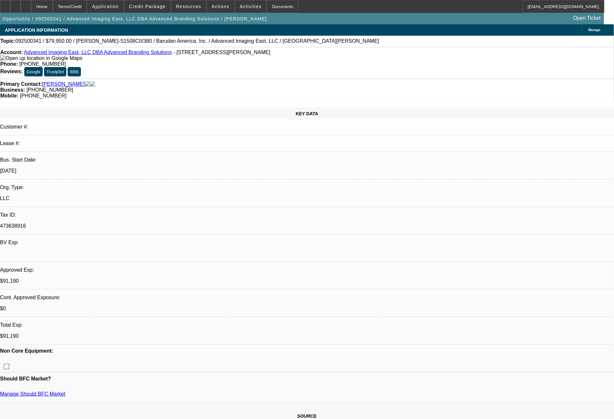
select select "2"
select select "0"
select select "1"
select select "2"
select select "6"
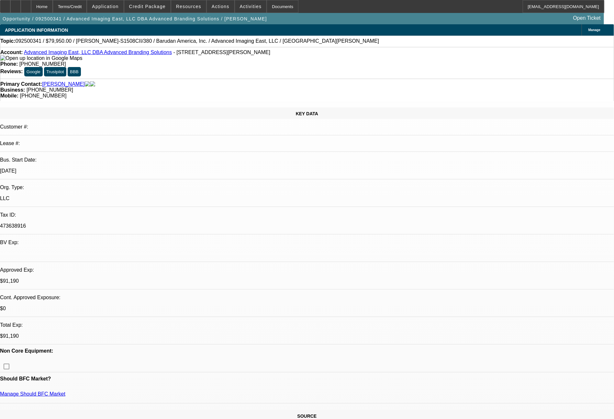
select select "1"
select select "2"
select select "4"
select select "1"
select select "2"
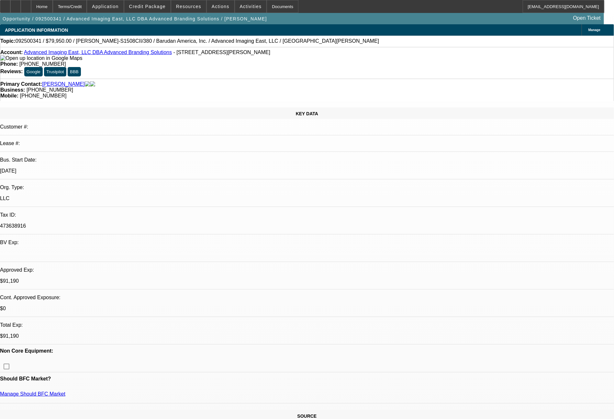
select select "4"
select select "1"
select select "2"
select select "6"
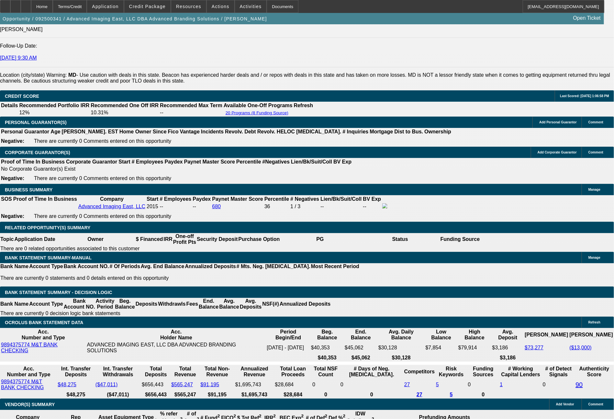
scroll to position [898, 0]
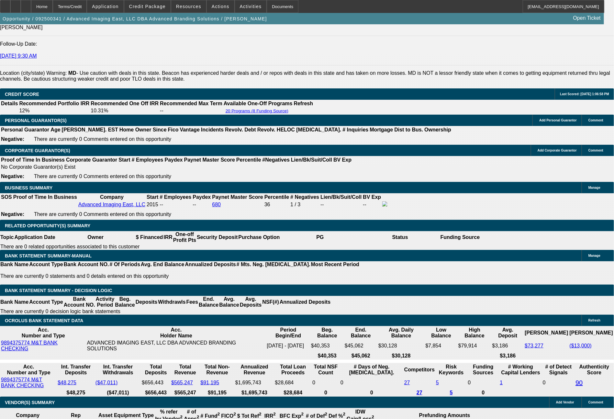
drag, startPoint x: 97, startPoint y: 261, endPoint x: 122, endPoint y: 261, distance: 24.3
type input "1"
type input "$2.00"
type input "UNKNOWN"
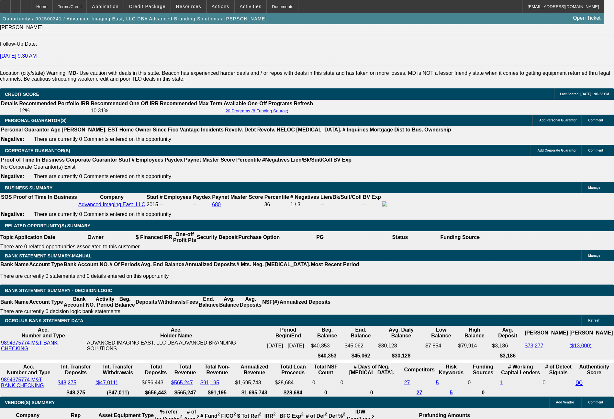
type input "1534"
type input "$3,068.00"
type input "11.3"
type input "1534.5"
type input "$3,069.00"
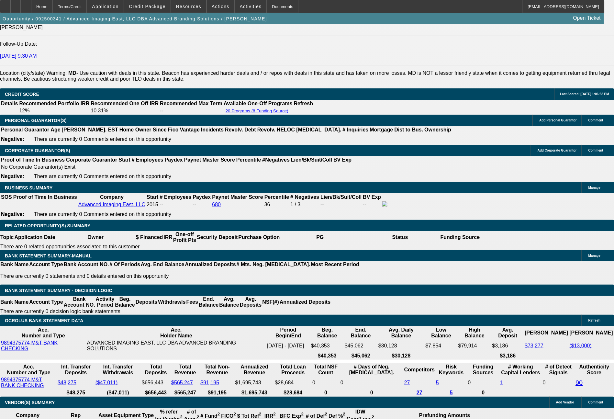
type input "1534.56"
type input "$3,069.12"
type input "$1,534.56"
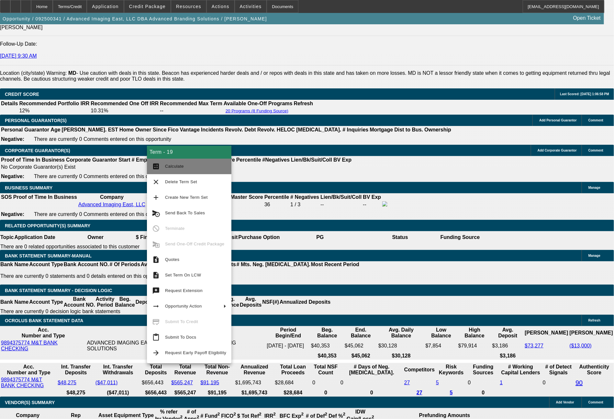
click at [170, 170] on span "Calculate" at bounding box center [195, 166] width 61 height 8
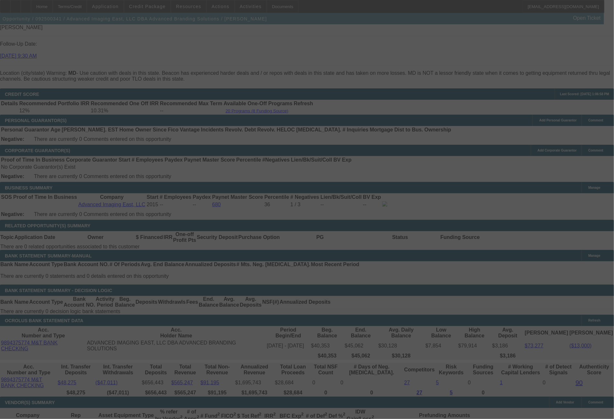
select select "0"
select select "2"
select select "0"
select select "6"
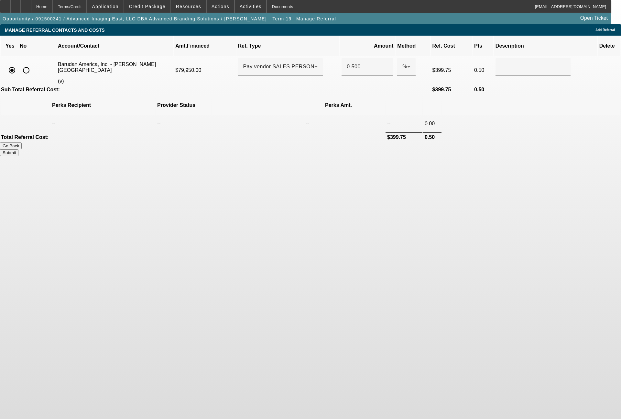
click at [33, 64] on input "radio" at bounding box center [26, 70] width 13 height 13
radio input "true"
click at [18, 149] on button "Submit" at bounding box center [9, 152] width 18 height 7
type input "0.000"
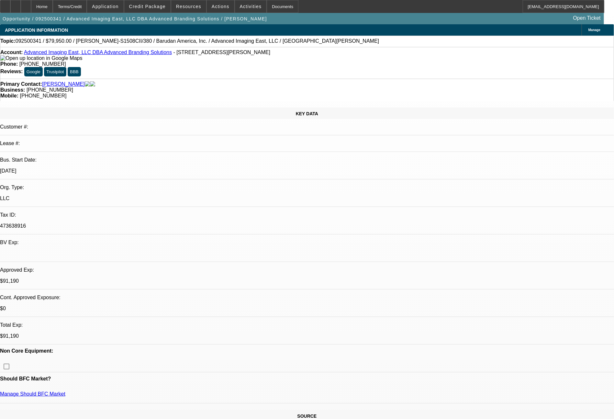
select select "0"
select select "2"
select select "0"
select select "6"
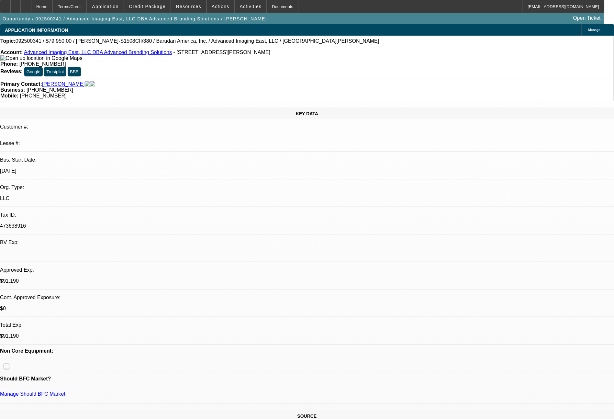
select select "0"
select select "2"
select select "0.1"
select select "4"
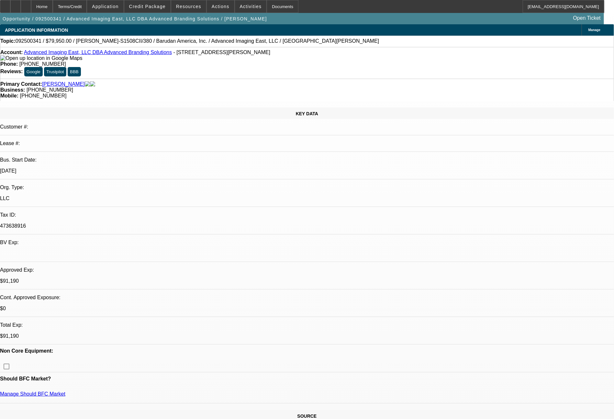
select select "0"
select select "2"
select select "0.1"
select select "4"
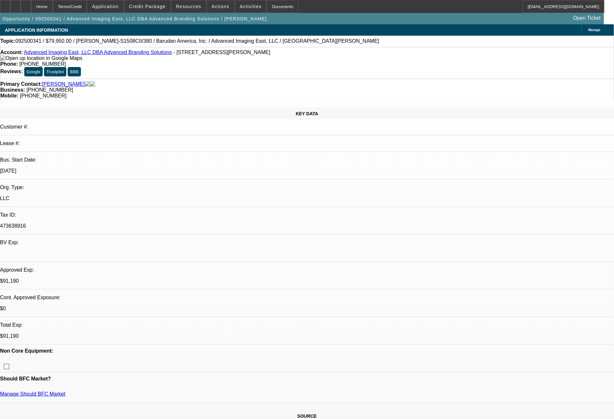
select select "0"
select select "2"
select select "0"
select select "6"
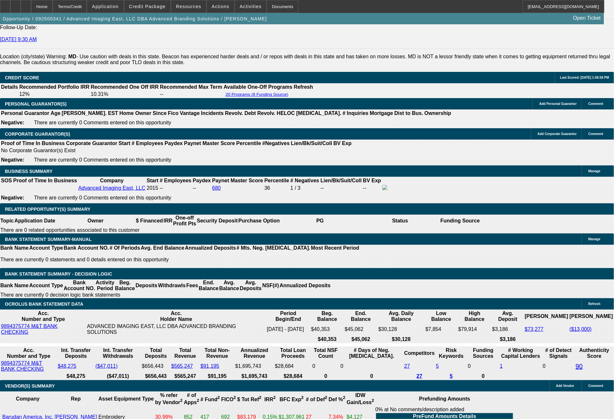
scroll to position [933, 0]
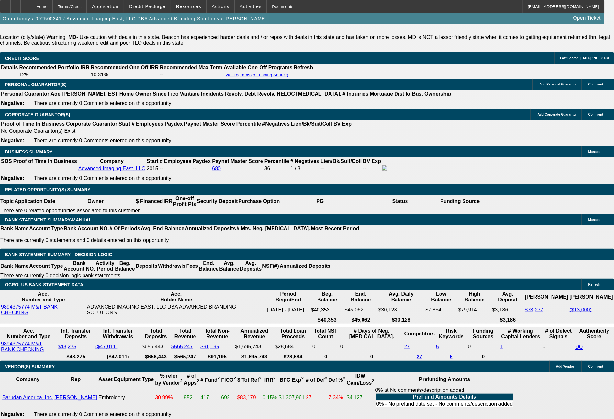
drag, startPoint x: 126, startPoint y: 226, endPoint x: 141, endPoint y: 228, distance: 14.6
type input "6"
type input "UNKNOWN"
type input "$13,768.03"
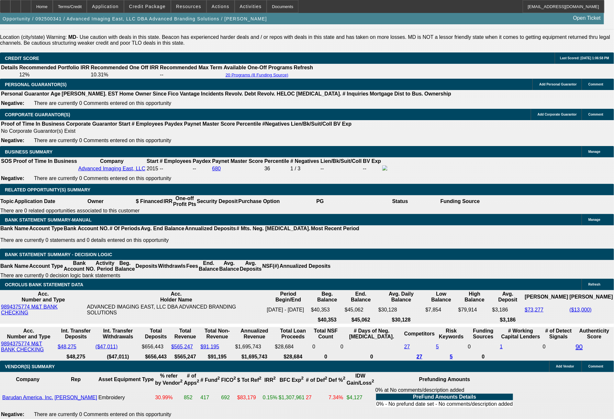
type input "$27,536.06"
type input "60"
type input "$1,750.73"
type input "$3,501.46"
type input "60"
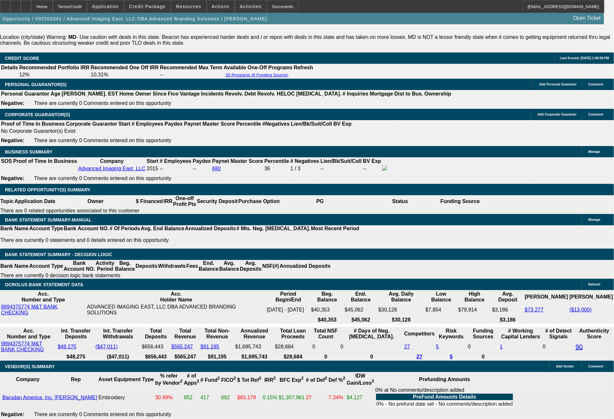
drag, startPoint x: 100, startPoint y: 224, endPoint x: 137, endPoint y: 223, distance: 36.6
type input "1"
type input "$2.00"
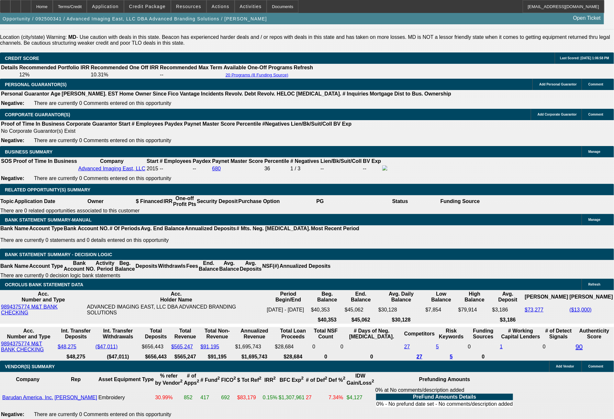
type input "1745"
type input "11.2"
type input "$3,490.00"
type input "1745.01"
type input "$3,490.02"
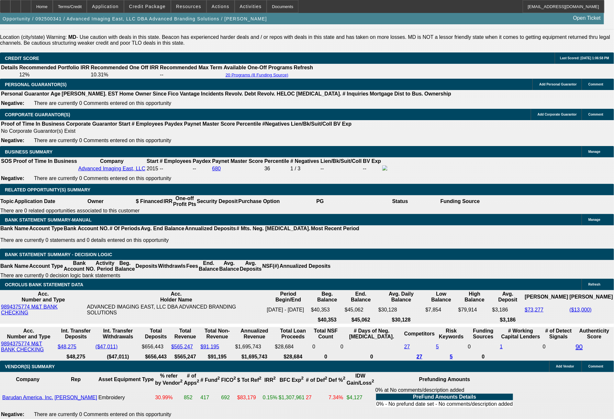
type input "$1,745.01"
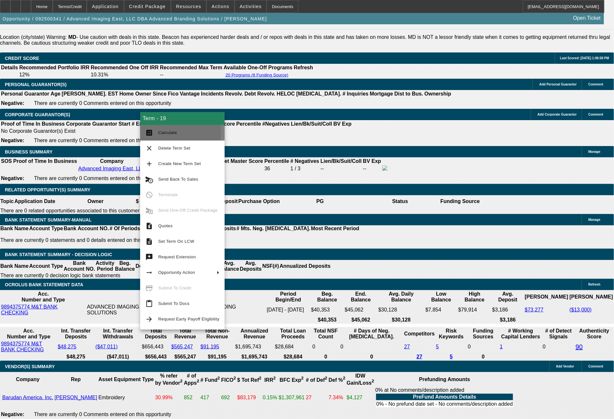
click at [167, 132] on span "Calculate" at bounding box center [167, 132] width 19 height 5
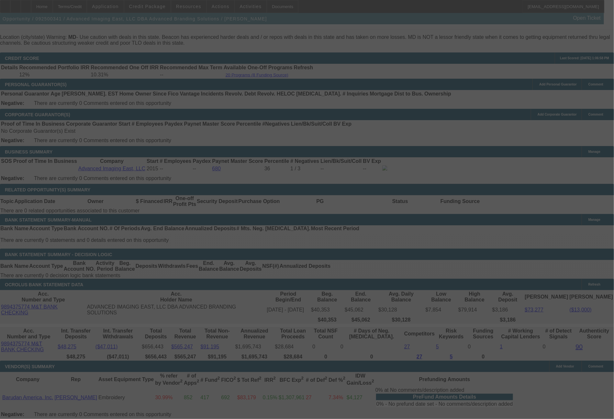
select select "0"
select select "2"
select select "0"
select select "6"
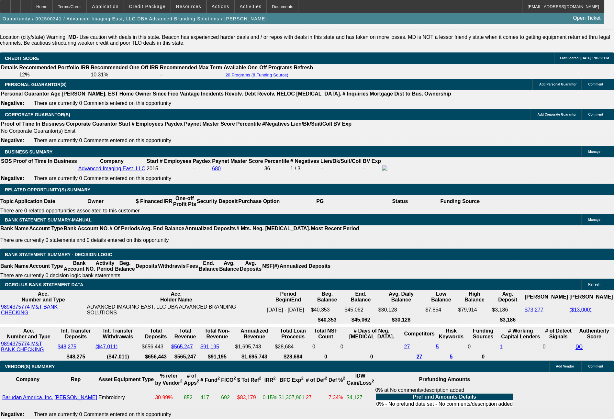
drag, startPoint x: 124, startPoint y: 227, endPoint x: 134, endPoint y: 229, distance: 10.1
type input "7"
type input "UNKNOWN"
type input "72"
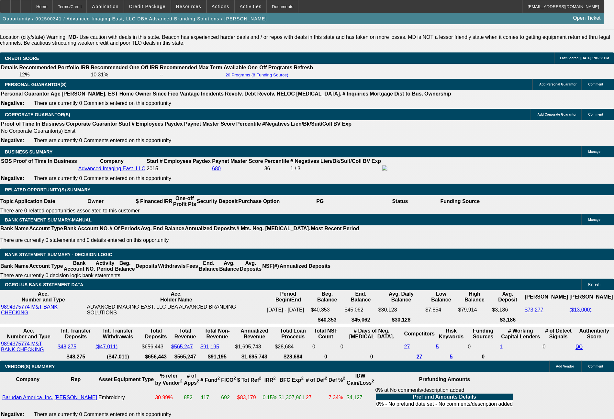
type input "$11,850.55"
type input "$23,701.10"
type input "$1,528.66"
type input "$3,057.32"
type input "72"
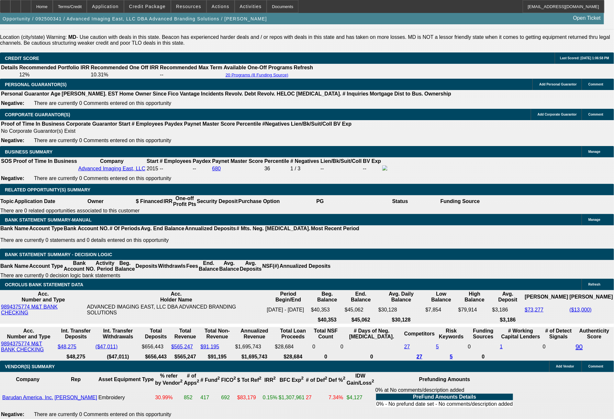
drag, startPoint x: 100, startPoint y: 227, endPoint x: 127, endPoint y: 227, distance: 26.5
type input "1"
type input "$2.00"
type input "1534"
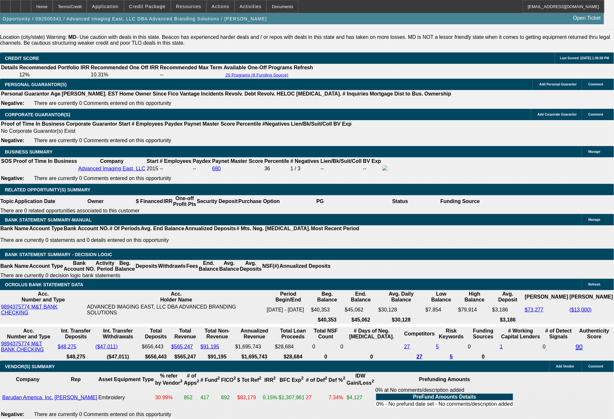
type input "11.3"
type input "$3,068.00"
type input "1534.56"
type input "$3,069.12"
type input "$1,534.56"
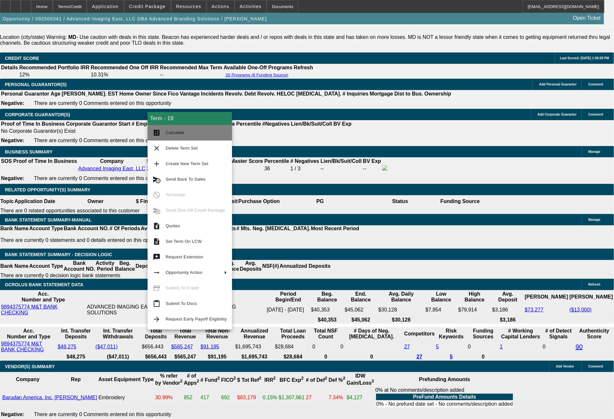
click at [174, 135] on span "Calculate" at bounding box center [196, 133] width 61 height 8
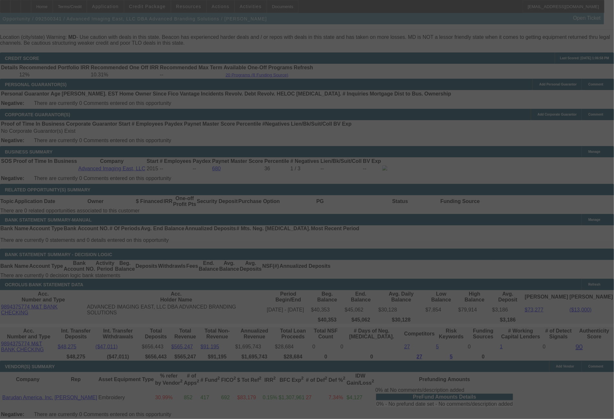
select select "0"
select select "2"
select select "0"
select select "6"
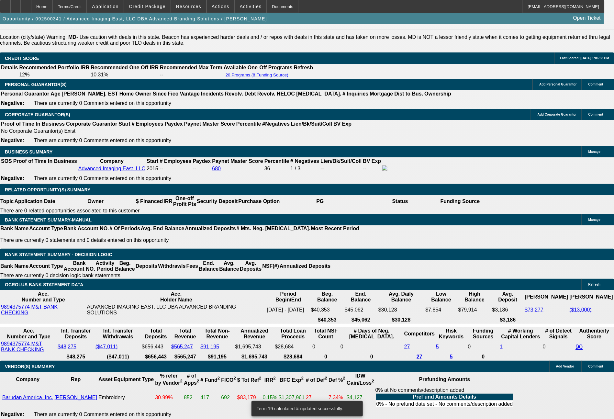
drag, startPoint x: 365, startPoint y: 226, endPoint x: 376, endPoint y: 226, distance: 11.0
type input "UNKNOWN"
type input "7"
type input "$23,118.16"
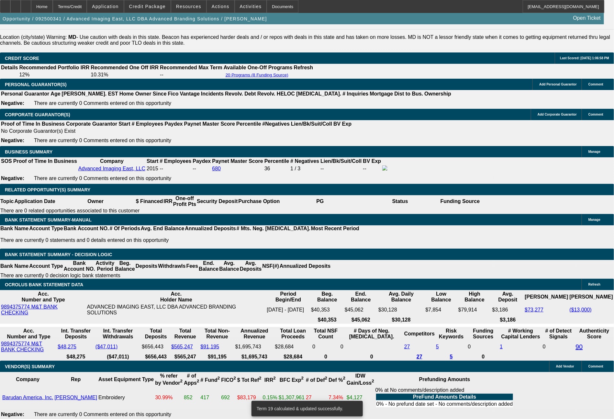
type input "$11,559.08"
type input "72"
type input "$2,980.38"
type input "$1,490.19"
type input "72"
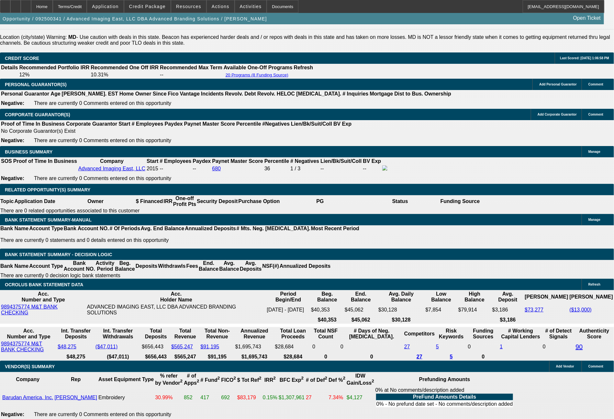
drag, startPoint x: 337, startPoint y: 225, endPoint x: 370, endPoint y: 225, distance: 33.0
type input "1"
type input "$2.00"
type input "1496"
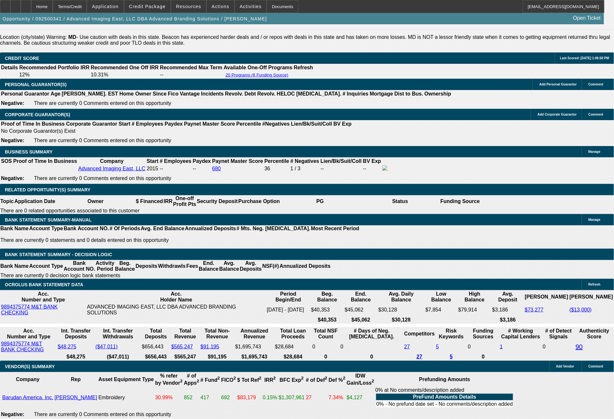
type input "$2,992.00"
type input "11.3"
type input "1496.41"
type input "$2,992.82"
type input "$1,496.41"
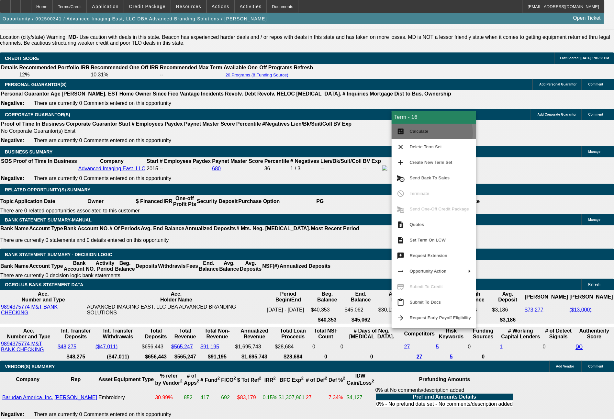
click at [428, 133] on span "Calculate" at bounding box center [440, 132] width 61 height 8
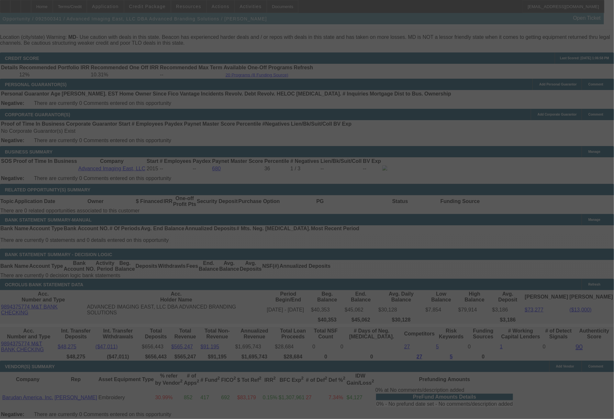
select select "0"
select select "2"
select select "0"
select select "6"
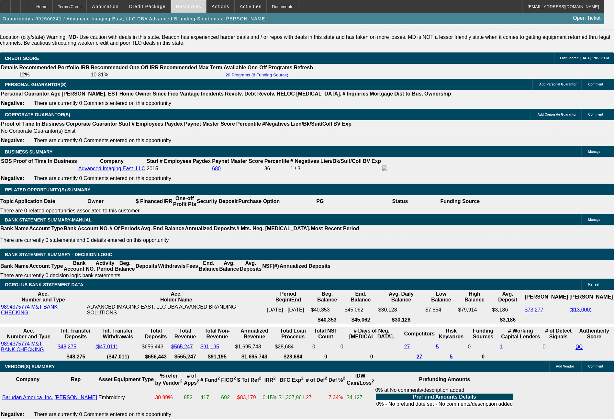
click at [189, 7] on span "Resources" at bounding box center [188, 6] width 25 height 5
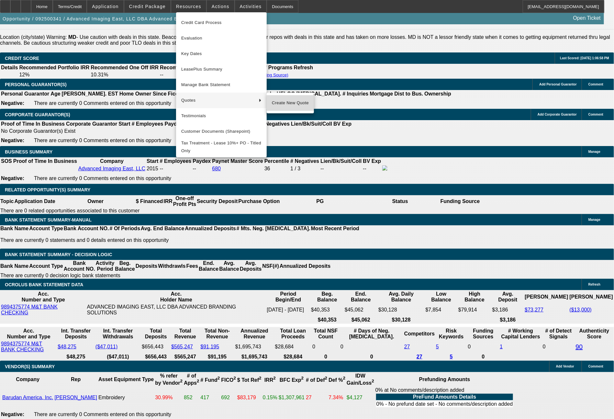
click at [280, 102] on span "Create New Quote" at bounding box center [290, 103] width 37 height 8
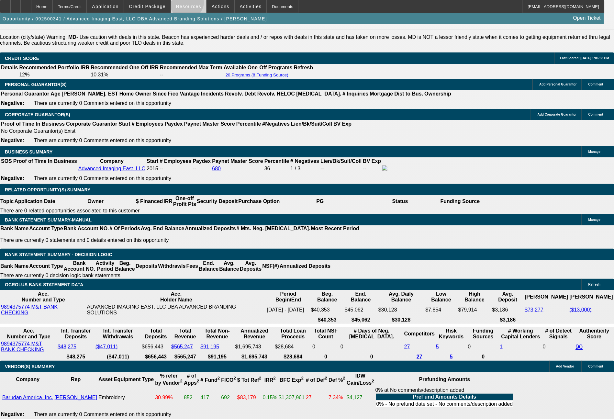
click at [192, 4] on span "Resources" at bounding box center [188, 6] width 25 height 5
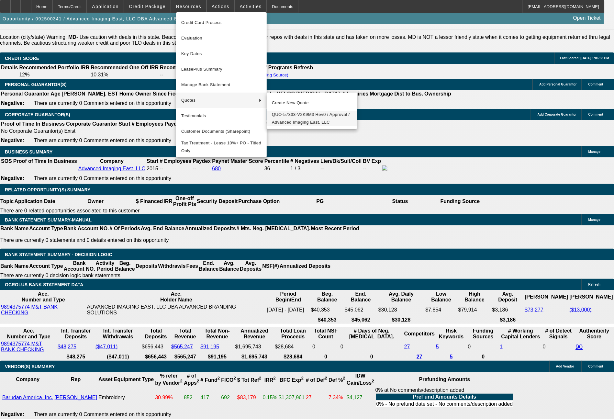
click at [289, 117] on span "QUO-57333-V2K9M3 Rev0 / Approval / Advanced Imaging East, LLC" at bounding box center [312, 119] width 80 height 16
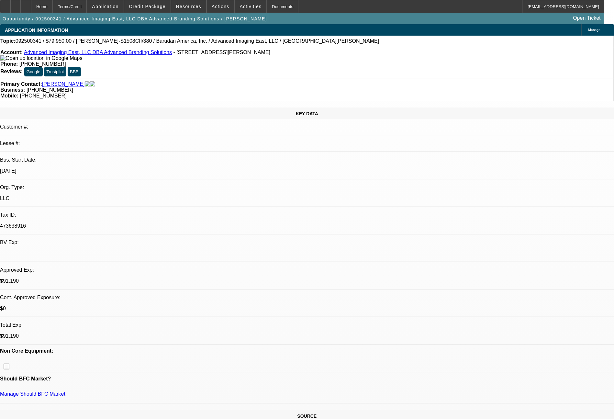
select select "0"
select select "2"
select select "0"
select select "6"
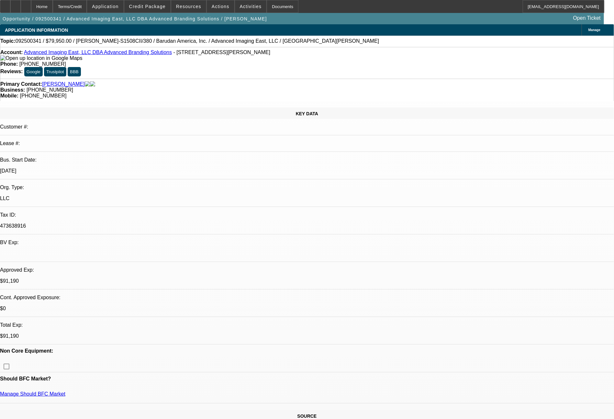
select select "0"
select select "2"
select select "0.1"
select select "4"
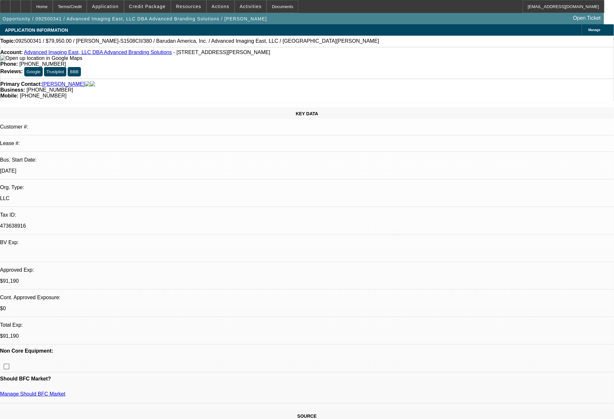
select select "0"
select select "2"
select select "0.1"
select select "4"
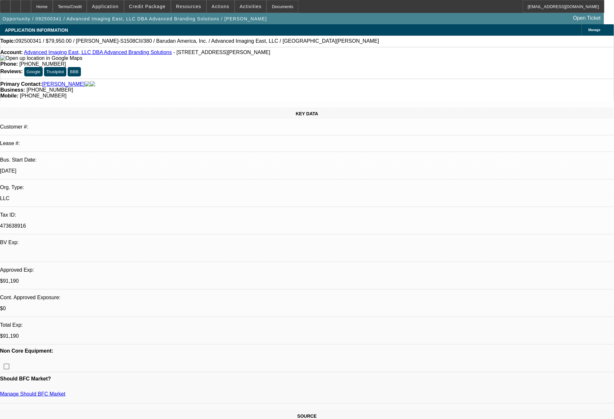
select select "0"
select select "2"
select select "0"
select select "6"
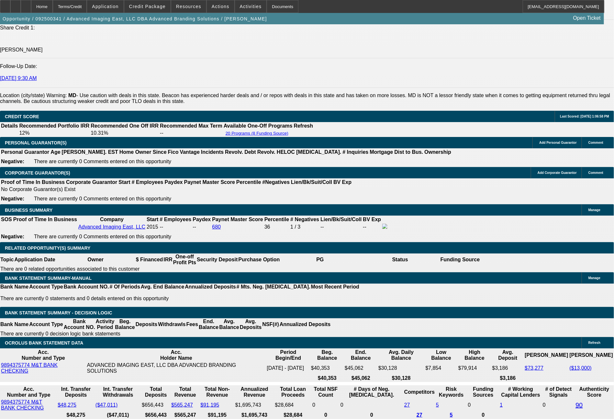
scroll to position [901, 0]
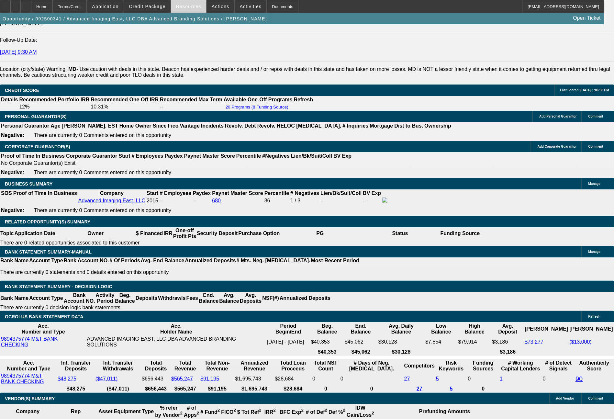
click at [190, 7] on span "Resources" at bounding box center [188, 6] width 25 height 5
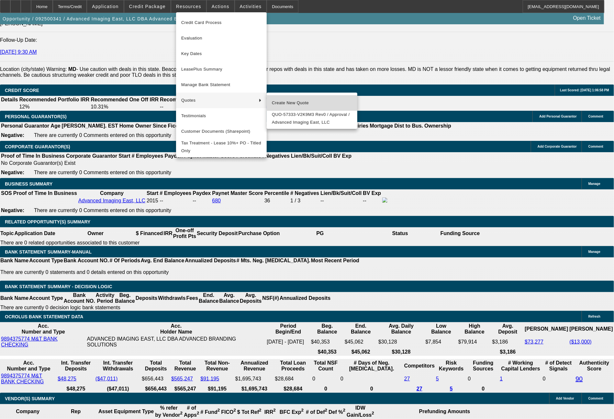
click at [296, 105] on span "Create New Quote" at bounding box center [312, 103] width 80 height 8
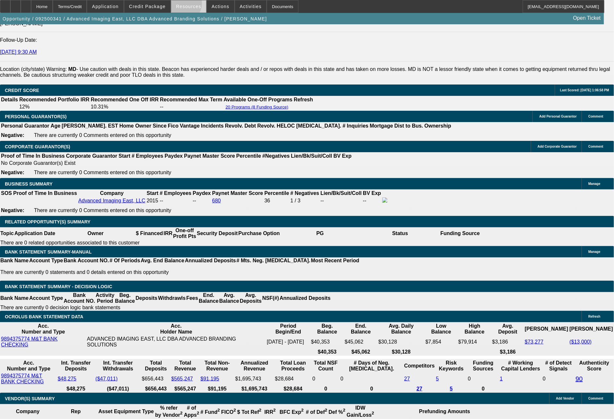
click at [186, 5] on span "Resources" at bounding box center [188, 6] width 25 height 5
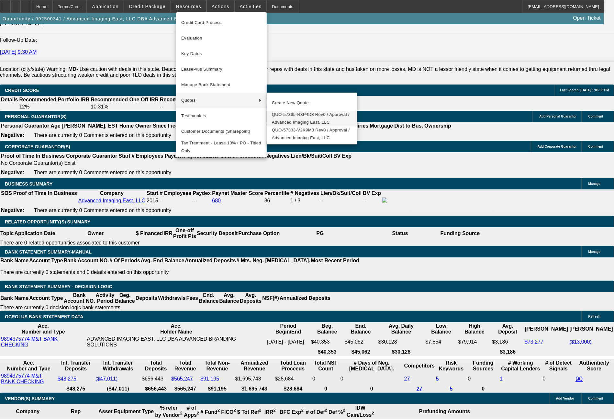
click at [291, 117] on span "QUO-57335-R8P4D8 Rev0 / Approval / Advanced Imaging East, LLC" at bounding box center [312, 119] width 80 height 16
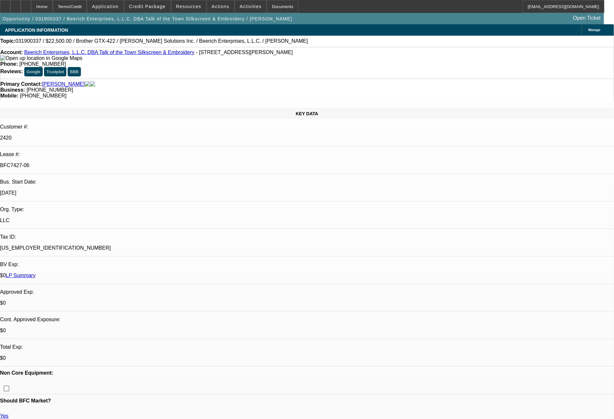
select select "0"
select select "2"
select select "0"
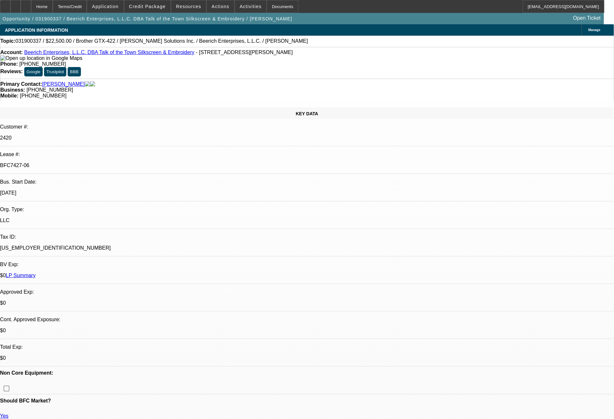
select select "0"
select select "2"
select select "0"
select select "2"
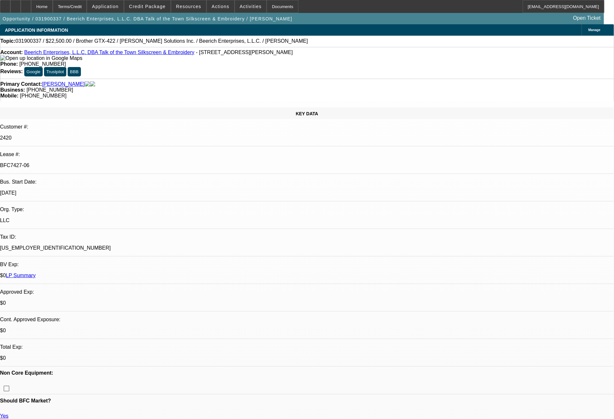
select select "2"
select select "0"
select select "2"
click at [168, 10] on span at bounding box center [147, 7] width 46 height 16
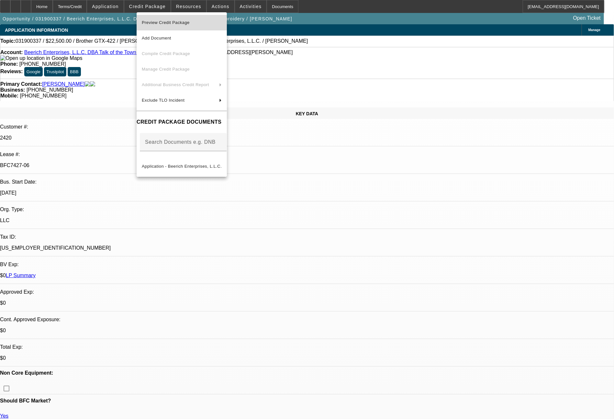
click at [168, 23] on span "Preview Credit Package" at bounding box center [166, 22] width 48 height 5
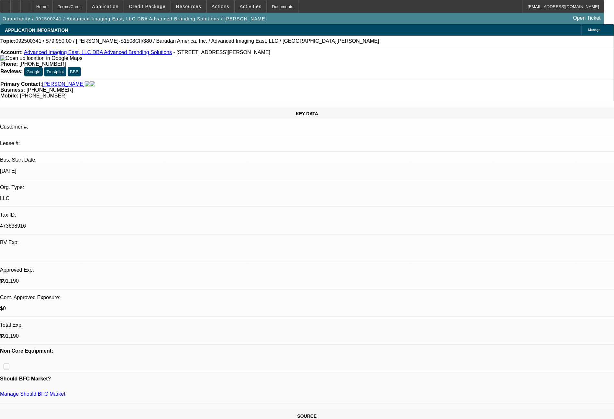
select select "0"
select select "2"
select select "0"
select select "6"
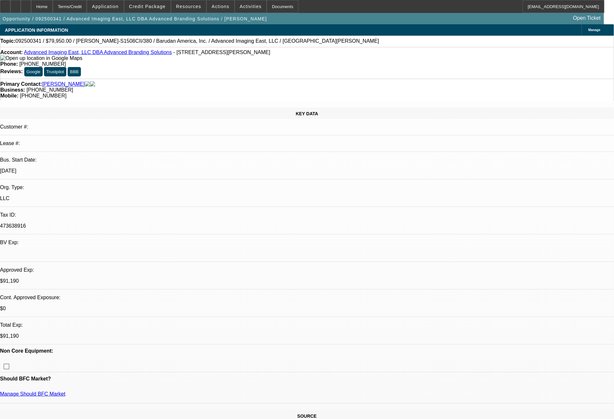
select select "0"
select select "2"
select select "0.1"
select select "4"
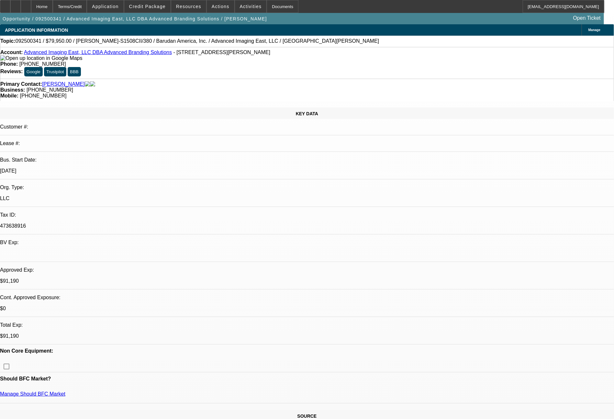
select select "0"
select select "2"
select select "0.1"
select select "4"
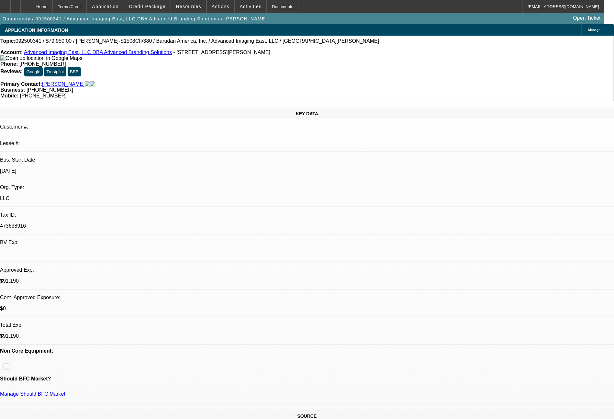
select select "0"
select select "2"
select select "0"
select select "6"
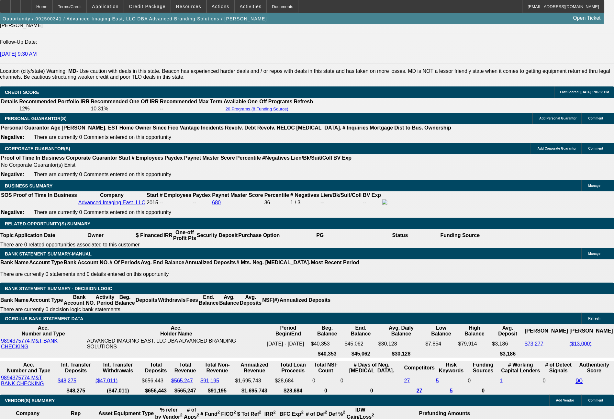
scroll to position [919, 0]
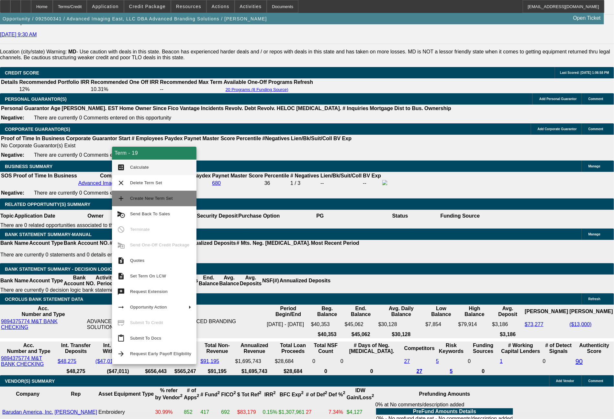
click at [143, 197] on span "Create New Term Set" at bounding box center [151, 198] width 43 height 5
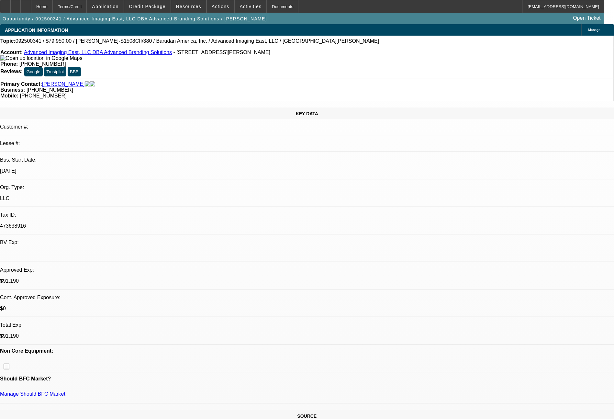
select select "0"
select select "2"
select select "0"
select select "6"
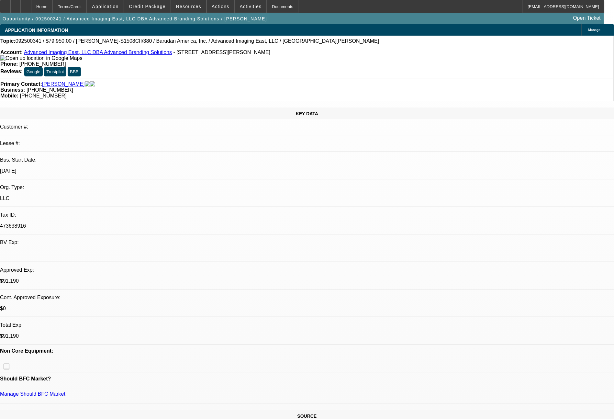
select select "0"
select select "2"
select select "0"
select select "6"
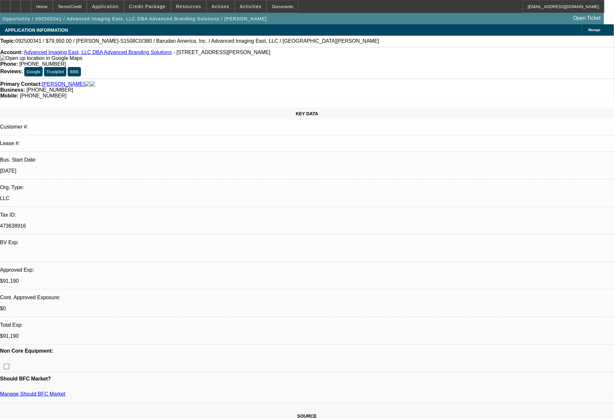
select select "0"
select select "2"
select select "0.1"
select select "4"
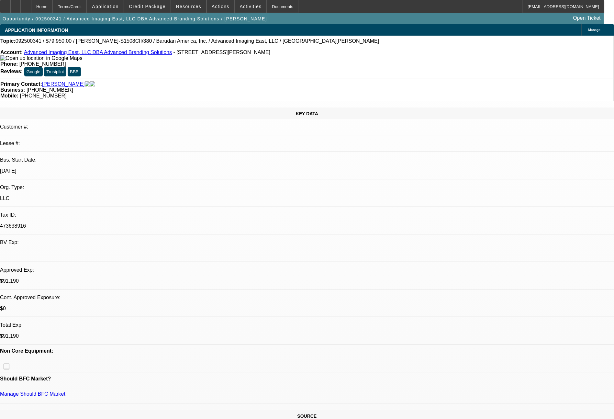
select select "0"
select select "2"
select select "0.1"
select select "4"
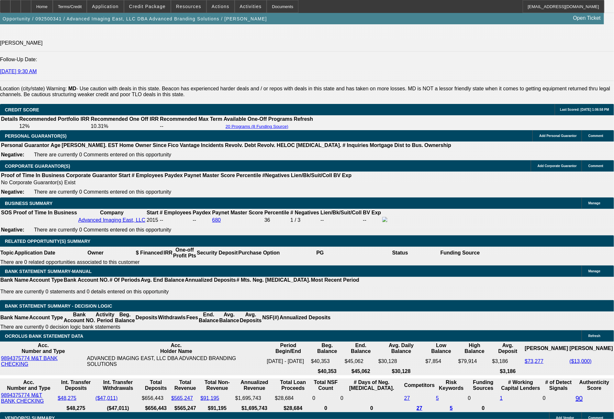
scroll to position [908, 0]
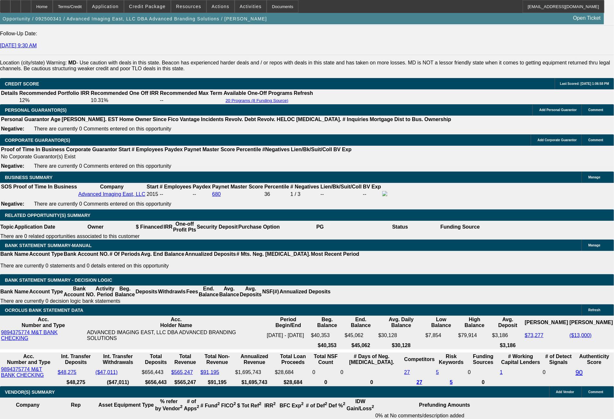
drag, startPoint x: 126, startPoint y: 251, endPoint x: 146, endPoint y: 251, distance: 19.8
type input "6"
type input "UNKNOWN"
type input "$13,768.03"
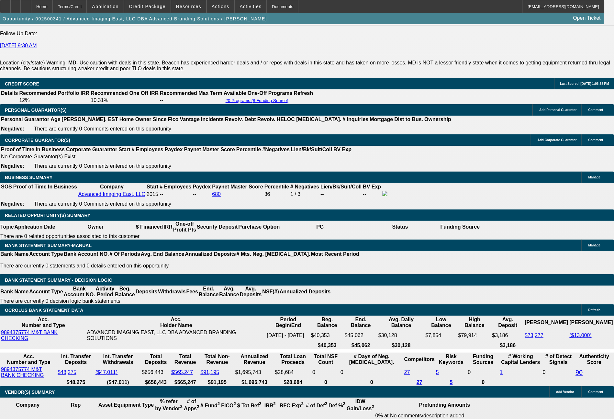
type input "$27,536.06"
type input "60"
type input "$1,750.73"
type input "$3,501.46"
type input "60"
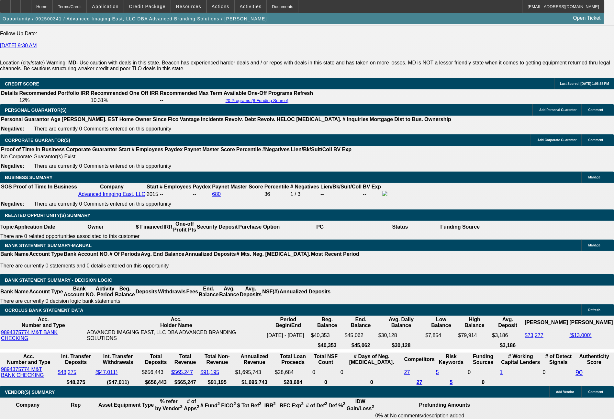
drag, startPoint x: 97, startPoint y: 254, endPoint x: 132, endPoint y: 252, distance: 35.1
type input "1"
type input "$2.00"
type input "1745.01"
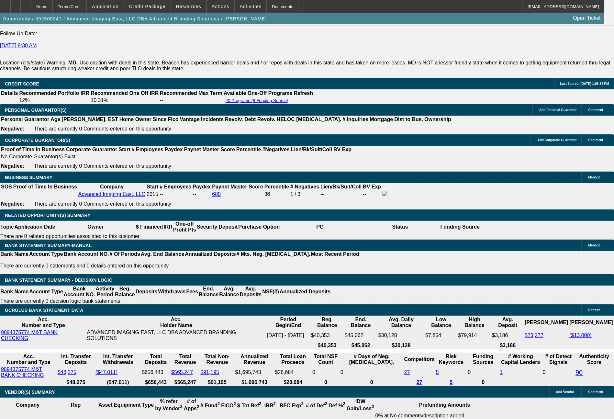
type input "11.2"
type input "$3,490.02"
type input "$1,745.01"
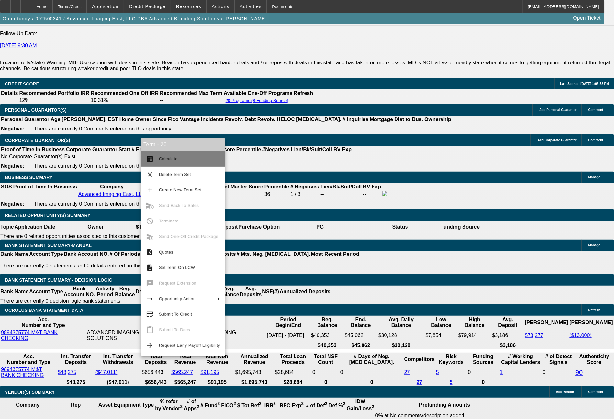
click at [171, 164] on button "calculate Calculate" at bounding box center [183, 159] width 84 height 16
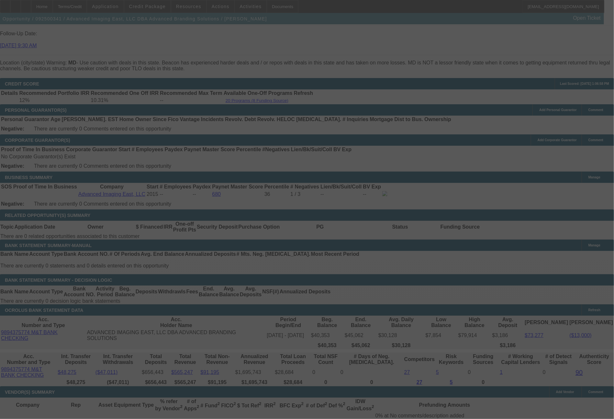
select select "0"
select select "2"
select select "0"
select select "6"
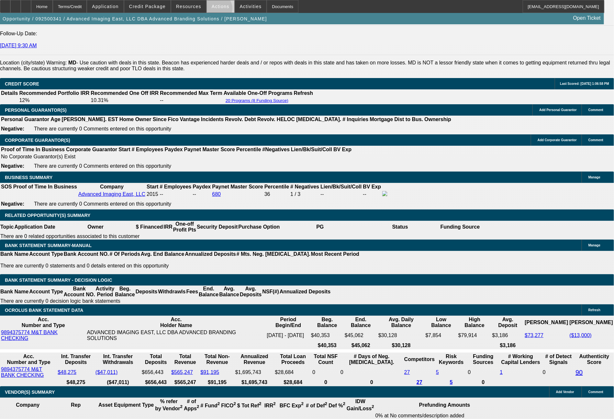
click at [217, 10] on span at bounding box center [221, 7] width 28 height 16
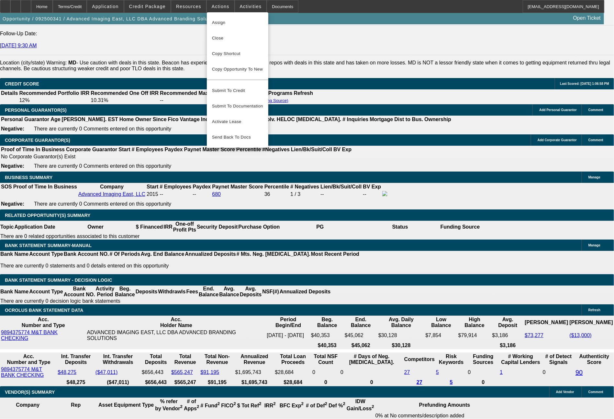
click at [147, 338] on div at bounding box center [307, 209] width 614 height 419
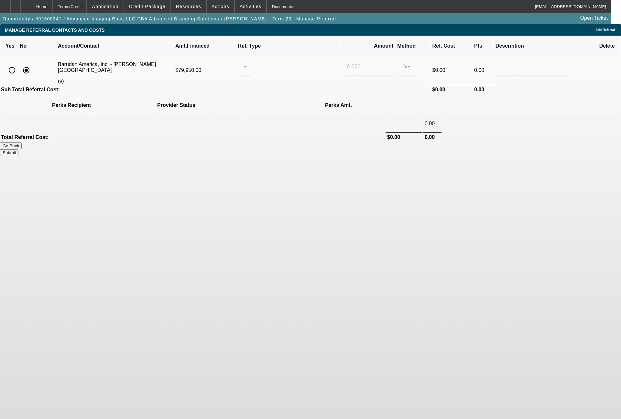
click at [596, 31] on span "Add Referral" at bounding box center [605, 30] width 19 height 4
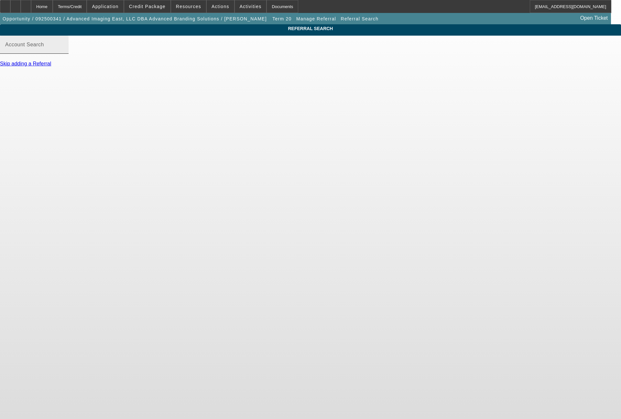
click at [63, 51] on input "Account Search" at bounding box center [34, 47] width 58 height 8
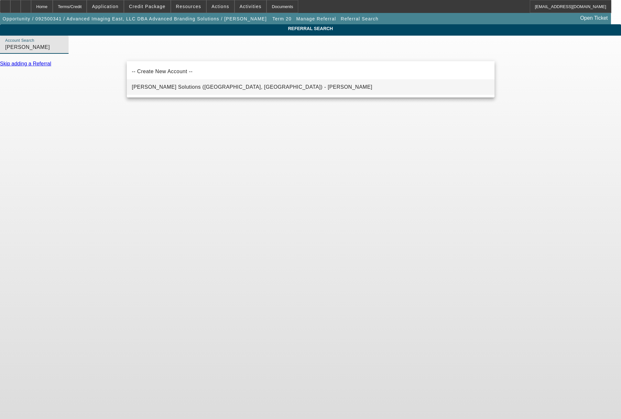
click at [172, 85] on span "Hirsch Solutions (Huntersville, NC) - Janowski, Kristof" at bounding box center [252, 87] width 241 height 6
type input "Hirsch Solutions (Huntersville, NC) - Janowski, Kristof"
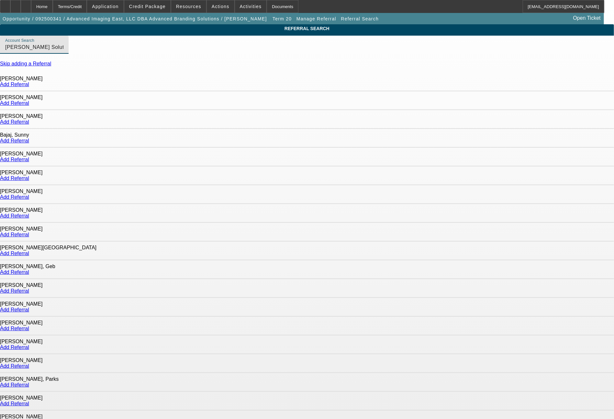
scroll to position [293, 0]
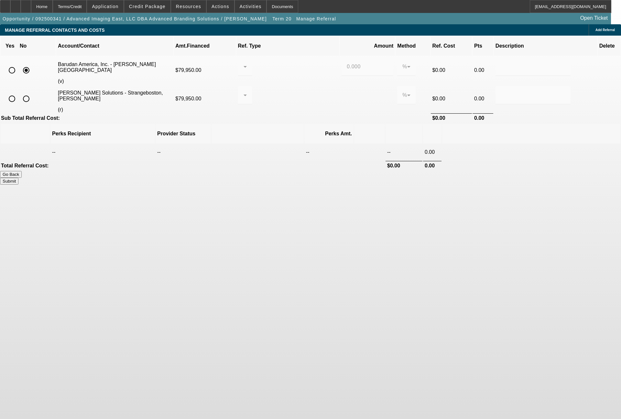
click at [18, 92] on input "radio" at bounding box center [12, 98] width 13 height 13
radio input "true"
click at [244, 91] on div at bounding box center [243, 95] width 0 height 8
click at [285, 99] on span "Pay vendor SALES PERSON" at bounding box center [295, 103] width 53 height 16
click at [348, 91] on input "0.000" at bounding box center [367, 95] width 41 height 8
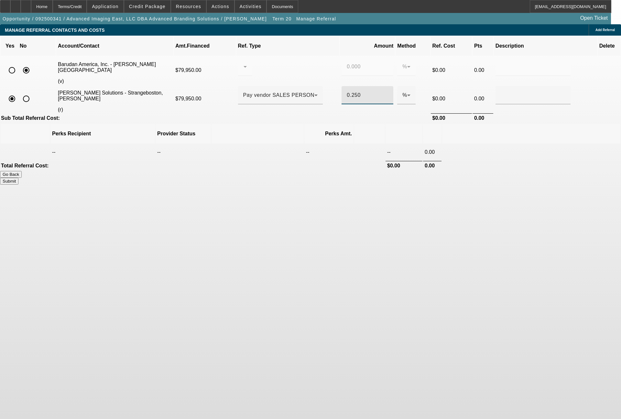
type input "0.250"
click at [18, 178] on button "Submit" at bounding box center [9, 181] width 18 height 7
type input "0.000"
type input "0.250"
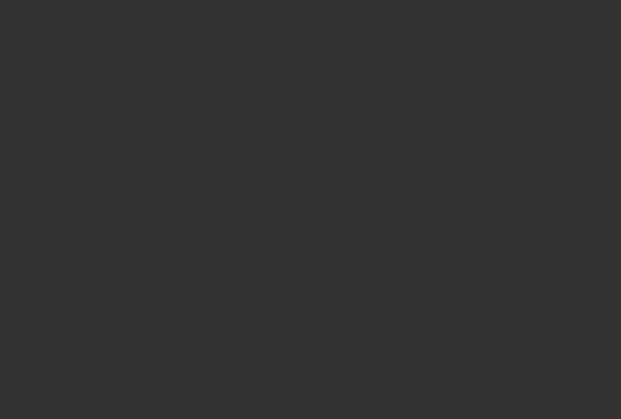
select select "0"
select select "2"
select select "0"
select select "6"
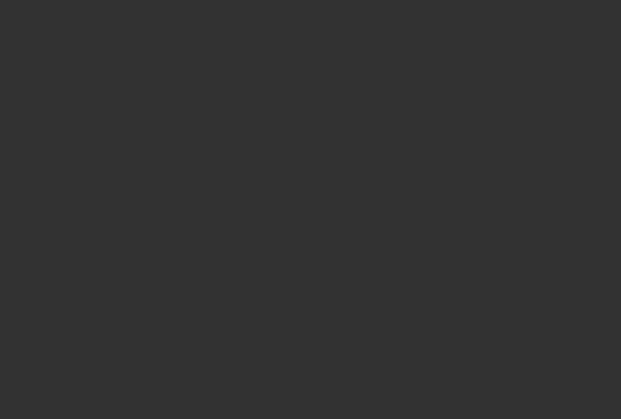
select select "0"
select select "2"
select select "0"
select select "6"
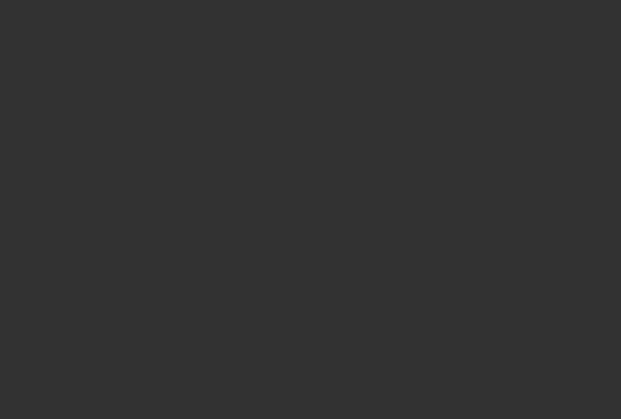
select select "0"
select select "2"
select select "0.1"
select select "4"
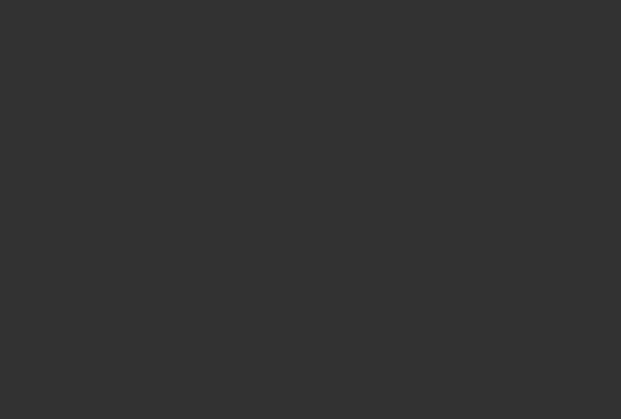
select select "0"
select select "2"
select select "0.1"
select select "4"
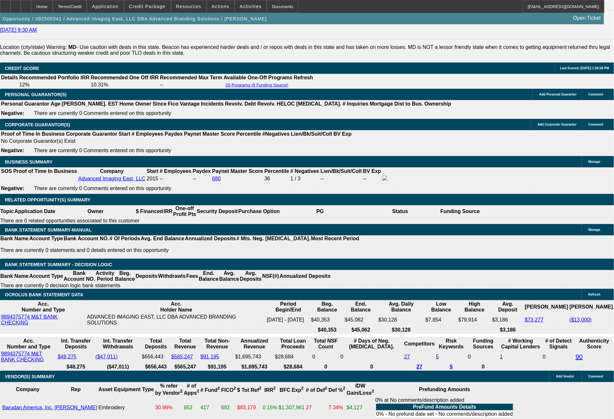
scroll to position [936, 0]
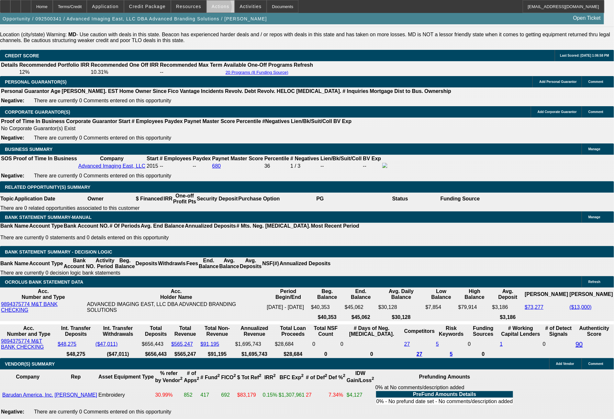
click at [215, 9] on span "Actions" at bounding box center [221, 6] width 18 height 5
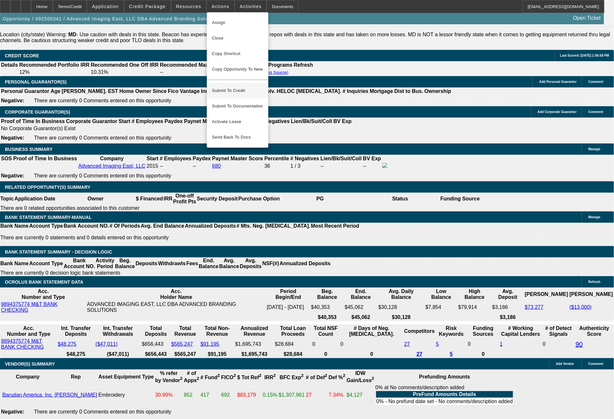
click at [227, 87] on span "Submit To Credit" at bounding box center [237, 91] width 51 height 8
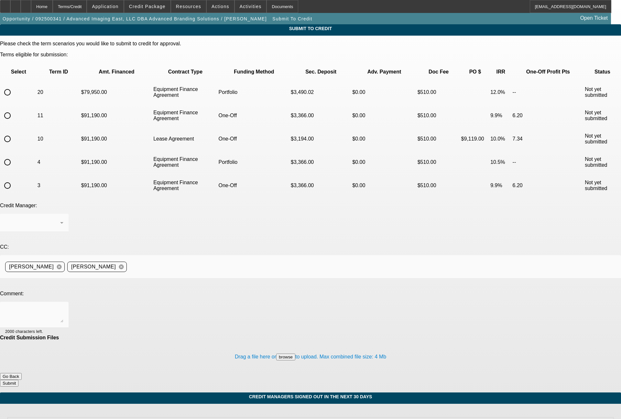
click at [14, 86] on input "radio" at bounding box center [7, 92] width 13 height 13
radio input "true"
click at [60, 219] on div "[PERSON_NAME]" at bounding box center [32, 223] width 55 height 8
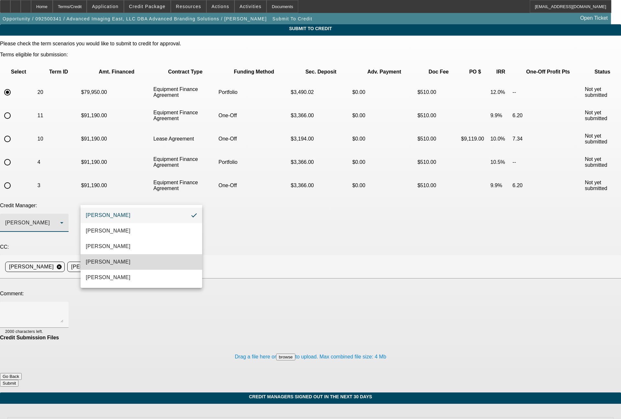
click at [105, 263] on span "Magner, Bill" at bounding box center [108, 262] width 45 height 8
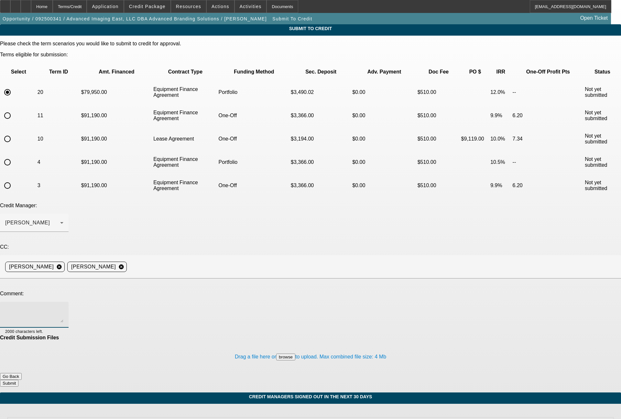
click at [63, 307] on textarea at bounding box center [34, 315] width 58 height 16
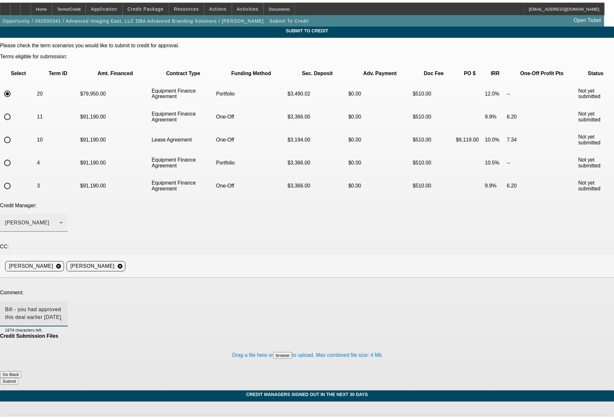
scroll to position [7, 0]
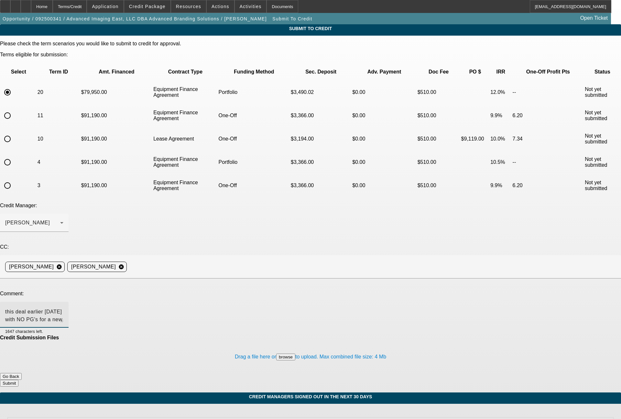
type textarea "Bill - you had approved this deal earlier today with NO PG's for a new Tajima 6…"
click at [18, 380] on button "Submit" at bounding box center [9, 383] width 18 height 7
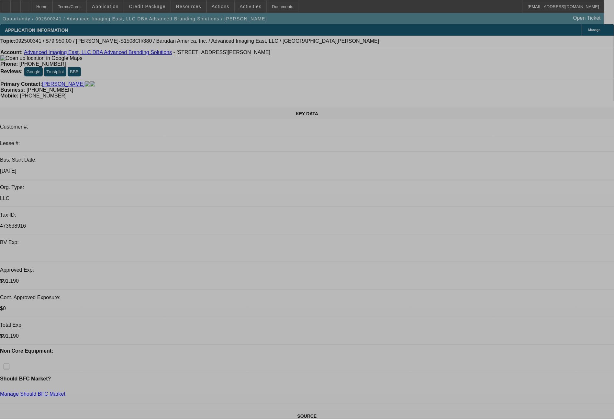
select select "0"
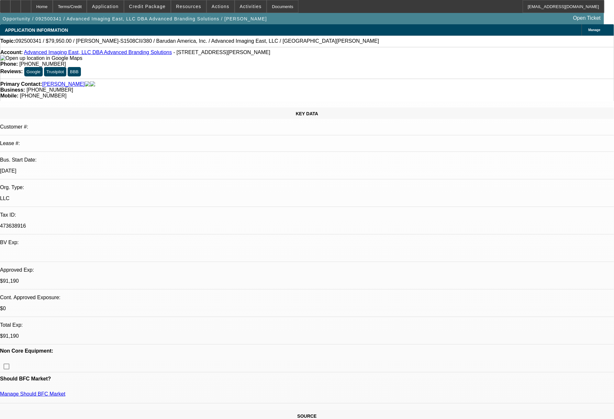
select select "2"
select select "0"
select select "6"
select select "0"
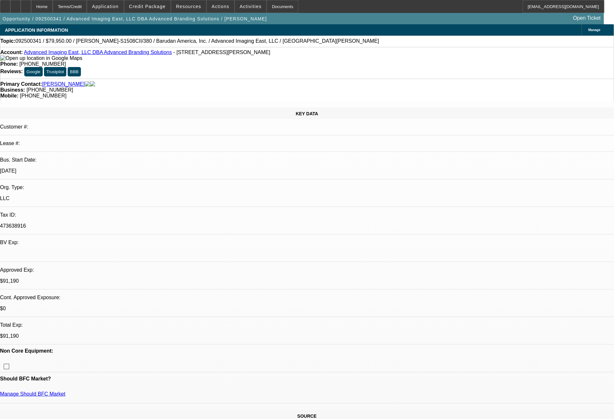
select select "2"
select select "0"
select select "6"
select select "0"
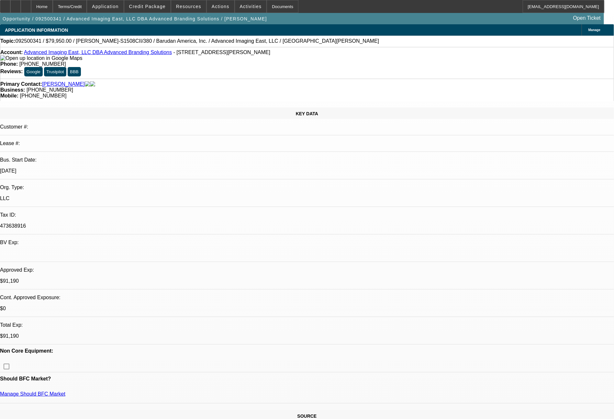
select select "2"
select select "0.1"
select select "4"
select select "0"
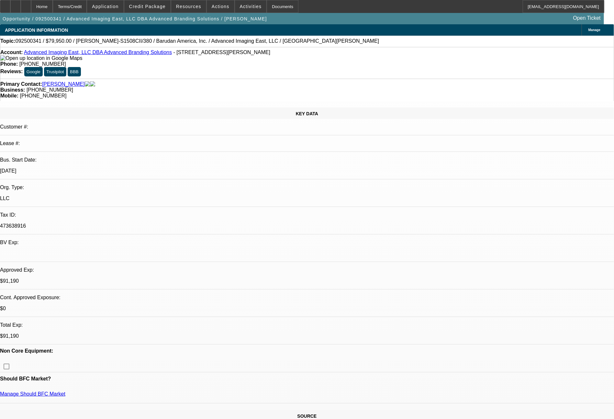
select select "2"
select select "0.1"
select select "4"
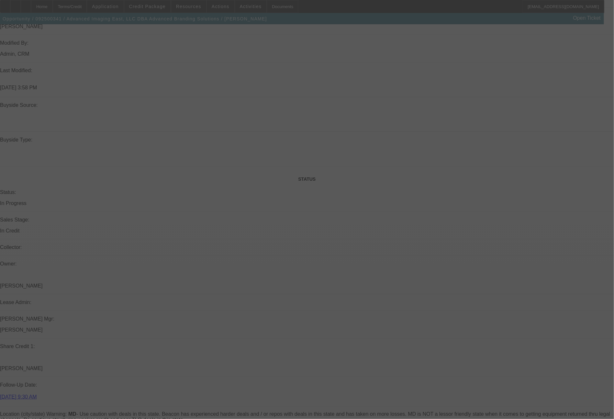
select select "0"
select select "2"
select select "0"
select select "6"
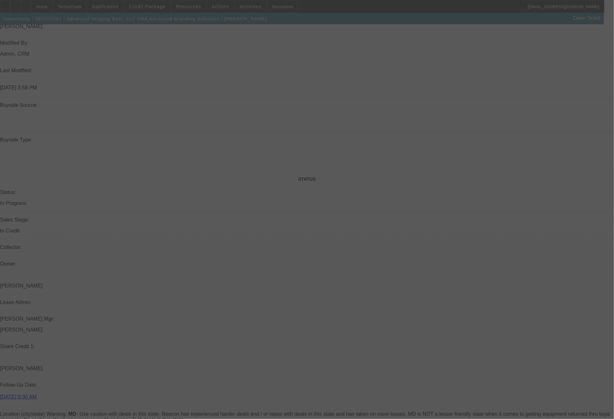
select select "0"
select select "2"
select select "0"
select select "6"
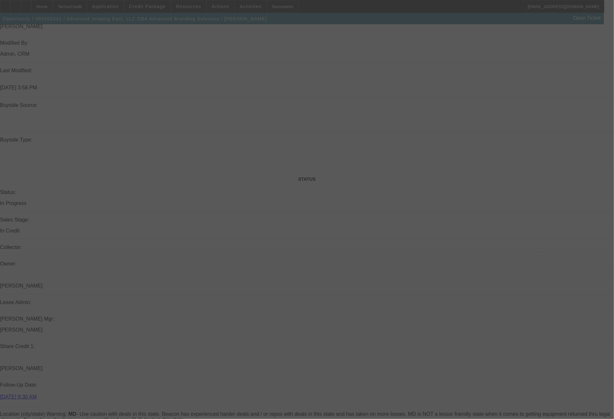
select select "0"
select select "2"
select select "0.1"
select select "4"
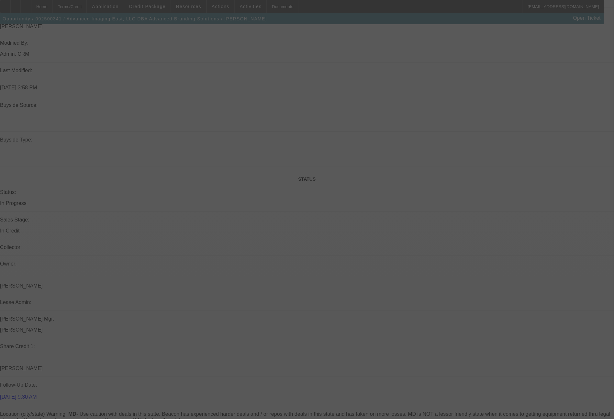
select select "0"
select select "2"
select select "0.1"
select select "4"
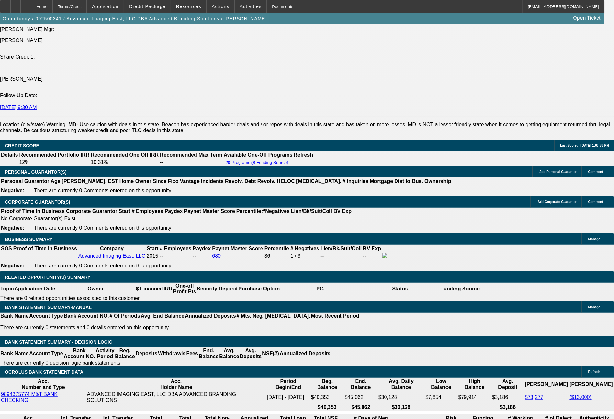
scroll to position [861, 0]
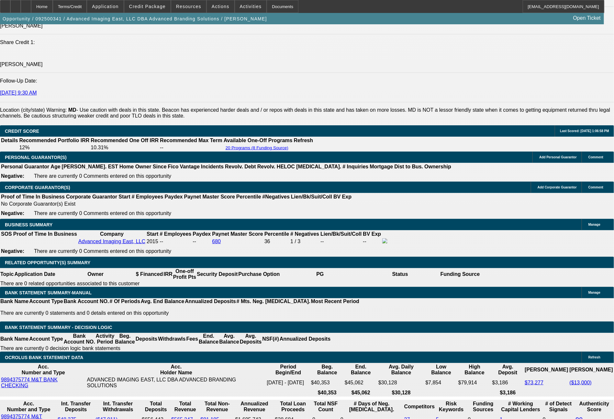
select select "0"
select select "2"
select select "0"
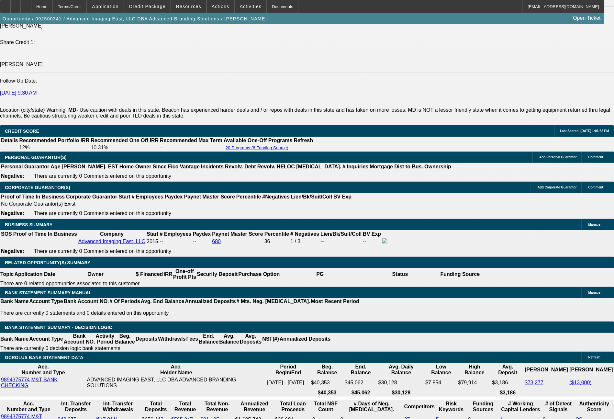
select select "6"
select select "0"
select select "2"
select select "0"
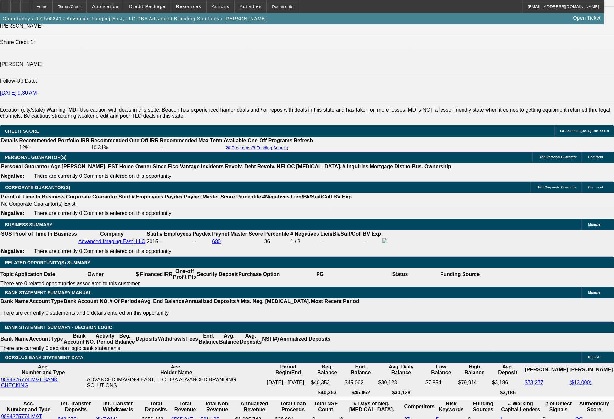
select select "6"
select select "0"
select select "2"
select select "0.1"
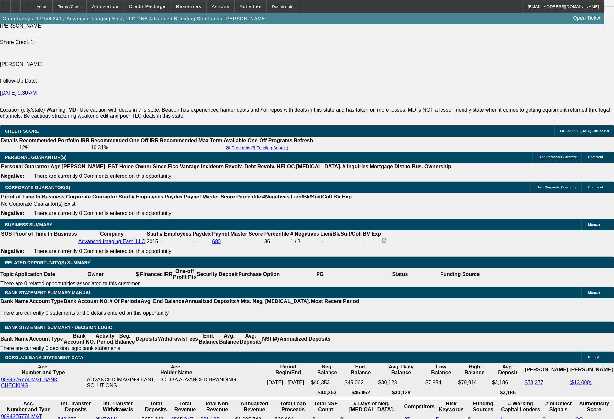
select select "4"
select select "0"
select select "2"
select select "0"
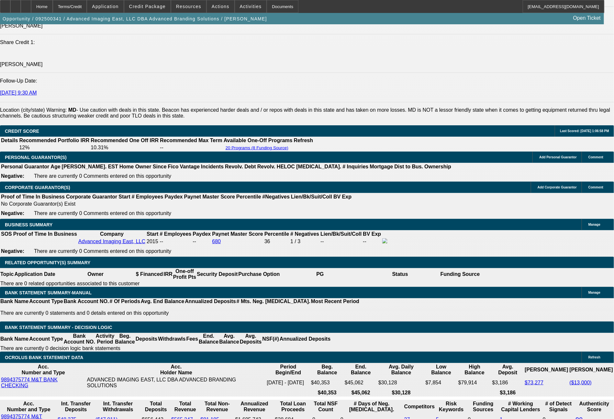
select select "6"
select select "0"
select select "2"
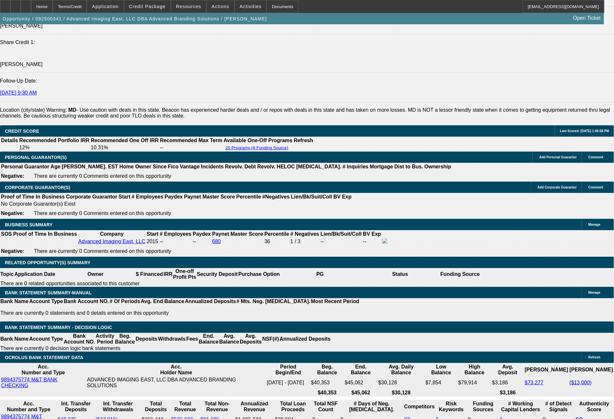
select select "0"
select select "6"
select select "0"
select select "2"
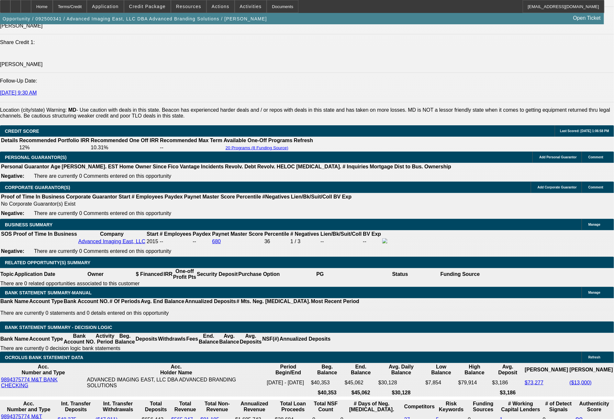
select select "0"
select select "6"
select select "0"
select select "2"
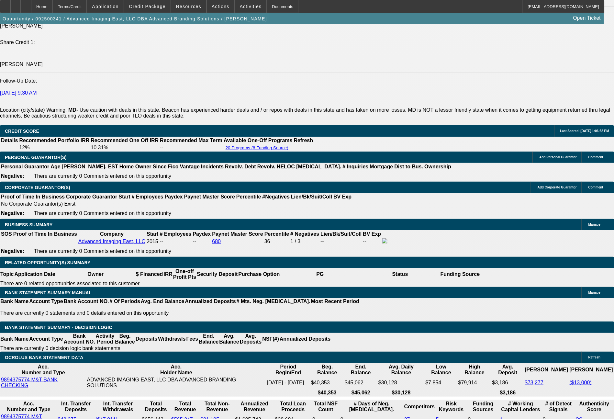
select select "0.1"
select select "4"
select select "0"
select select "2"
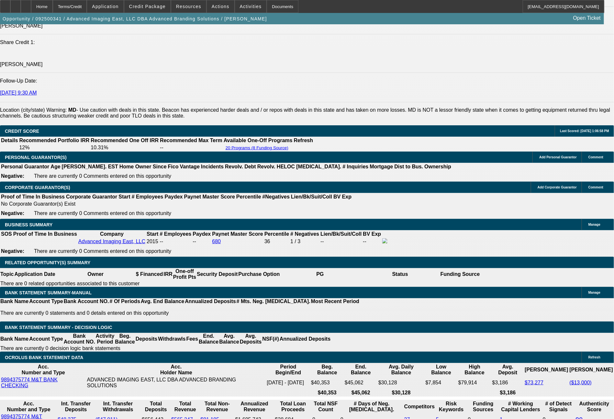
select select "0.1"
select select "4"
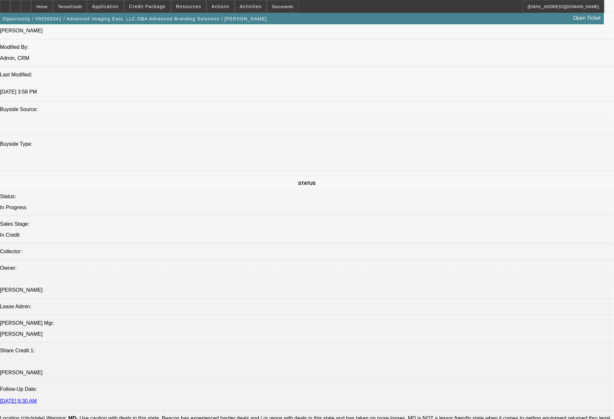
scroll to position [0, 0]
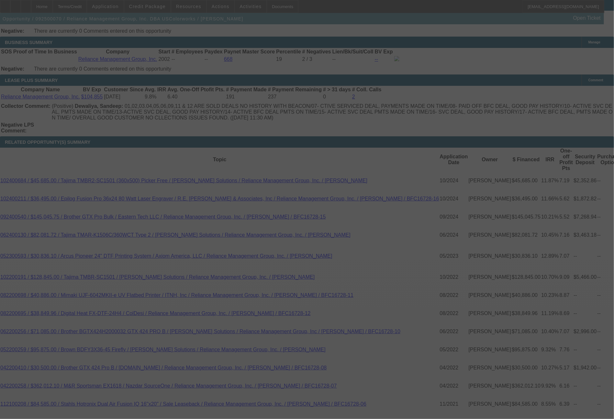
scroll to position [1115, 0]
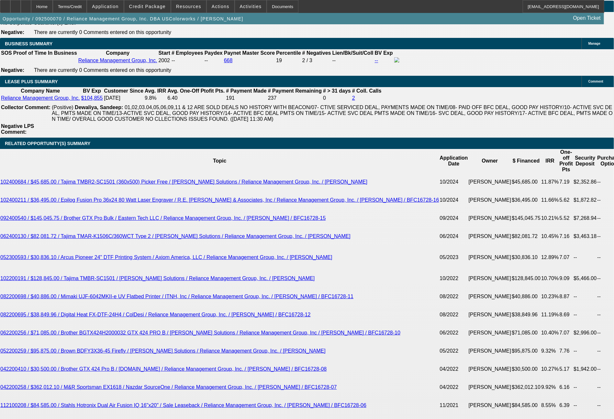
select select "0"
select select "2"
select select "0"
select select "6"
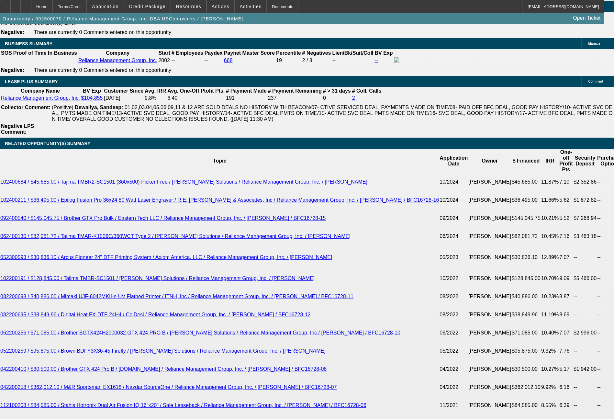
select select "0"
select select "2"
select select "0"
select select "6"
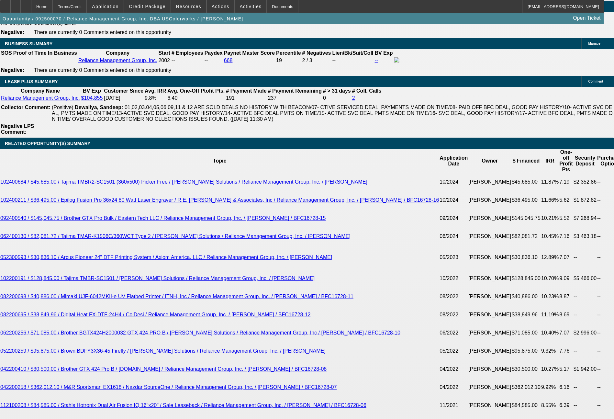
select select "0"
select select "2"
select select "0"
select select "6"
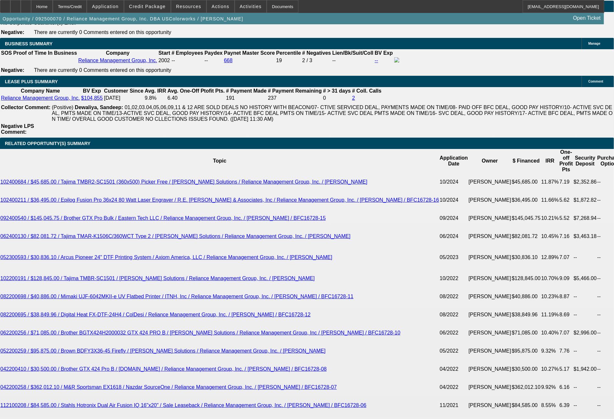
select select "0"
select select "2"
select select "0"
select select "6"
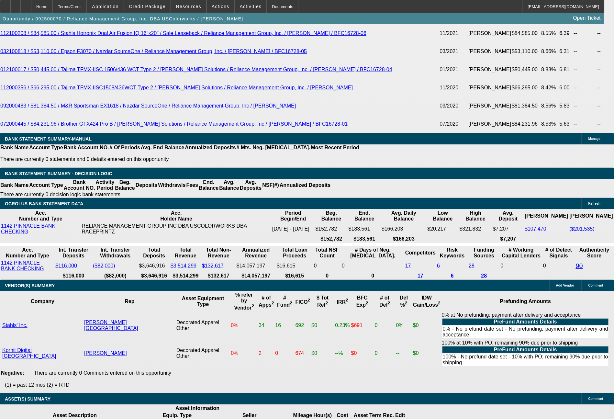
scroll to position [1447, 0]
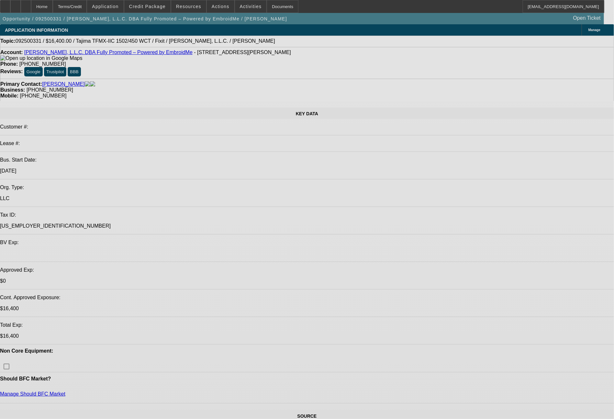
select select "0"
select select "2"
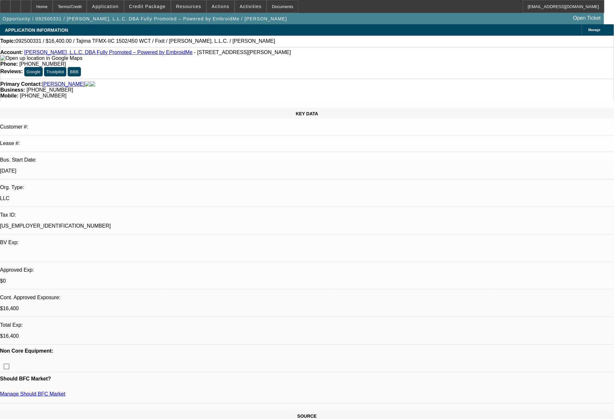
select select "2"
select select "0.1"
select select "4"
select select "0"
select select "2"
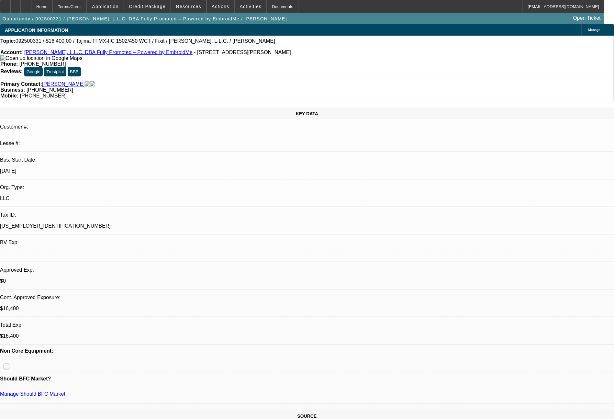
select select "2"
select select "0"
select select "6"
select select "0"
select select "2"
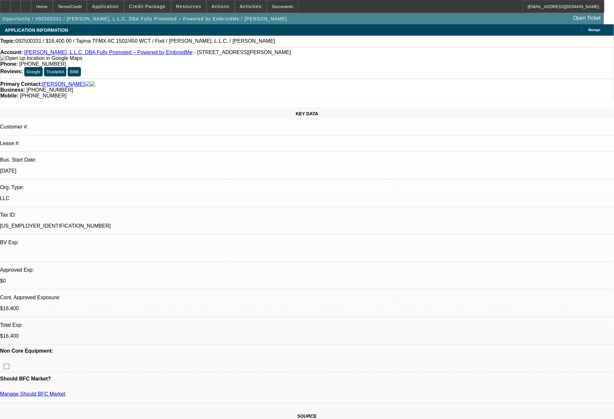
select select "2"
select select "0.1"
select select "4"
select select "0"
select select "2"
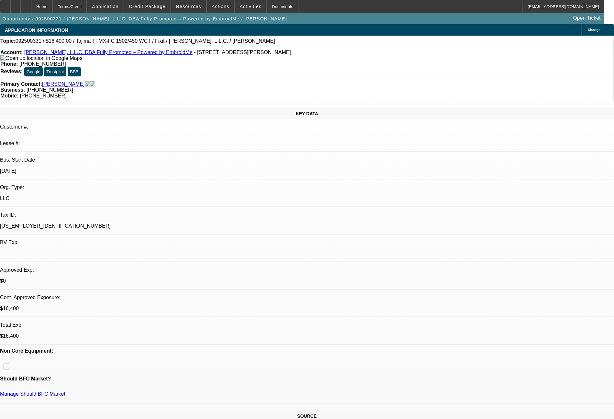
select select "2"
select select "0"
select select "6"
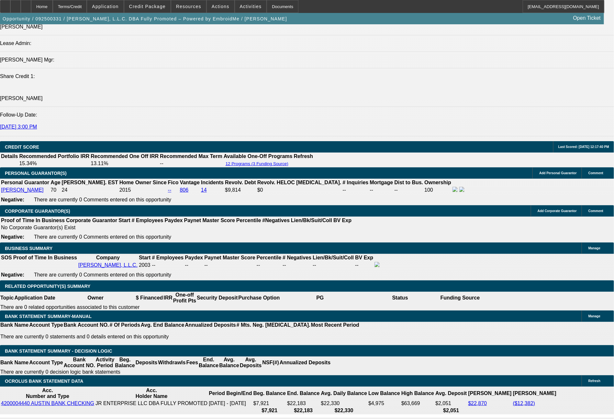
scroll to position [869, 0]
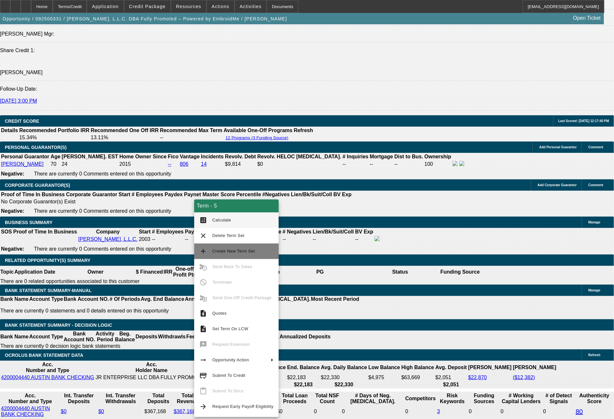
click at [226, 251] on span "Create New Term Set" at bounding box center [233, 251] width 43 height 5
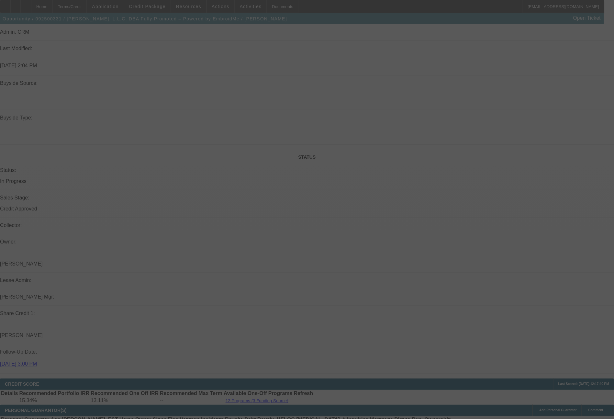
select select "0"
select select "2"
select select "0"
select select "6"
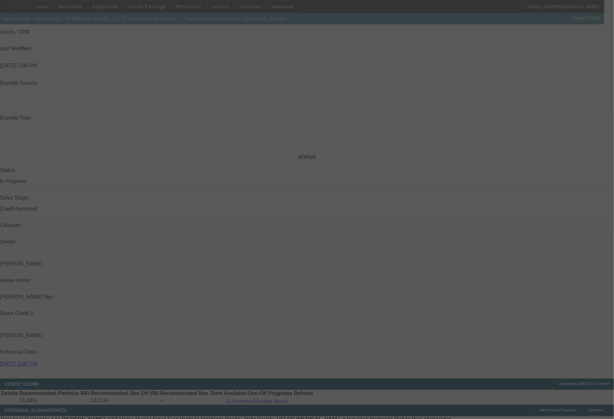
select select "0"
select select "2"
select select "0.1"
select select "4"
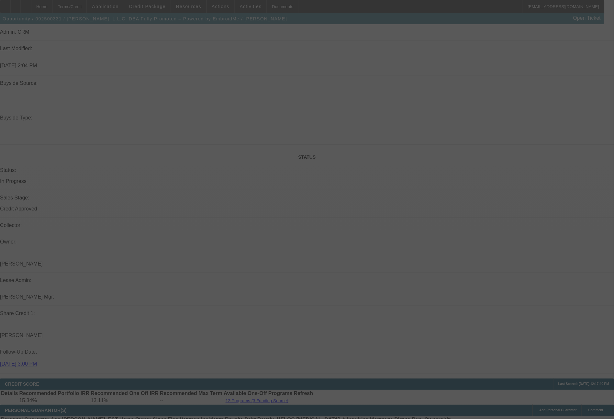
select select "0"
select select "2"
select select "0"
select select "6"
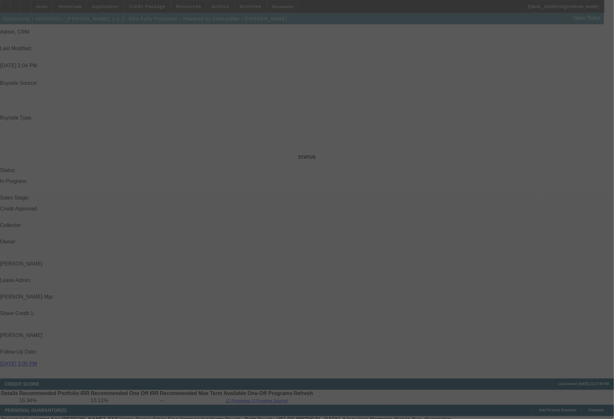
select select "0"
select select "2"
select select "0.1"
select select "4"
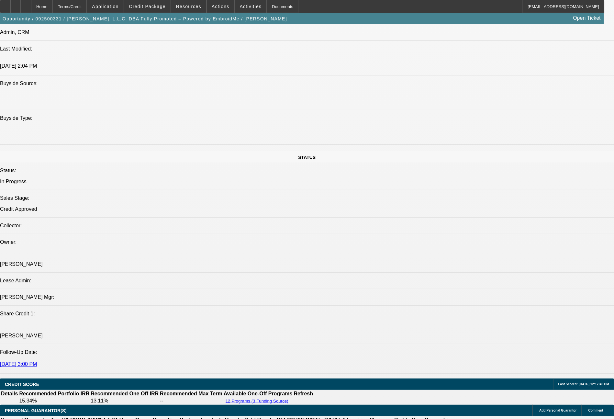
scroll to position [806, 0]
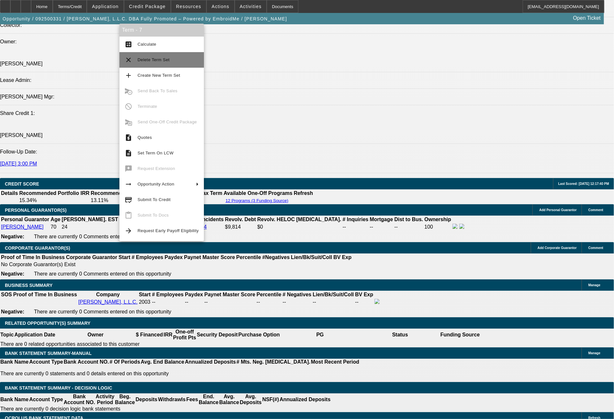
click at [157, 63] on span "Delete Term Set" at bounding box center [168, 60] width 61 height 8
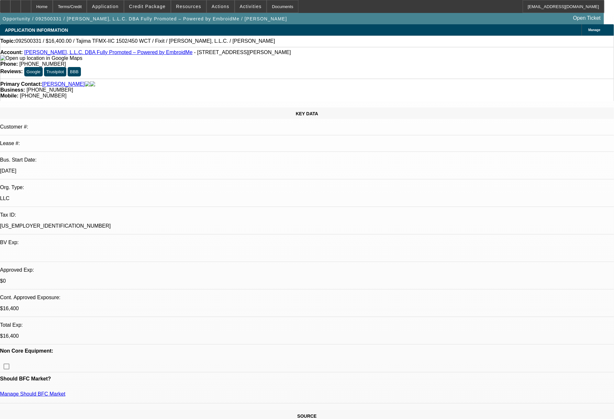
select select "0"
select select "2"
select select "0.1"
select select "4"
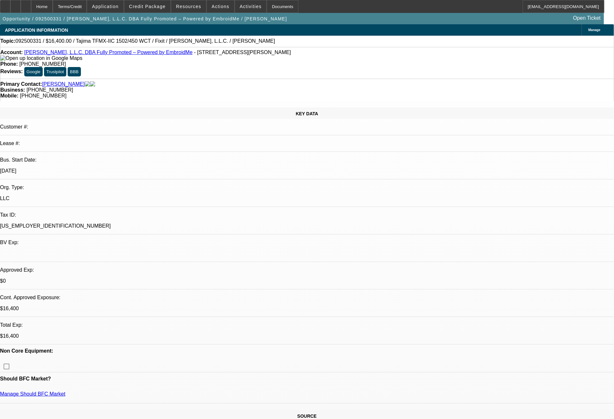
select select "0"
select select "2"
select select "0"
select select "6"
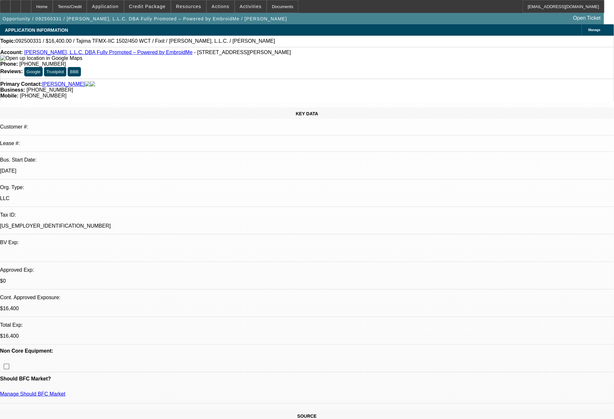
select select "0"
select select "2"
select select "0.1"
select select "4"
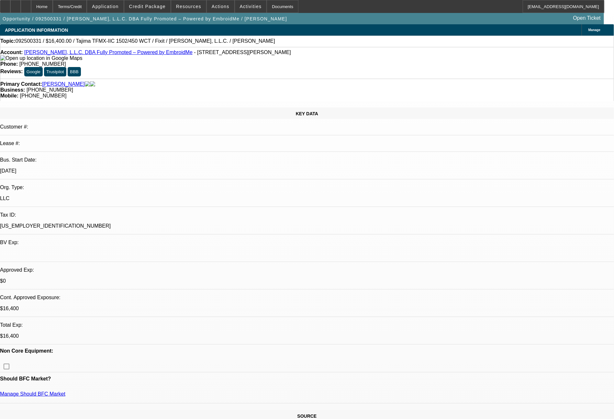
select select "0"
select select "2"
select select "0"
select select "6"
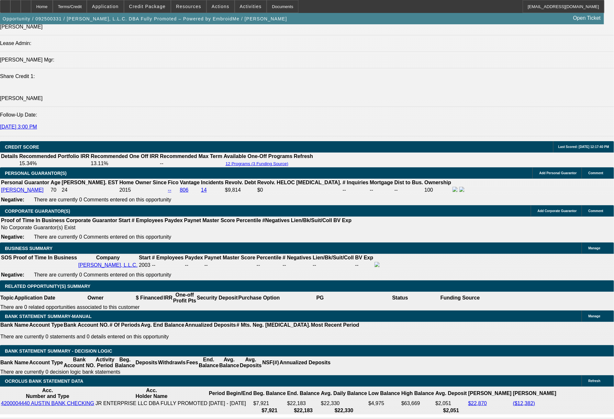
scroll to position [869, 0]
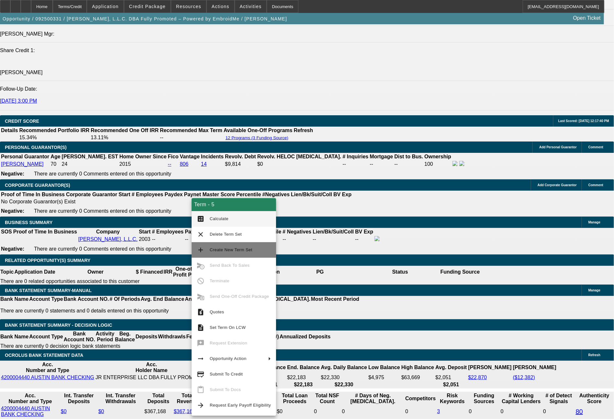
click at [211, 246] on span "Create New Term Set" at bounding box center [240, 250] width 61 height 8
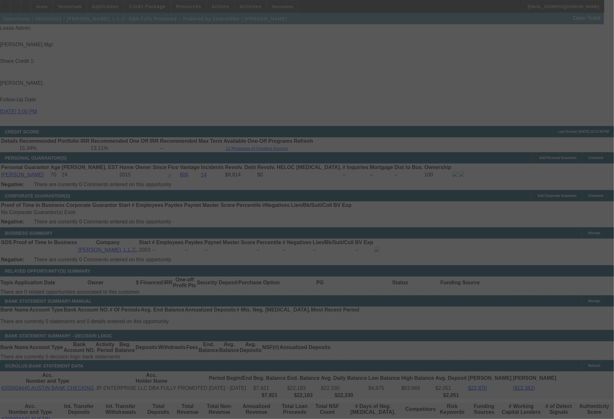
scroll to position [936, 0]
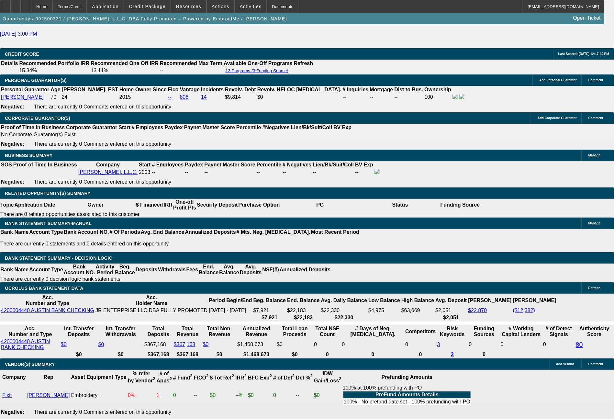
select select "0"
select select "2"
select select "0"
select select "6"
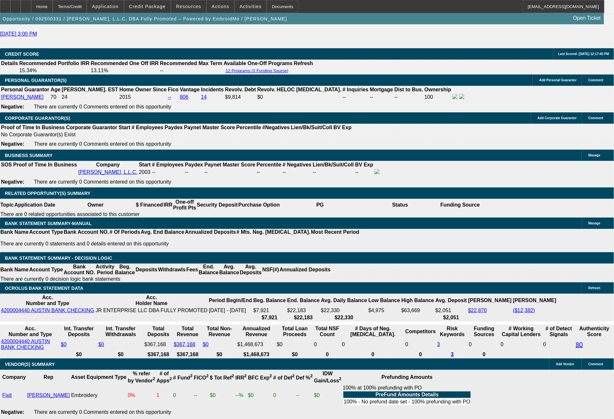
select select "0"
select select "2"
select select "0.1"
select select "4"
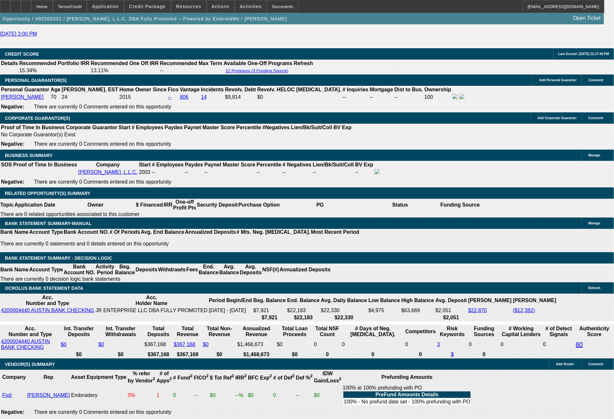
select select "0"
select select "2"
select select "0"
select select "6"
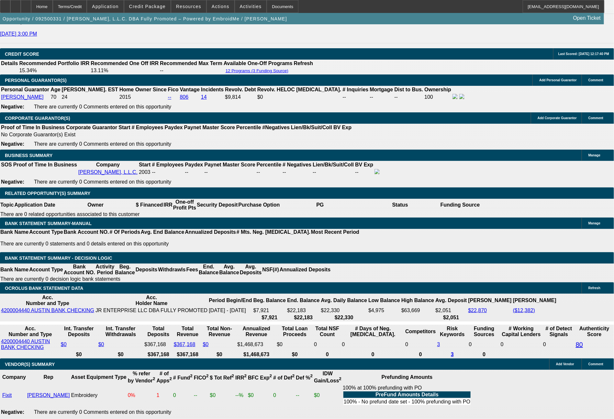
select select "0"
select select "2"
select select "0.1"
select select "4"
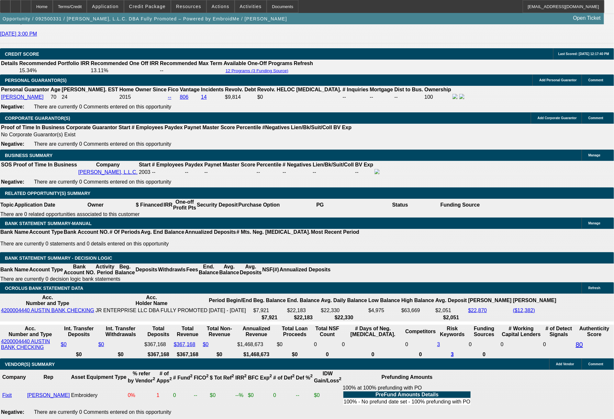
drag, startPoint x: 127, startPoint y: 212, endPoint x: 143, endPoint y: 211, distance: 16.2
type input "4"
type input "UNKNOWN"
type input "$4,213.23"
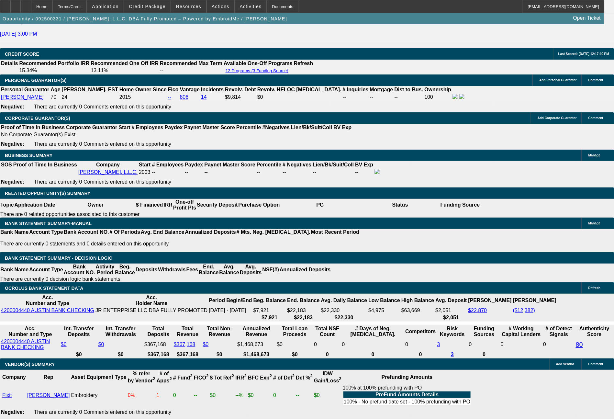
type input "$8,426.46"
type input "42"
type input "$489.57"
type input "$979.14"
type input "42"
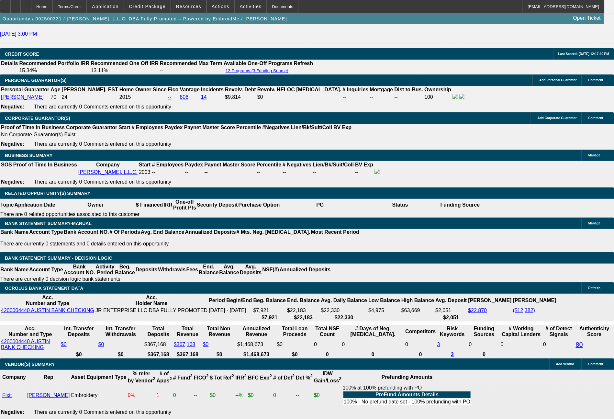
drag, startPoint x: 99, startPoint y: 210, endPoint x: 118, endPoint y: 212, distance: 19.2
type input "49"
type input "$98.00"
type input "496"
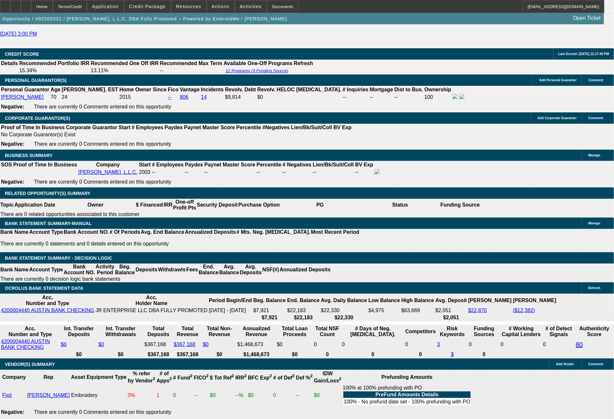
type input "14"
type input "$992.00"
type input "49"
type input "$98.00"
type input "495"
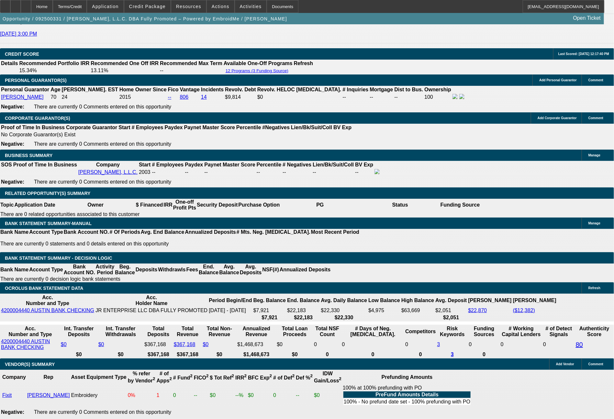
type input "13.9"
type input "$990.00"
type input "495.1"
type input "$990.20"
type input "495.15"
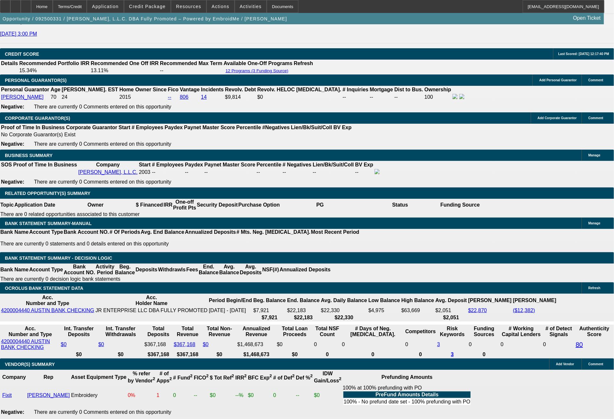
type input "$990.30"
type input "495.1"
type input "$990.20"
type input "495.16"
type input "$990.32"
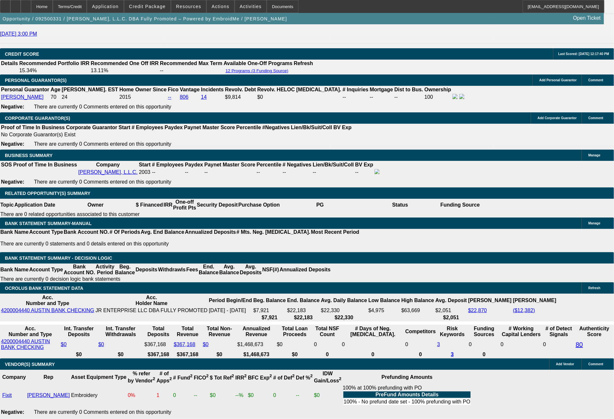
type input "$495.16"
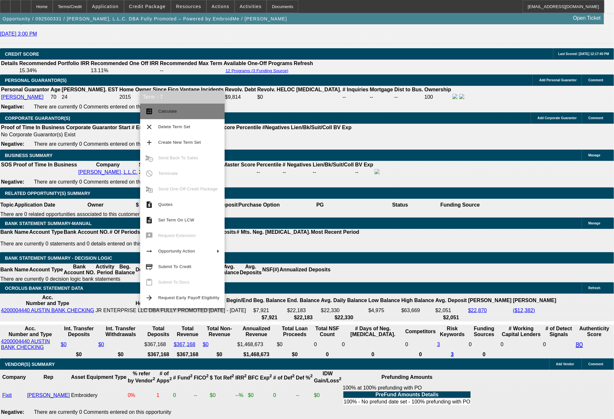
click at [167, 113] on span "Calculate" at bounding box center [167, 111] width 19 height 5
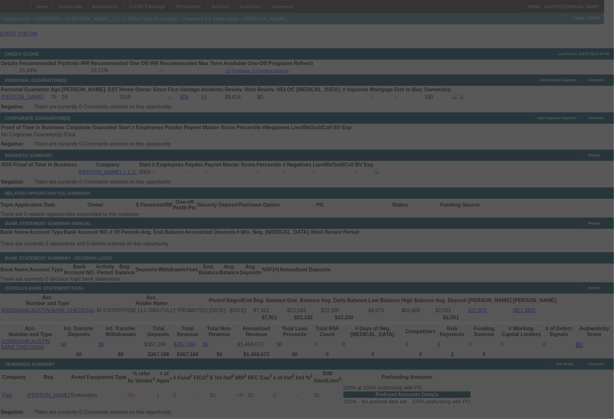
select select "0"
select select "2"
select select "0"
select select "6"
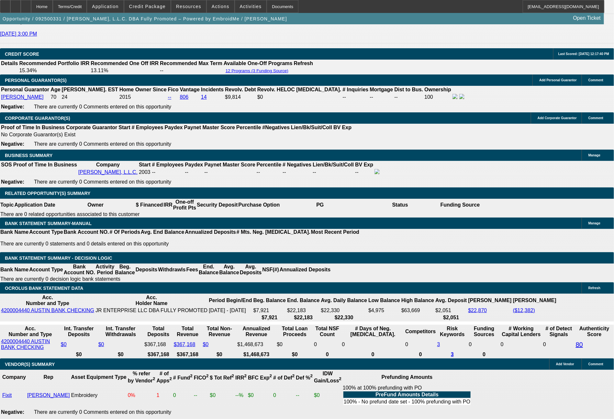
drag, startPoint x: 129, startPoint y: 212, endPoint x: 135, endPoint y: 214, distance: 6.4
drag, startPoint x: 125, startPoint y: 213, endPoint x: 130, endPoint y: 215, distance: 5.5
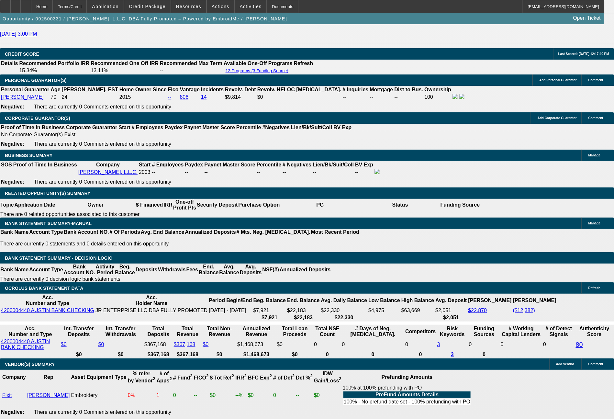
type input "3"
type input "UNKNOWN"
type input "$5,593.59"
type input "$11,187.18"
type input "36"
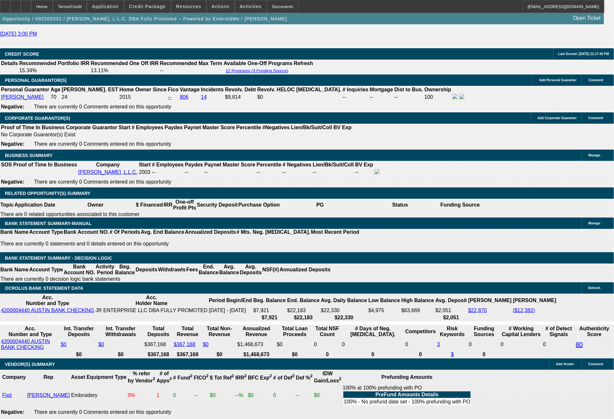
type input "$559.53"
type input "$1,119.06"
type input "36"
drag, startPoint x: 102, startPoint y: 211, endPoint x: 122, endPoint y: 212, distance: 19.8
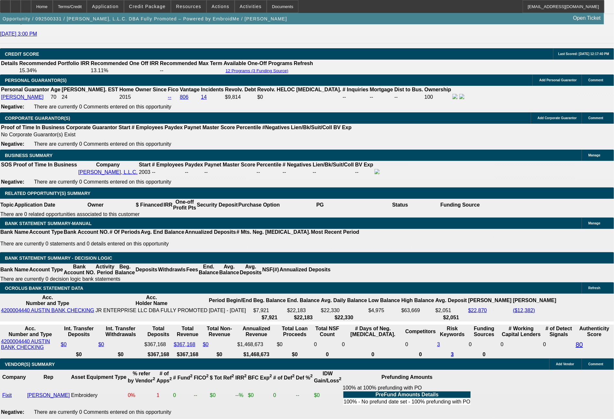
type input "56"
type input "$112.00"
type input "561"
type input "14.1"
type input "$1,122.00"
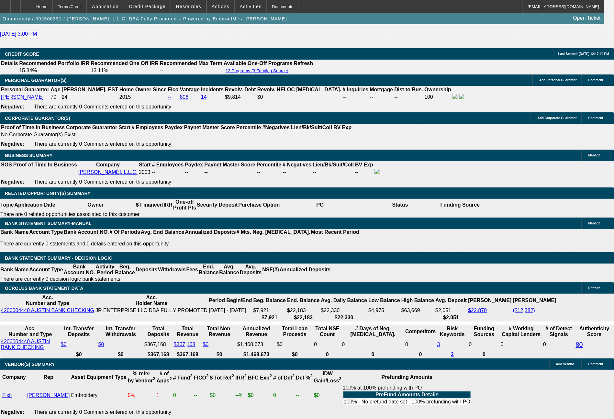
type input "561.78"
type input "$1,123.40"
type input "14.2"
type input "$1,123.56"
type input "$561.78"
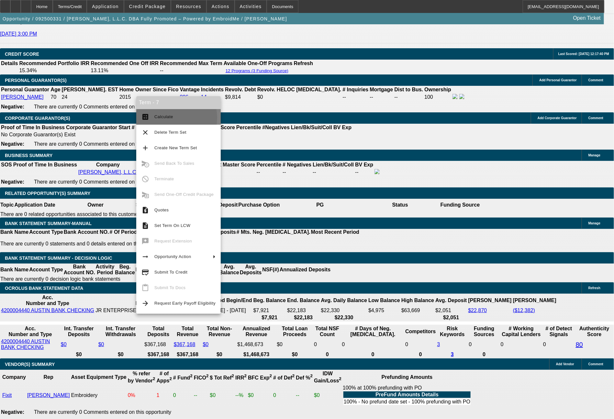
click at [169, 118] on span "Calculate" at bounding box center [163, 116] width 19 height 5
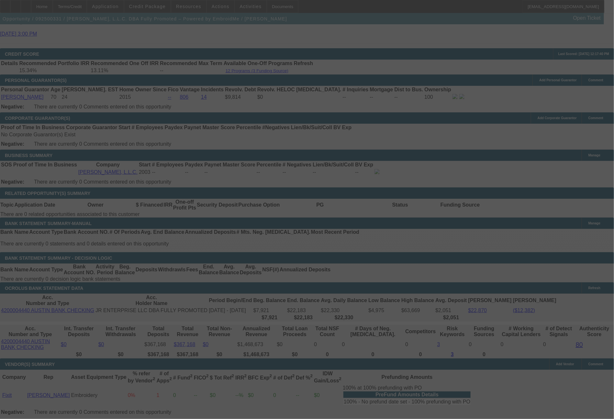
select select "0"
select select "2"
select select "0"
select select "6"
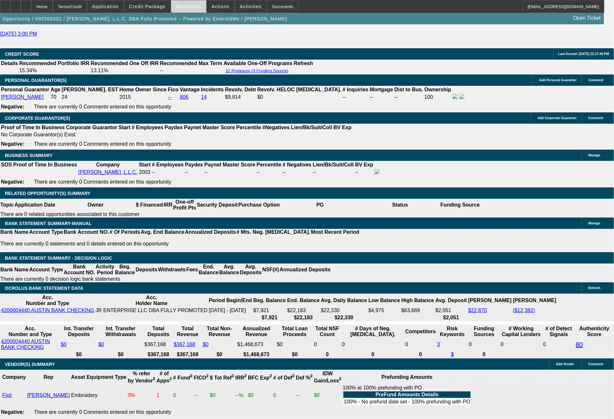
click at [199, 2] on span at bounding box center [188, 7] width 35 height 16
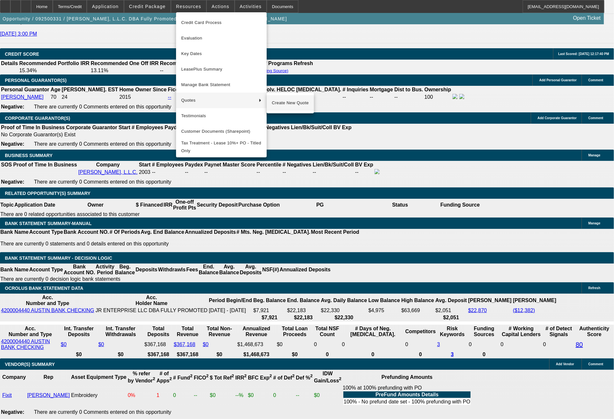
click at [283, 103] on span "Create New Quote" at bounding box center [290, 103] width 37 height 8
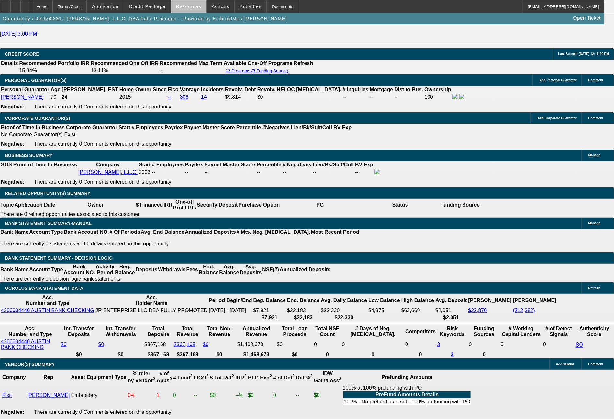
click at [202, 10] on span at bounding box center [188, 7] width 35 height 16
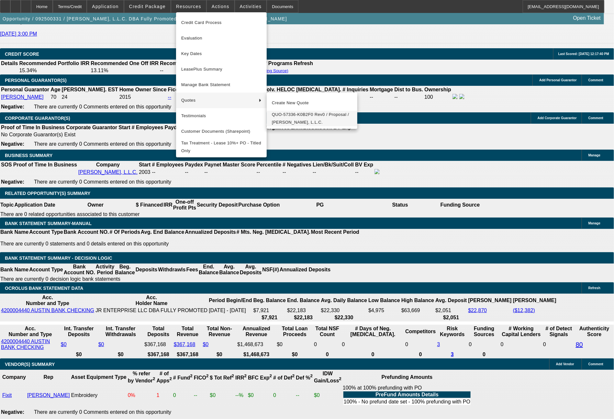
click at [295, 119] on span "QUO-57336-K0B2F0 Rev0 / Proposal / J.R. Enterprise, L.L.C." at bounding box center [312, 119] width 80 height 16
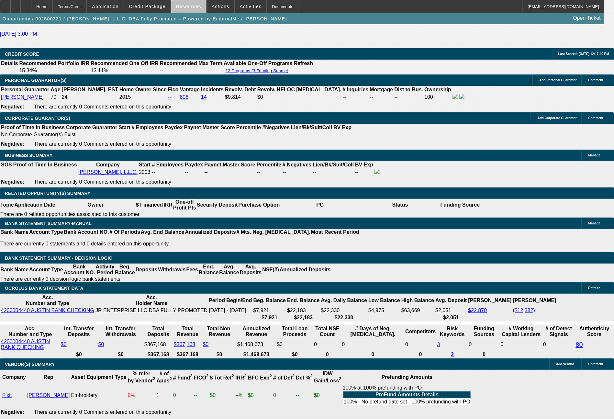
click at [200, 8] on span "Resources" at bounding box center [188, 6] width 25 height 5
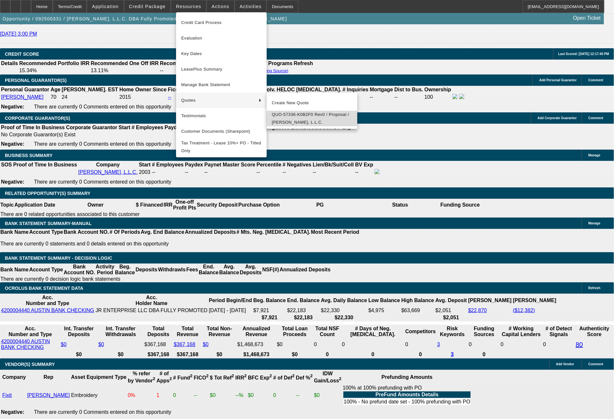
click at [284, 114] on span "QUO-57336-K0B2F0 Rev0 / Proposal / J.R. Enterprise, L.L.C." at bounding box center [312, 119] width 80 height 16
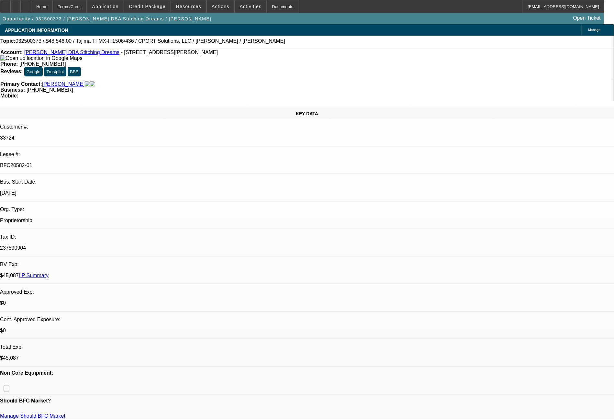
select select "0.1"
select select "2"
select select "0"
select select "6"
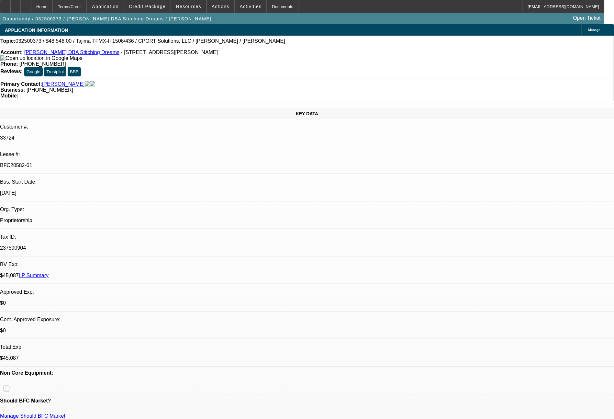
select select "0.1"
select select "2"
select select "0"
select select "6"
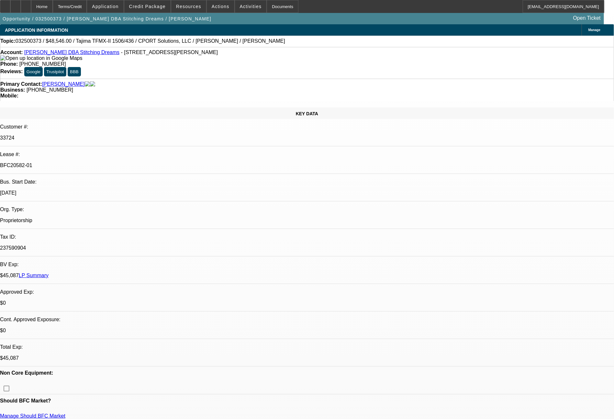
select select "0.1"
select select "2"
select select "0"
select select "6"
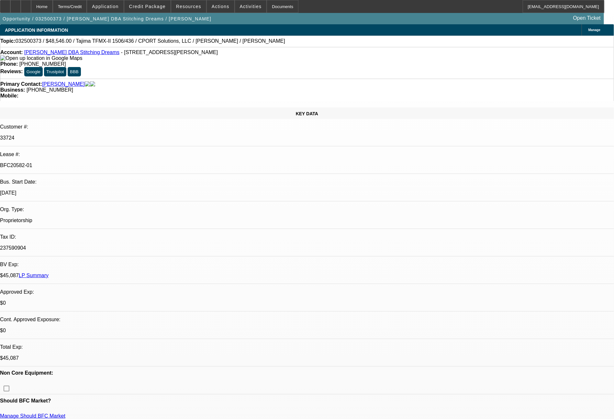
select select "0"
select select "2"
select select "0"
select select "6"
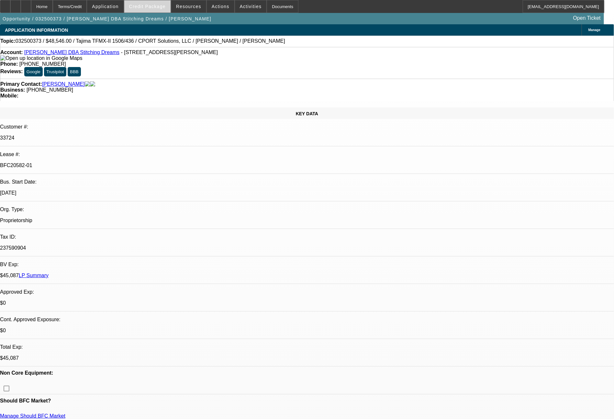
click at [149, 8] on span "Credit Package" at bounding box center [147, 6] width 37 height 5
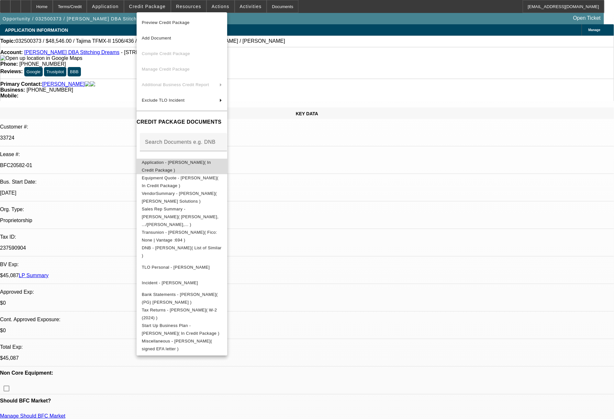
click at [195, 165] on span "Application - [PERSON_NAME]( In Credit Package )" at bounding box center [176, 166] width 69 height 13
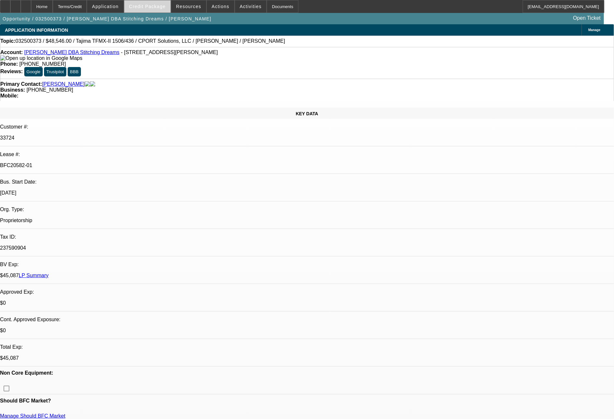
click at [155, 11] on span at bounding box center [147, 7] width 46 height 16
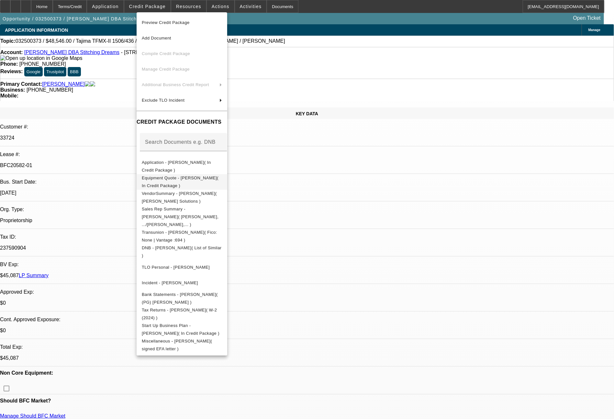
click at [191, 180] on span "Equipment Quote - [PERSON_NAME]( In Credit Package )" at bounding box center [180, 181] width 77 height 13
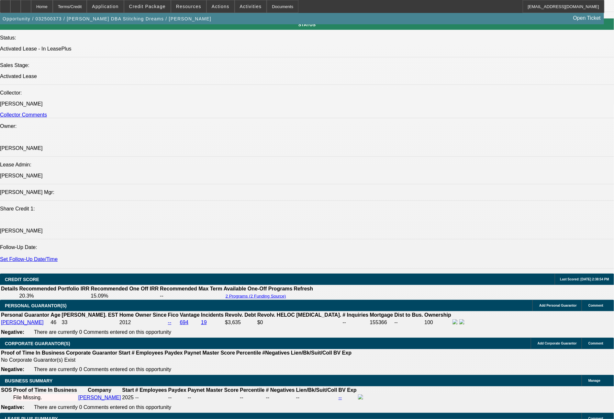
scroll to position [1100, 0]
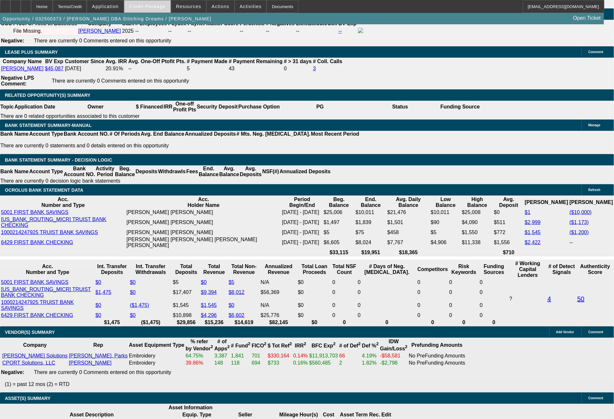
click at [156, 5] on span "Credit Package" at bounding box center [147, 6] width 37 height 5
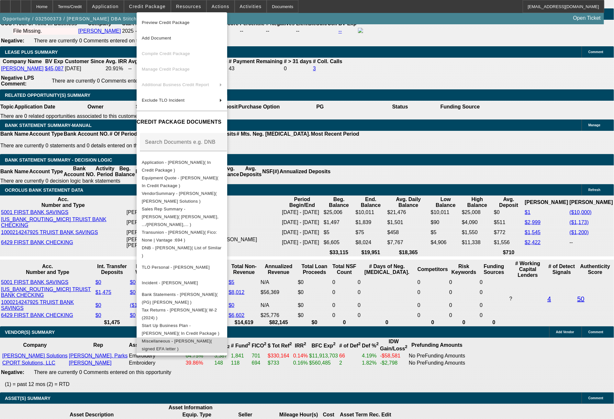
click at [217, 338] on span "Miscellaneous - [PERSON_NAME]( signed EFA letter )" at bounding box center [182, 345] width 80 height 16
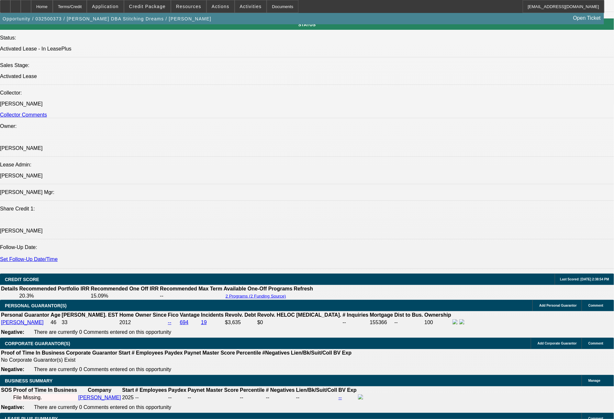
scroll to position [1, 0]
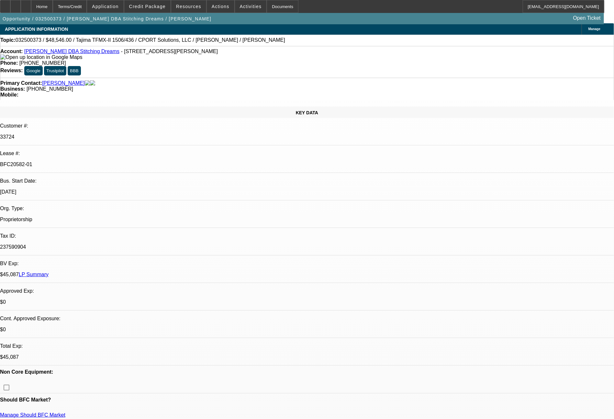
click at [49, 272] on link "LP Summary" at bounding box center [34, 275] width 30 height 6
